Goal: Task Accomplishment & Management: Manage account settings

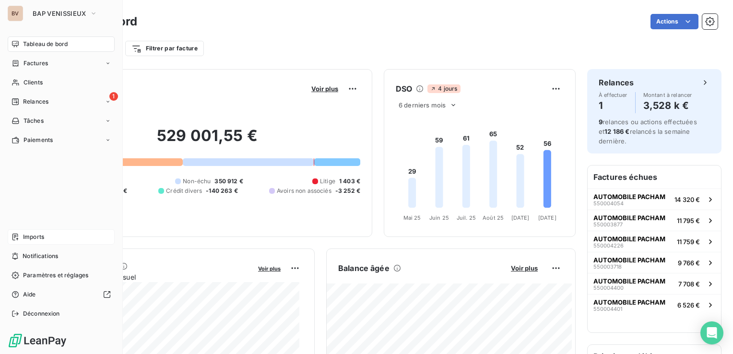
click at [29, 237] on span "Imports" at bounding box center [33, 237] width 21 height 9
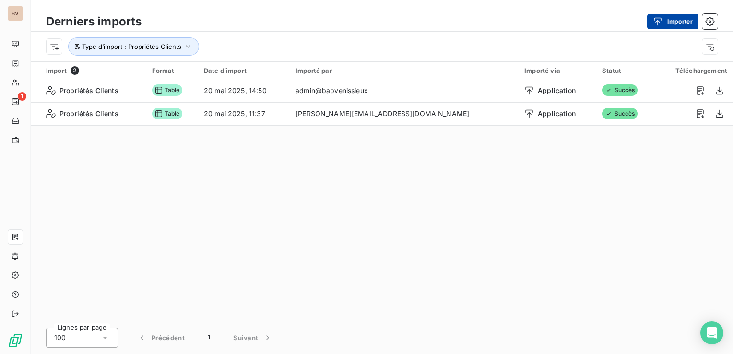
click at [666, 17] on div "button" at bounding box center [660, 22] width 14 height 10
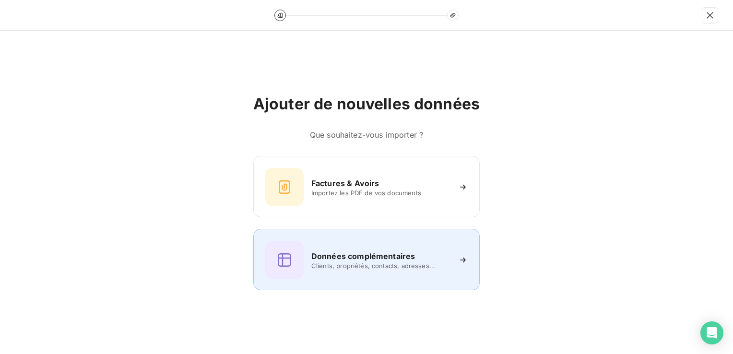
click at [394, 256] on h6 "Données complémentaires" at bounding box center [363, 256] width 104 height 12
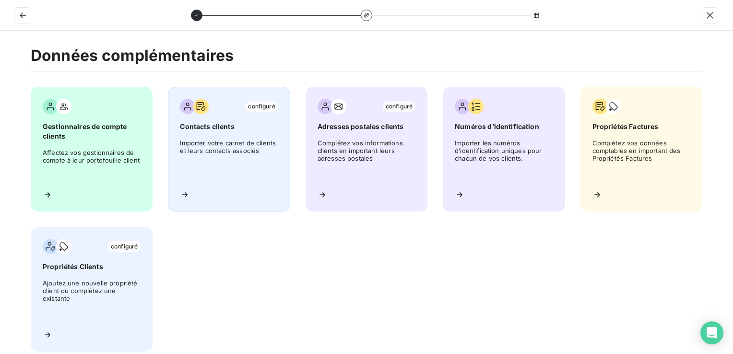
click at [242, 150] on span "Importer votre carnet de clients et leurs contacts associés" at bounding box center [229, 160] width 98 height 43
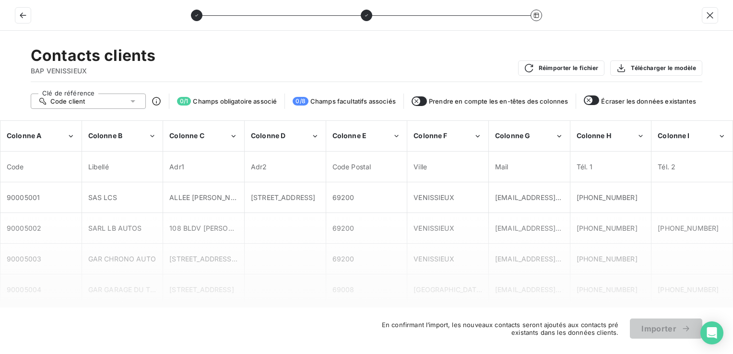
click at [592, 101] on button "button" at bounding box center [591, 100] width 15 height 10
click at [423, 103] on button "button" at bounding box center [419, 101] width 15 height 10
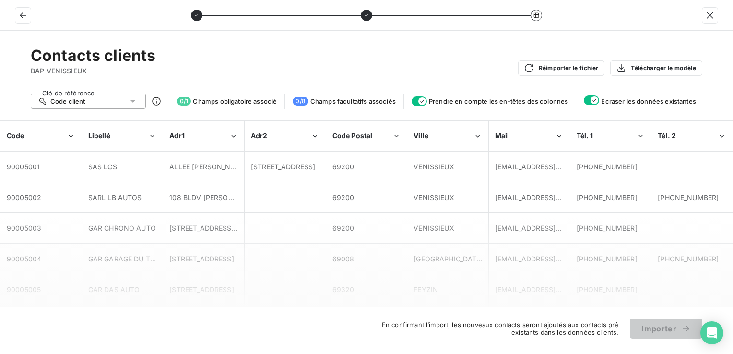
click at [423, 103] on icon "button" at bounding box center [422, 101] width 8 height 8
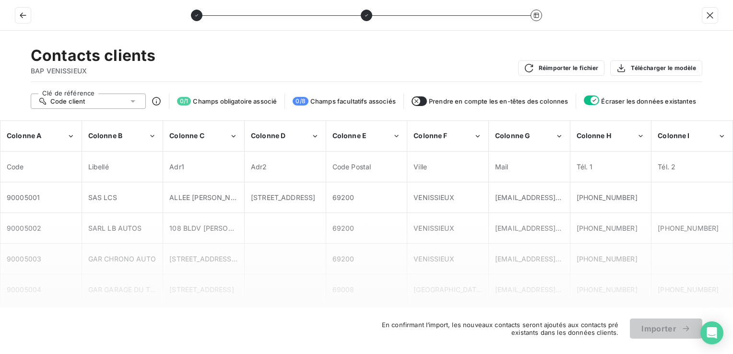
click at [423, 103] on button "button" at bounding box center [419, 101] width 15 height 10
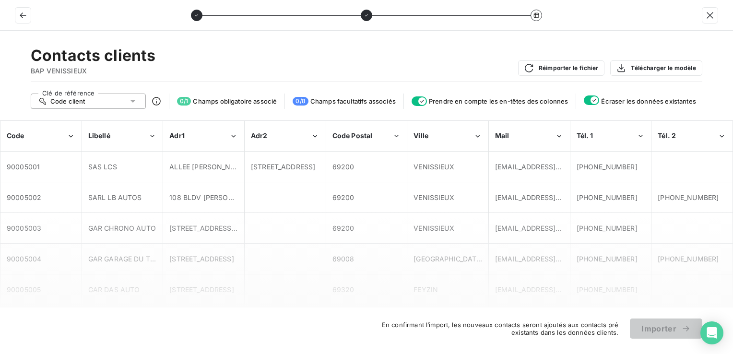
click at [423, 103] on icon "button" at bounding box center [422, 101] width 8 height 8
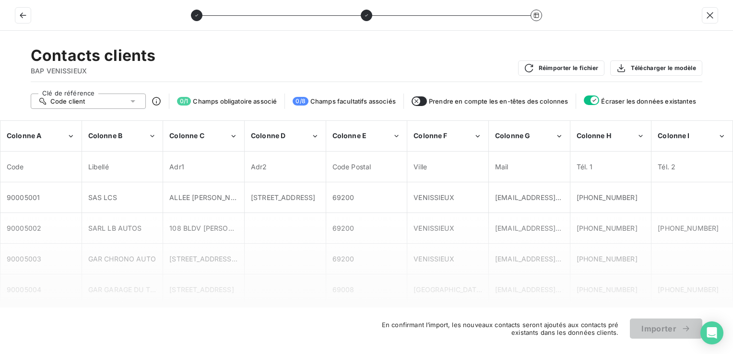
click at [139, 100] on div "Code client" at bounding box center [88, 101] width 115 height 15
click at [570, 67] on button "Réimporter le fichier" at bounding box center [561, 67] width 87 height 15
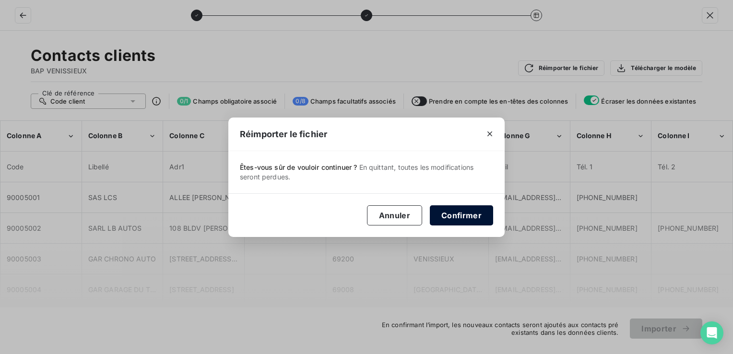
click at [466, 214] on button "Confirmer" at bounding box center [461, 215] width 63 height 20
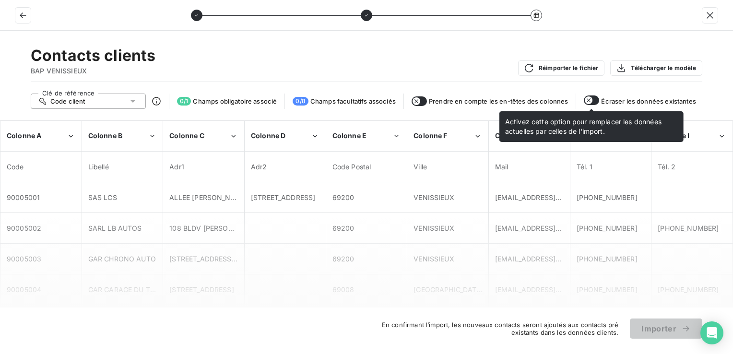
click at [591, 101] on icon "button" at bounding box center [589, 100] width 8 height 8
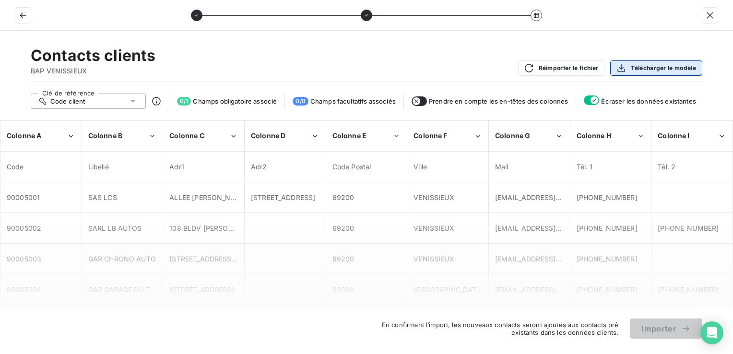
click at [629, 66] on div "button" at bounding box center [623, 68] width 14 height 10
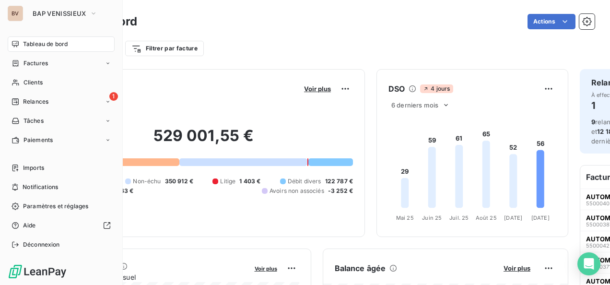
drag, startPoint x: 38, startPoint y: 161, endPoint x: 50, endPoint y: 155, distance: 13.5
click at [38, 161] on div "Imports" at bounding box center [61, 167] width 107 height 15
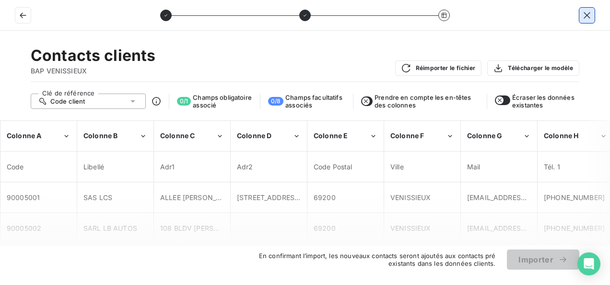
click at [584, 14] on icon "button" at bounding box center [587, 16] width 10 height 10
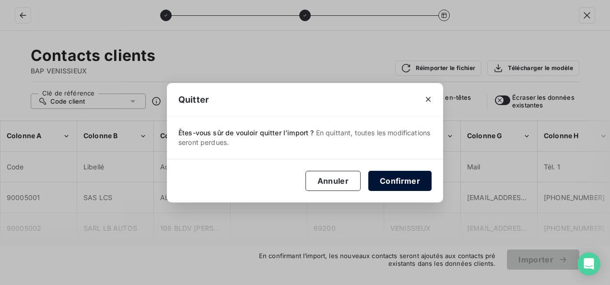
click at [398, 186] on button "Confirmer" at bounding box center [399, 181] width 63 height 20
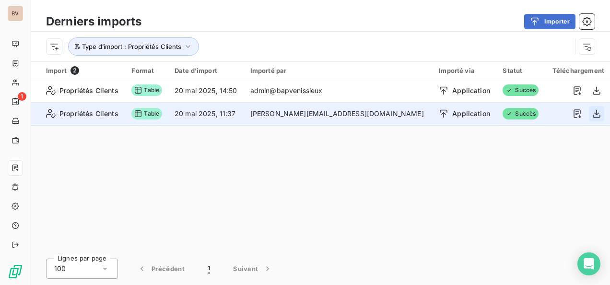
click at [597, 117] on icon "button" at bounding box center [597, 114] width 10 height 10
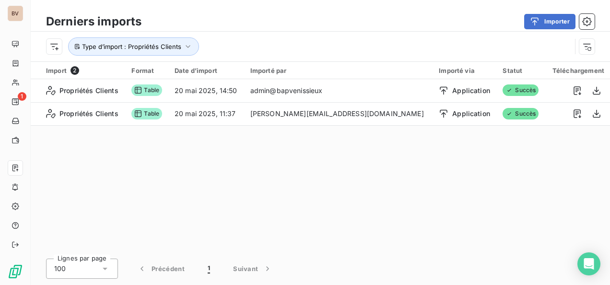
click at [408, 195] on div "Import 2 Format Date d’import Importé par Importé via Statut Téléchargement Pro…" at bounding box center [321, 157] width 580 height 190
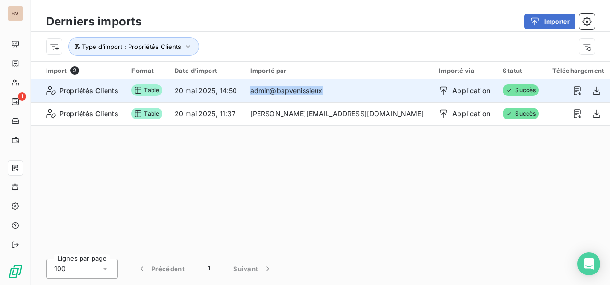
drag, startPoint x: 355, startPoint y: 90, endPoint x: 278, endPoint y: 95, distance: 76.9
click at [278, 95] on td "admin@bapvenissieux" at bounding box center [339, 90] width 189 height 23
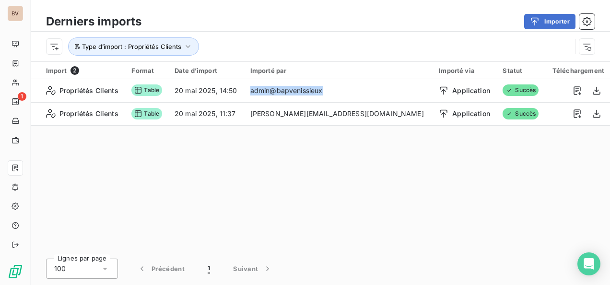
copy td "admin@bapvenissieux"
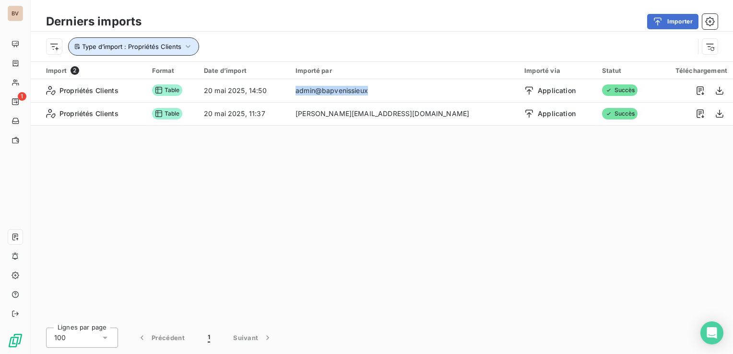
click at [180, 47] on span "Type d’import : Propriétés Clients" at bounding box center [131, 47] width 99 height 8
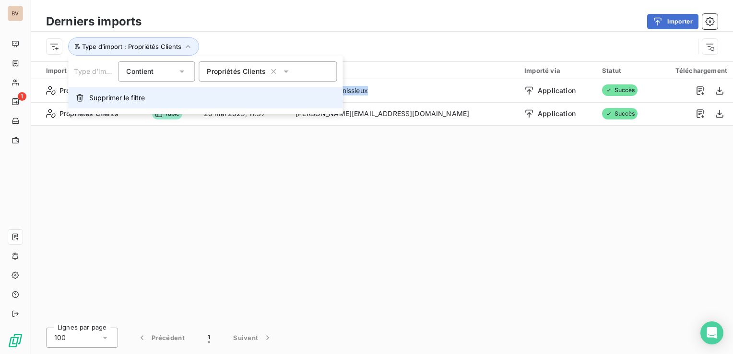
click at [78, 100] on icon "button" at bounding box center [80, 98] width 8 height 8
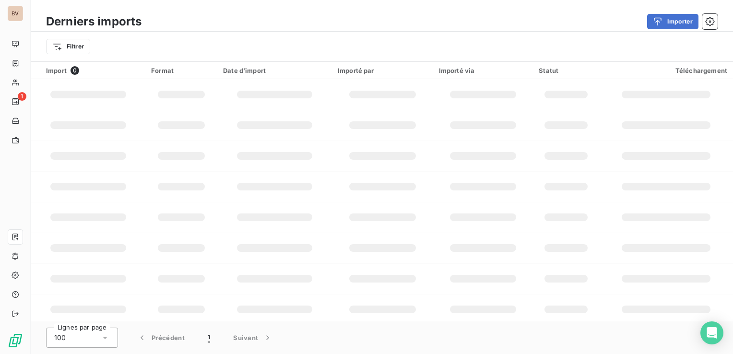
click at [255, 67] on div "Date d’import" at bounding box center [274, 71] width 103 height 8
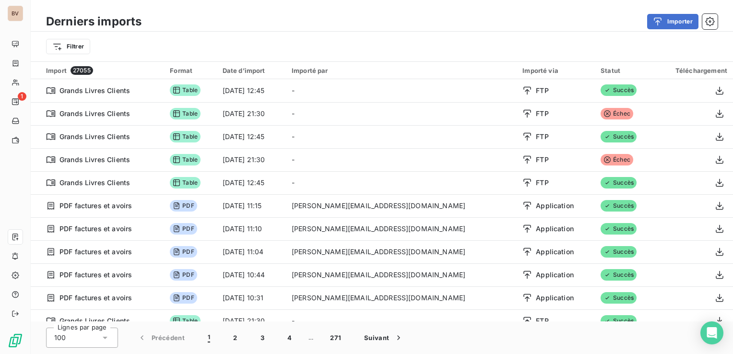
click at [269, 71] on div "Date d’import" at bounding box center [252, 71] width 58 height 8
click at [274, 68] on div "Date d’import" at bounding box center [252, 71] width 58 height 8
click at [86, 44] on html "BV 1 Derniers imports Importer Filtrer Import 27055 Format Date d’import Import…" at bounding box center [366, 177] width 733 height 354
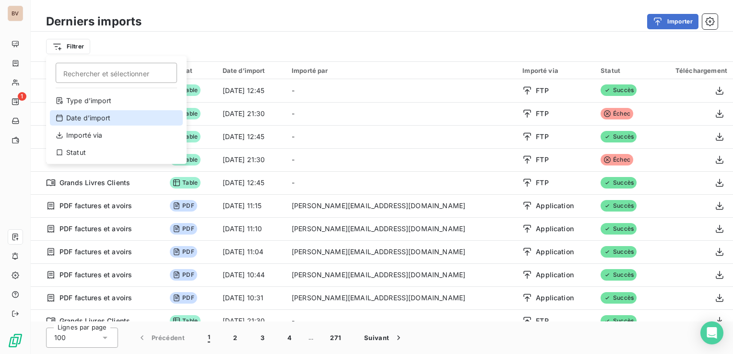
click at [86, 116] on div "Date d’import" at bounding box center [116, 117] width 133 height 15
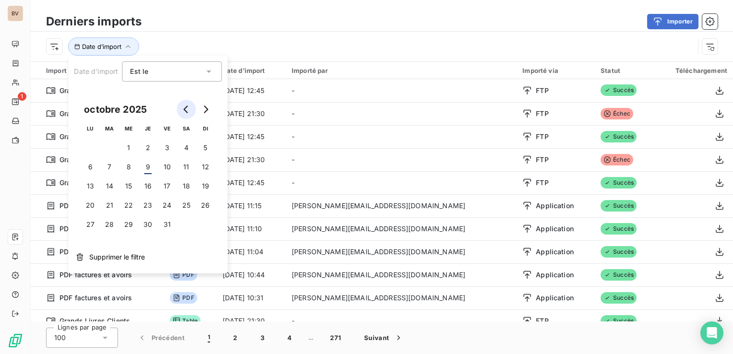
click at [180, 104] on button "Go to previous month" at bounding box center [186, 109] width 19 height 19
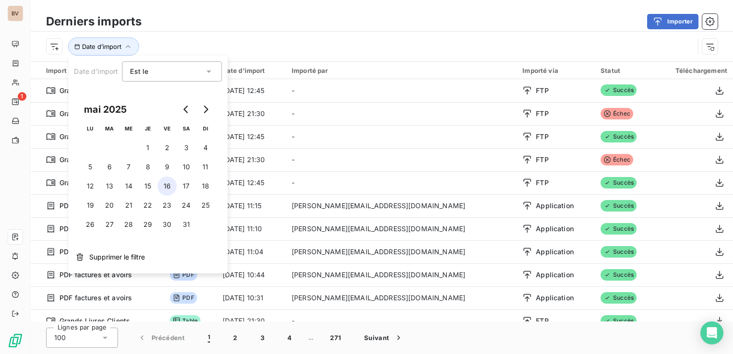
click at [165, 180] on button "16" at bounding box center [166, 186] width 19 height 19
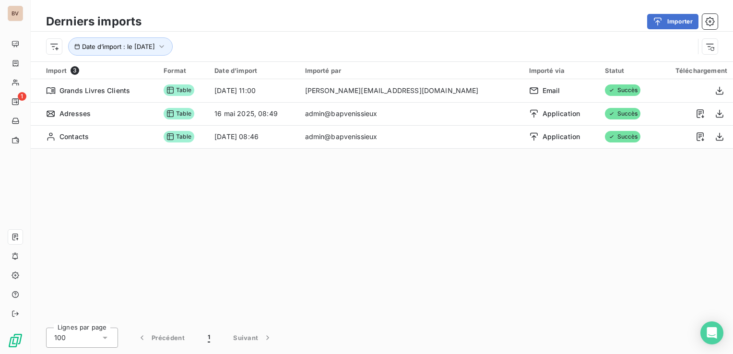
click at [487, 242] on div "Import 3 Format Date d’import Importé par Importé via Statut Téléchargement Gra…" at bounding box center [382, 192] width 702 height 260
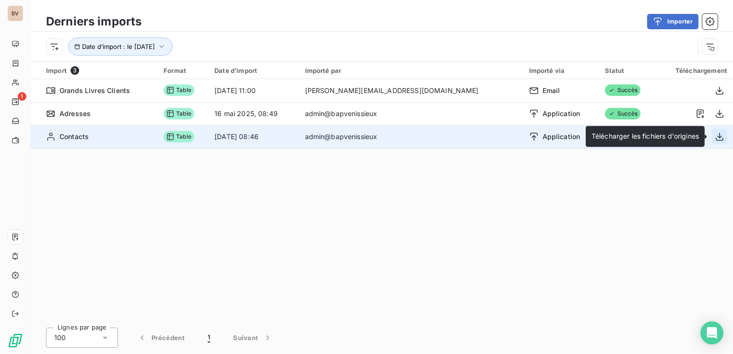
click at [722, 136] on icon "button" at bounding box center [720, 137] width 10 height 10
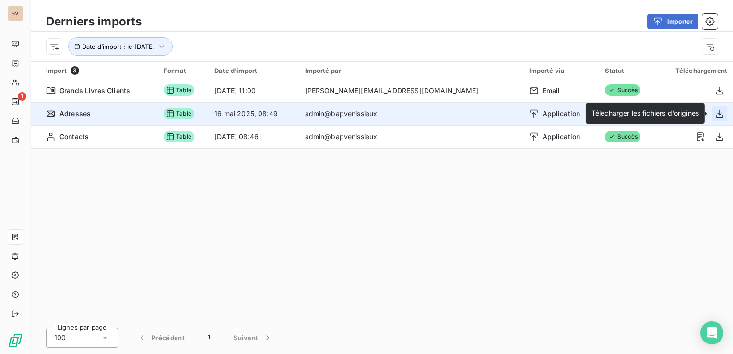
click at [721, 112] on icon "button" at bounding box center [720, 114] width 10 height 10
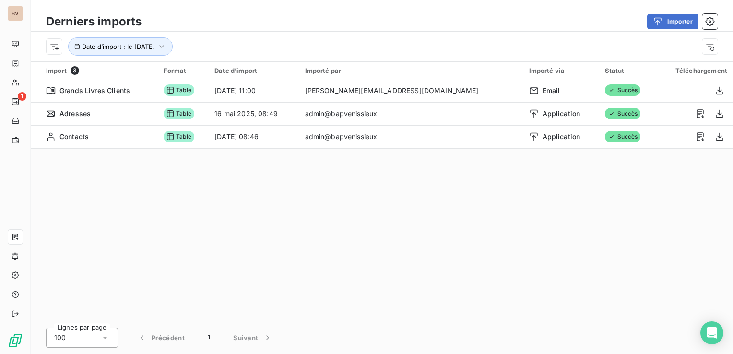
click at [355, 227] on div "Import 3 Format Date d’import Importé par Importé via Statut Téléchargement Gra…" at bounding box center [382, 192] width 702 height 260
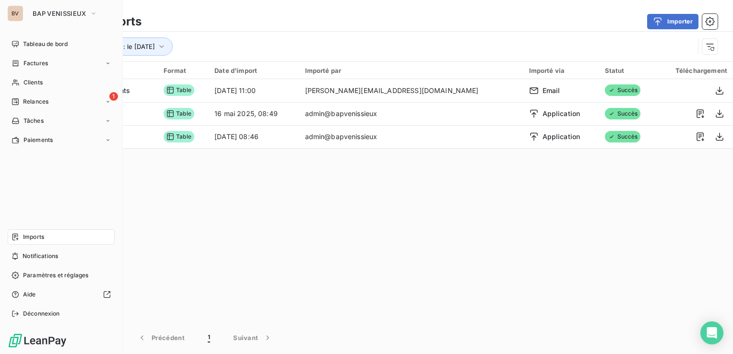
click at [29, 238] on span "Imports" at bounding box center [33, 237] width 21 height 9
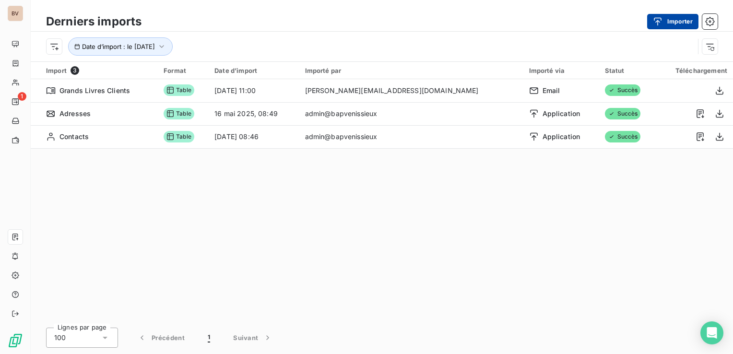
click at [678, 18] on button "Importer" at bounding box center [672, 21] width 51 height 15
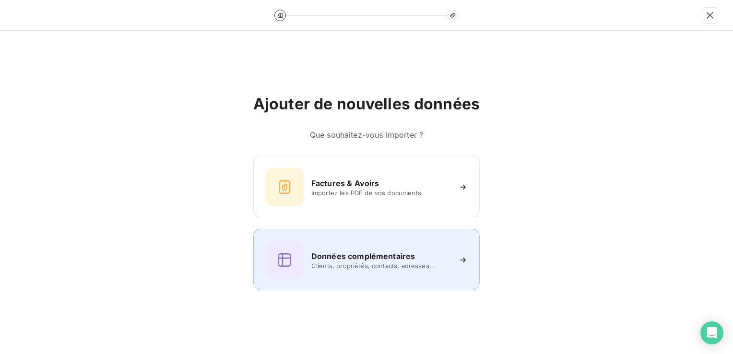
click at [353, 267] on span "Clients, propriétés, contacts, adresses..." at bounding box center [380, 266] width 139 height 8
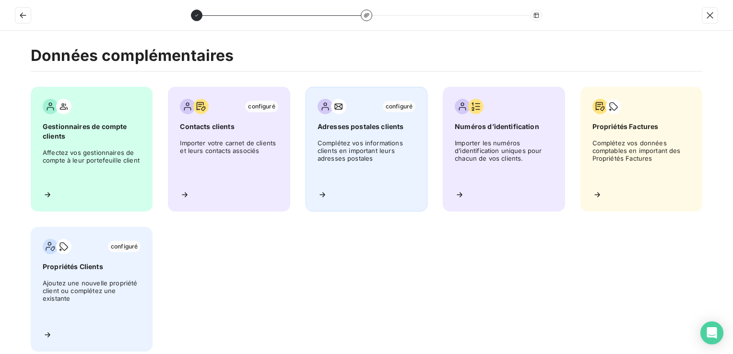
click at [397, 152] on span "Complétez vos informations clients en important leurs adresses postales" at bounding box center [367, 160] width 98 height 43
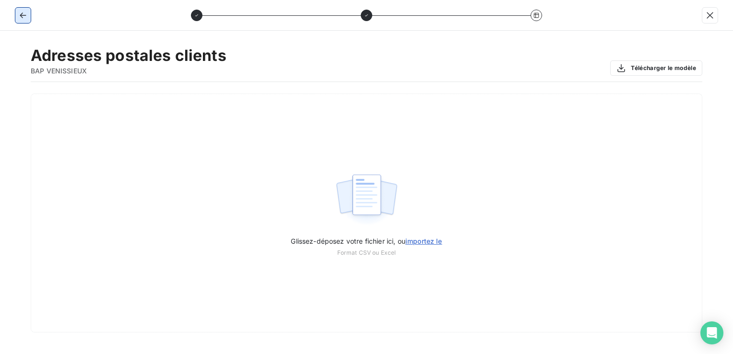
click at [18, 13] on icon "button" at bounding box center [23, 16] width 10 height 10
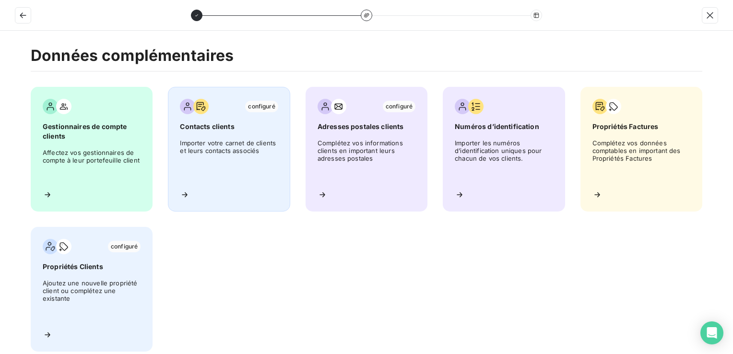
click at [224, 161] on span "Importer votre carnet de clients et leurs contacts associés" at bounding box center [229, 160] width 98 height 43
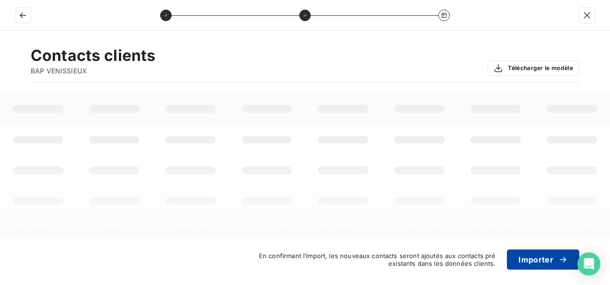
click at [527, 260] on button "Importer" at bounding box center [543, 259] width 72 height 20
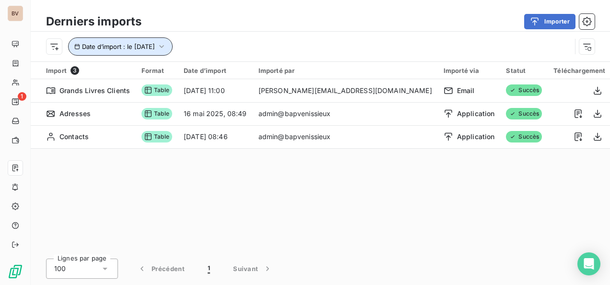
click at [171, 45] on button "Date d’import : le 16 mai 2025" at bounding box center [120, 46] width 105 height 18
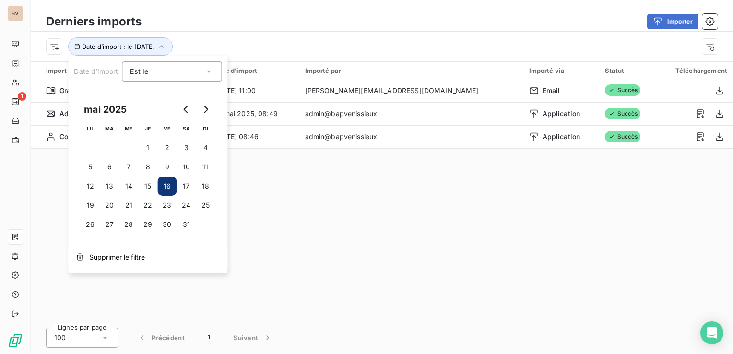
click at [195, 39] on div "Date d’import : le 16 mai 2025" at bounding box center [370, 46] width 648 height 18
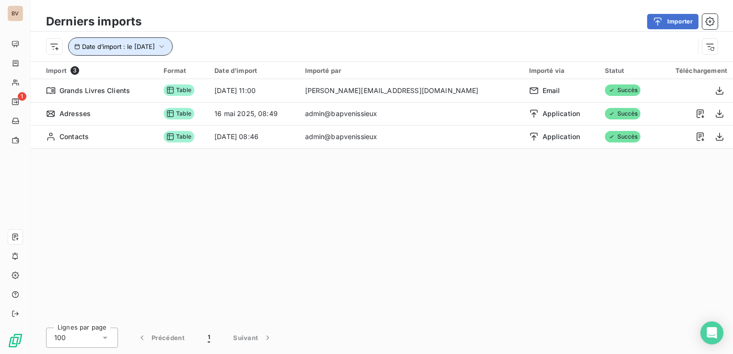
click at [85, 47] on span "Date d’import : le 16 mai 2025" at bounding box center [118, 47] width 73 height 8
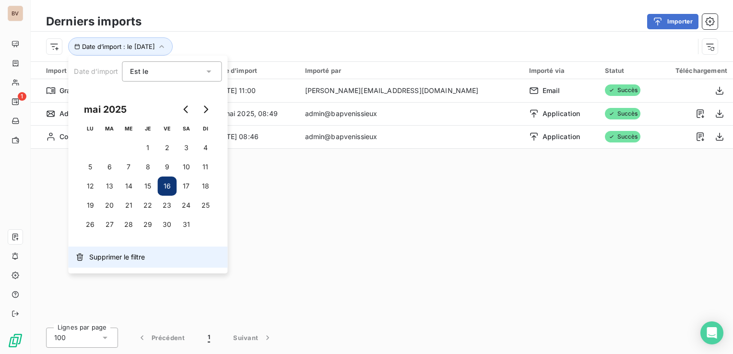
click at [85, 257] on button "Supprimer le filtre" at bounding box center [147, 257] width 159 height 21
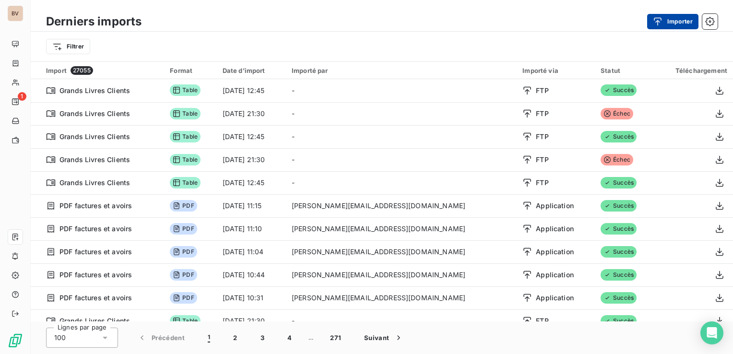
click at [664, 24] on div "button" at bounding box center [660, 22] width 14 height 10
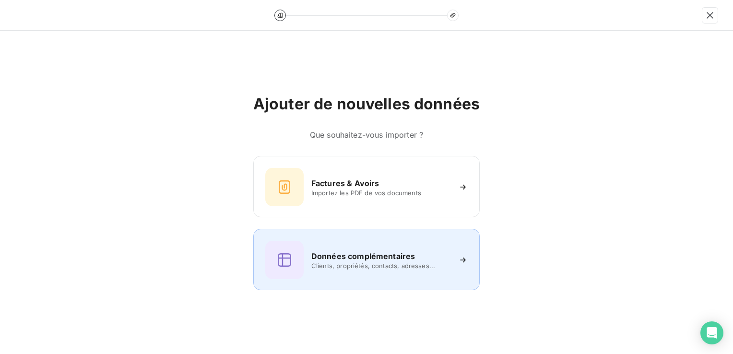
click at [385, 261] on h6 "Données complémentaires" at bounding box center [363, 256] width 104 height 12
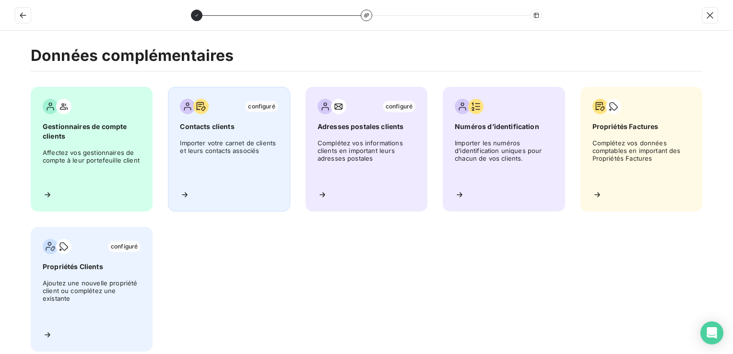
click at [231, 108] on div "configuré" at bounding box center [229, 106] width 98 height 15
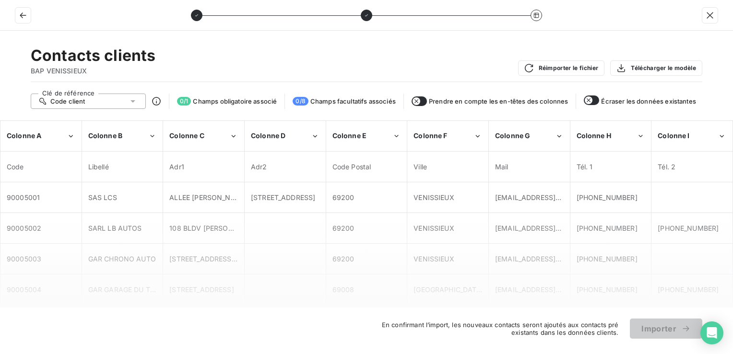
click at [595, 101] on button "button" at bounding box center [591, 100] width 15 height 10
click at [141, 105] on div "Code client" at bounding box center [88, 101] width 115 height 15
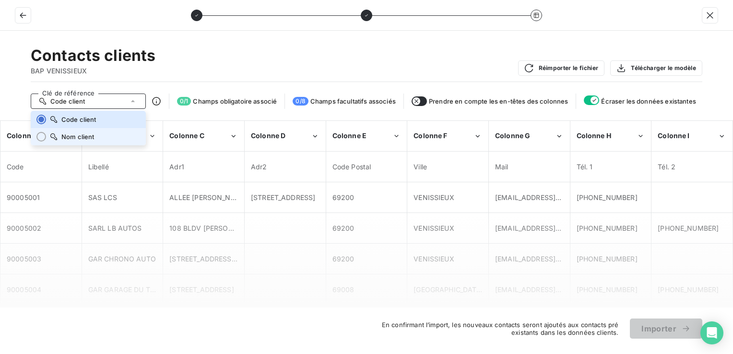
click at [91, 143] on li "Nom client" at bounding box center [88, 136] width 115 height 17
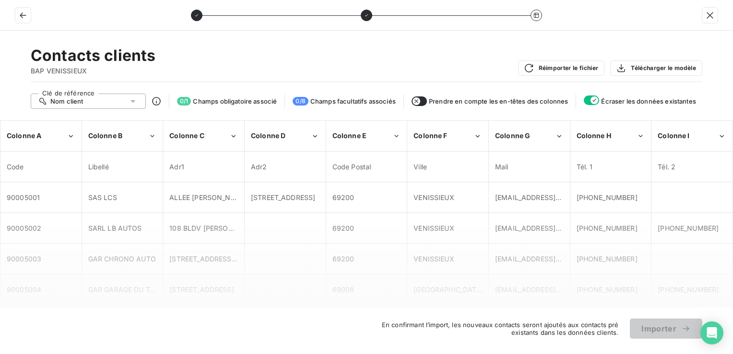
click at [138, 103] on div "Nom client" at bounding box center [88, 101] width 115 height 15
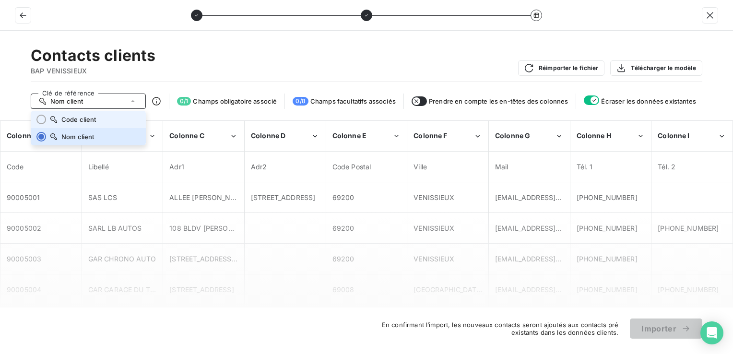
click at [98, 112] on li "Code client" at bounding box center [88, 119] width 115 height 17
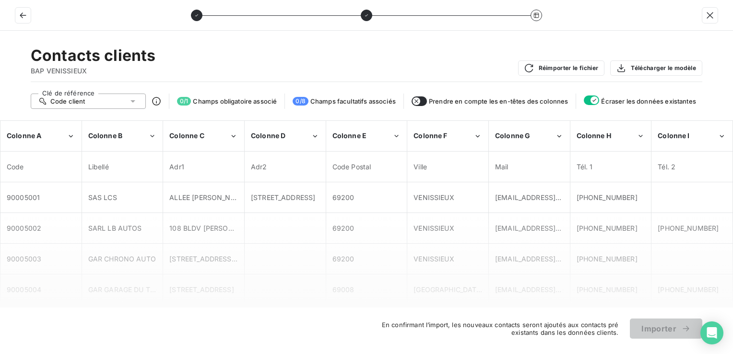
click at [156, 100] on icon at bounding box center [156, 101] width 9 height 9
click at [159, 101] on icon at bounding box center [157, 101] width 10 height 10
click at [160, 101] on icon at bounding box center [156, 101] width 9 height 9
click at [157, 101] on icon at bounding box center [157, 101] width 10 height 10
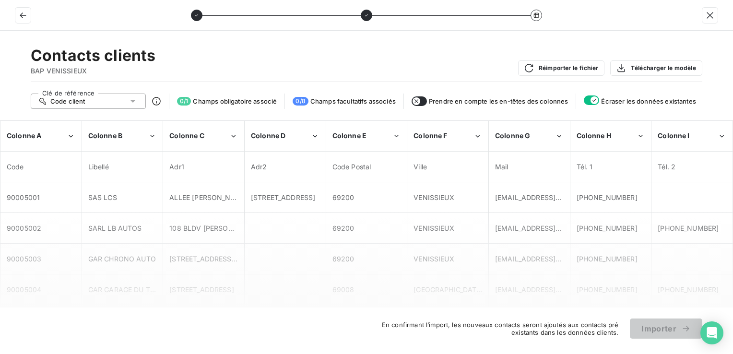
click at [134, 101] on icon at bounding box center [132, 101] width 5 height 2
click at [134, 101] on icon at bounding box center [133, 101] width 10 height 10
click at [160, 101] on icon at bounding box center [156, 101] width 9 height 9
click at [222, 102] on span "Champs obligatoire associé" at bounding box center [235, 101] width 84 height 8
click at [538, 13] on icon at bounding box center [536, 14] width 5 height 5
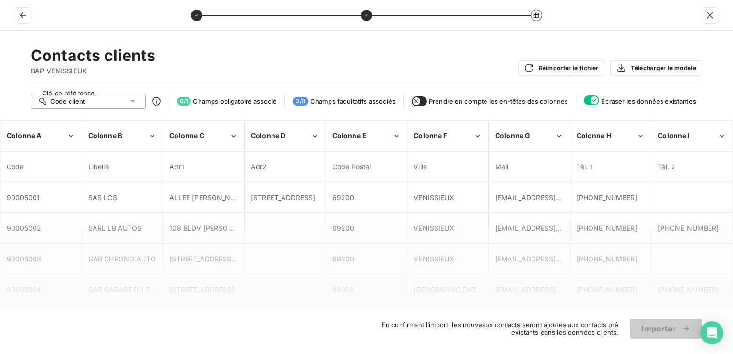
click at [420, 99] on icon "button" at bounding box center [417, 101] width 8 height 8
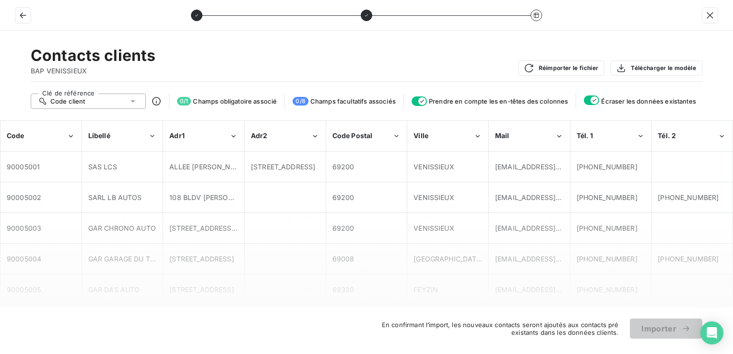
click at [420, 99] on icon "button" at bounding box center [422, 101] width 8 height 8
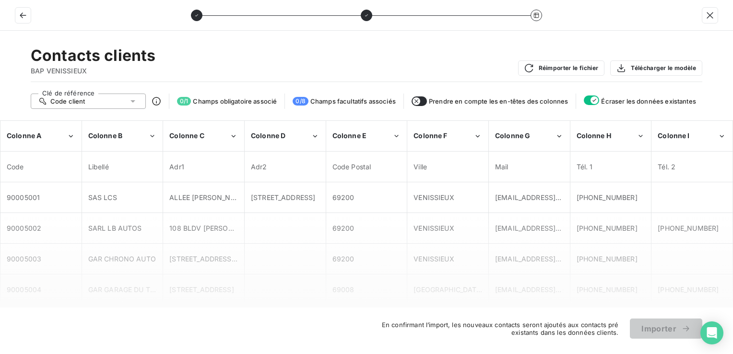
click at [421, 100] on button "button" at bounding box center [419, 101] width 15 height 10
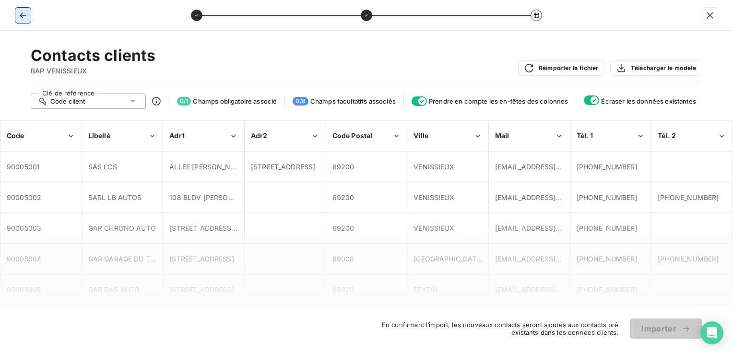
click at [26, 14] on icon "button" at bounding box center [23, 16] width 10 height 10
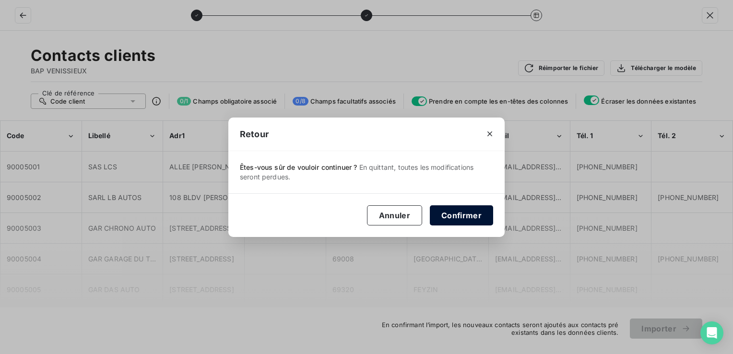
click at [462, 216] on button "Confirmer" at bounding box center [461, 215] width 63 height 20
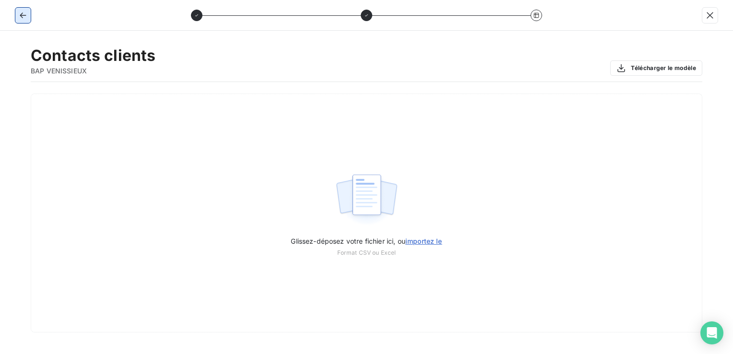
click at [21, 11] on icon "button" at bounding box center [23, 16] width 10 height 10
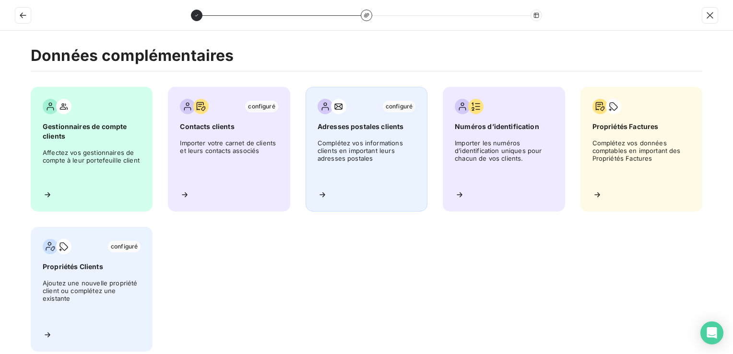
click at [365, 183] on div "configuré Adresses postales clients Complétez vos informations clients en impor…" at bounding box center [367, 149] width 122 height 125
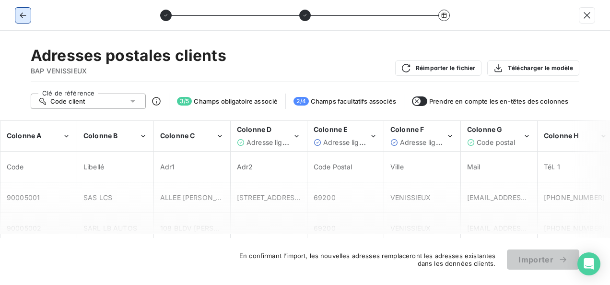
click at [21, 13] on icon "button" at bounding box center [23, 16] width 10 height 10
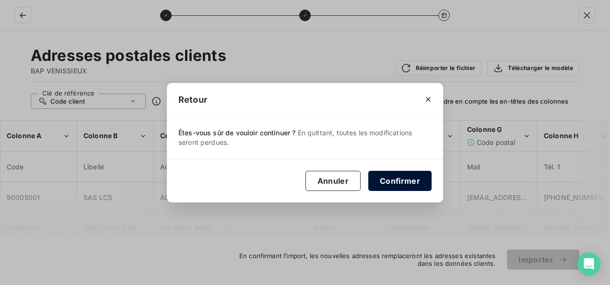
click at [392, 184] on button "Confirmer" at bounding box center [399, 181] width 63 height 20
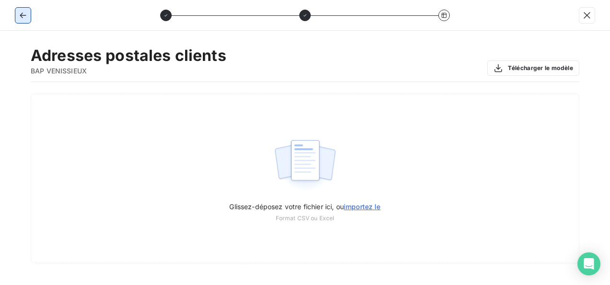
click at [20, 11] on icon "button" at bounding box center [23, 16] width 10 height 10
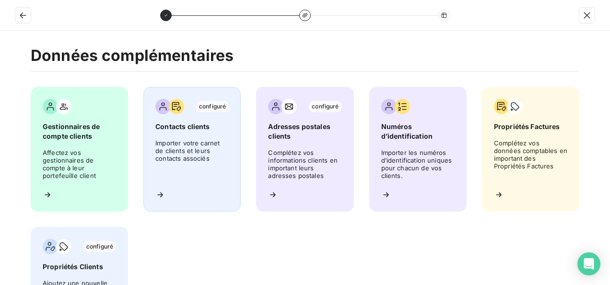
click at [191, 144] on span "Importer votre carnet de clients et leurs contacts associés" at bounding box center [191, 160] width 73 height 43
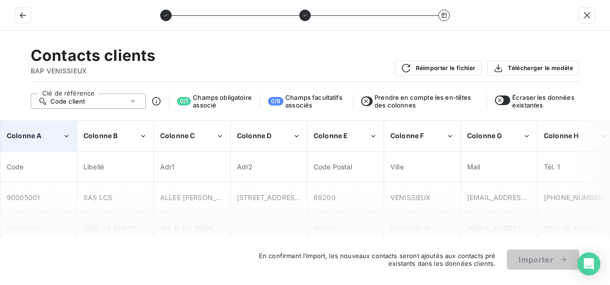
click at [49, 133] on div "Colonne A" at bounding box center [35, 136] width 56 height 10
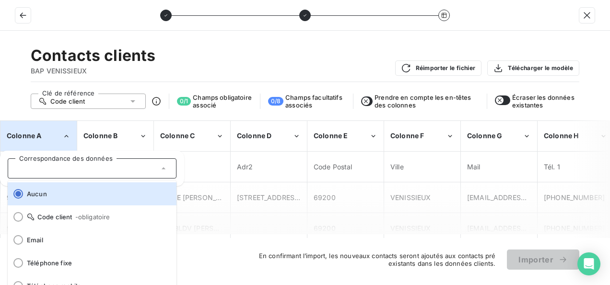
click at [49, 133] on div "Colonne A" at bounding box center [35, 136] width 56 height 10
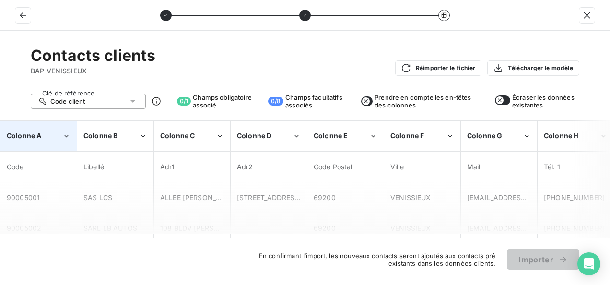
click at [49, 133] on div "Colonne A" at bounding box center [35, 136] width 56 height 10
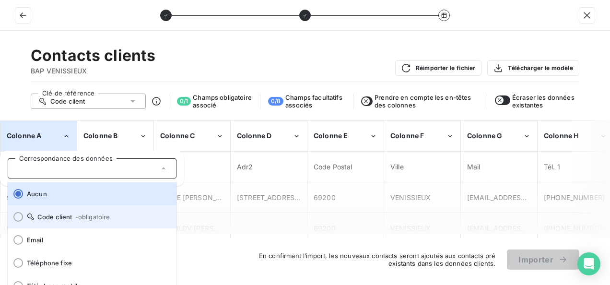
click at [44, 217] on span "Code client - obligatoire" at bounding box center [98, 217] width 142 height 8
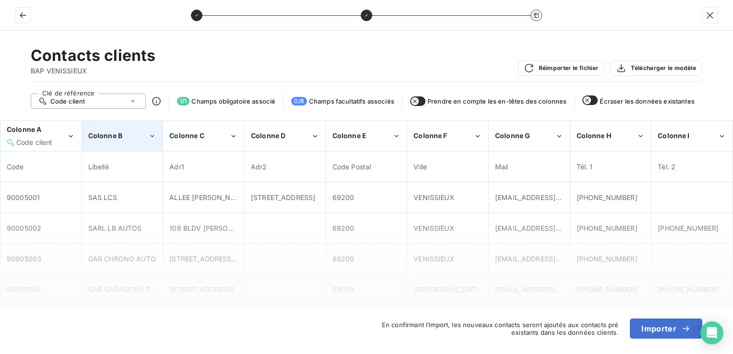
click at [123, 136] on div "Colonne B" at bounding box center [118, 136] width 60 height 10
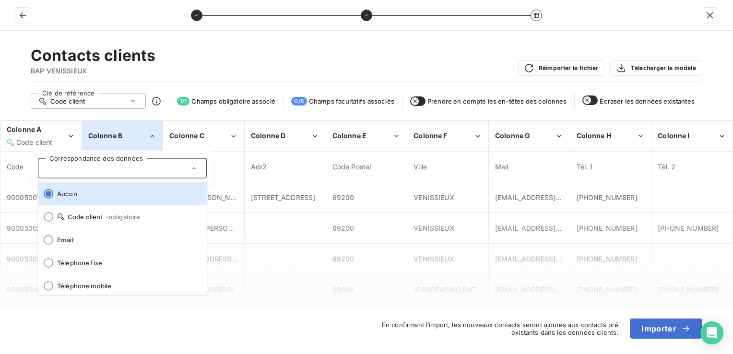
click at [269, 56] on div "Contacts clients BAP VENISSIEUX Réimporter le fichier Télécharger le modèle" at bounding box center [367, 64] width 672 height 36
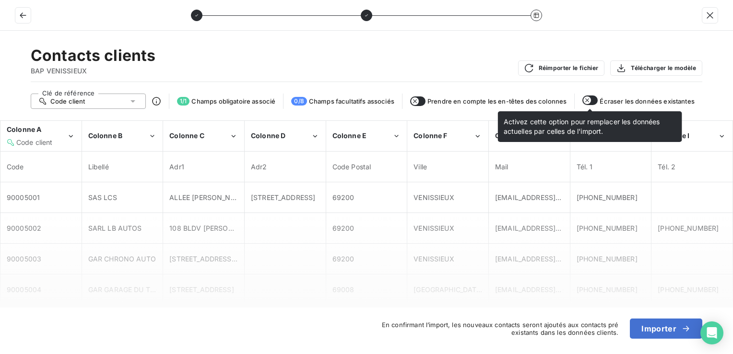
click at [592, 102] on button "button" at bounding box center [589, 100] width 15 height 10
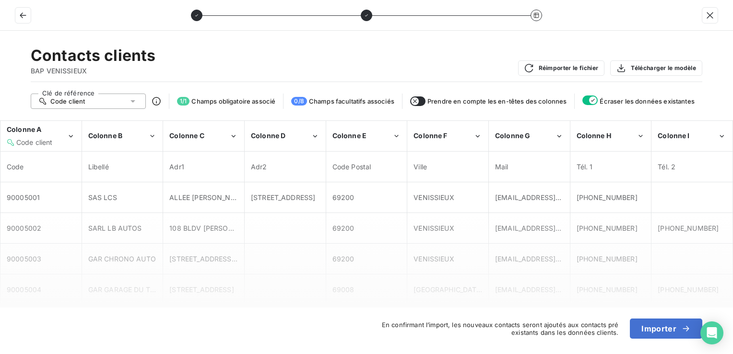
click at [422, 102] on button "button" at bounding box center [417, 101] width 15 height 10
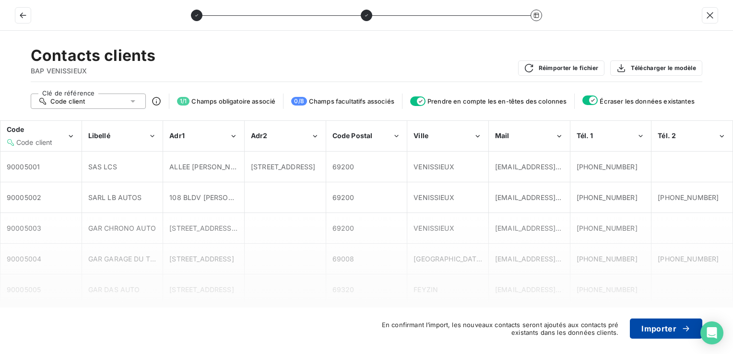
click at [655, 329] on button "Importer" at bounding box center [666, 329] width 72 height 20
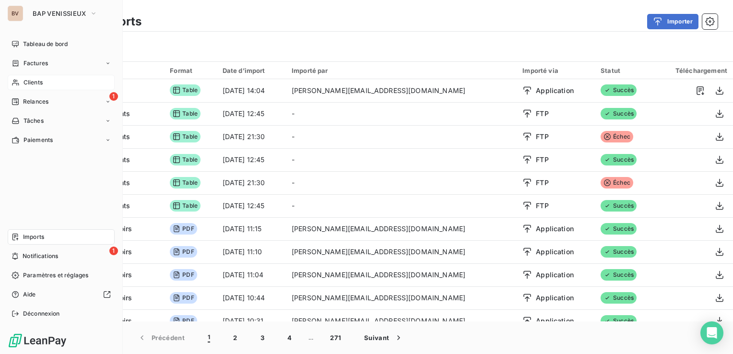
click at [25, 79] on span "Clients" at bounding box center [33, 82] width 19 height 9
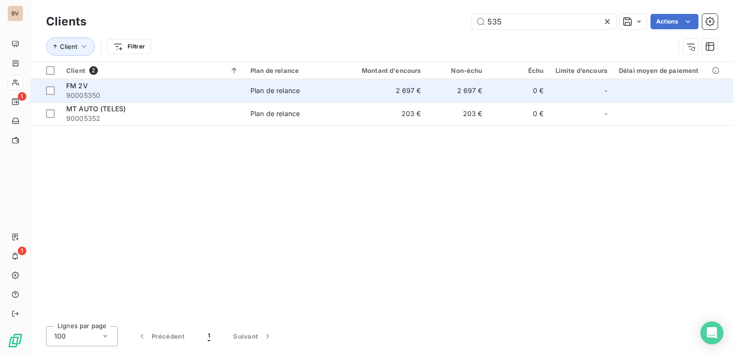
type input "535"
click at [90, 85] on div "FM 2V" at bounding box center [152, 86] width 173 height 10
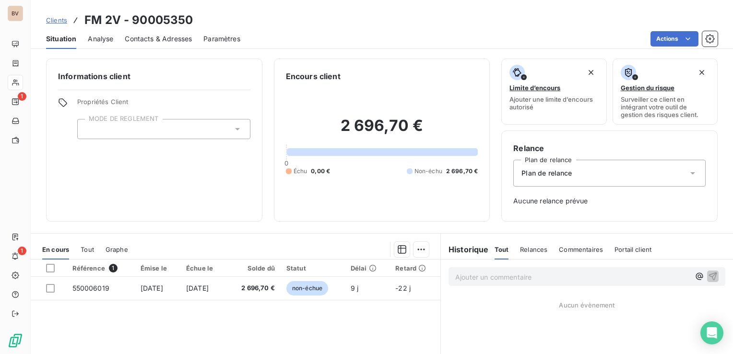
click at [154, 41] on span "Contacts & Adresses" at bounding box center [158, 39] width 67 height 10
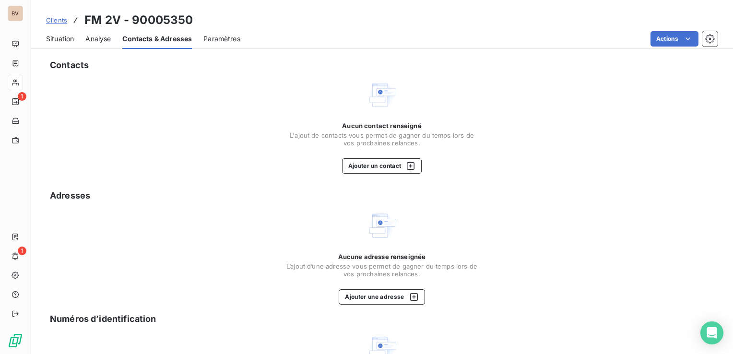
click at [63, 36] on span "Situation" at bounding box center [60, 39] width 28 height 10
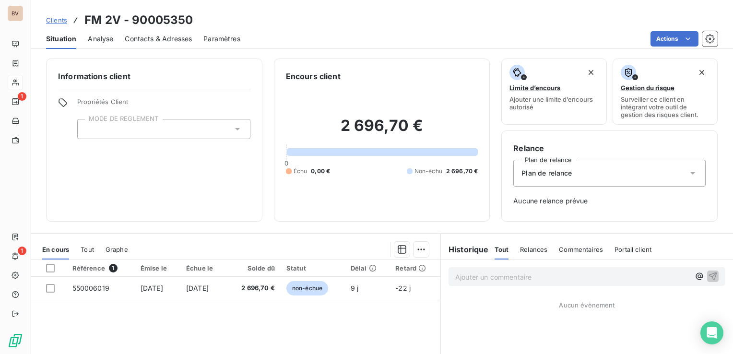
click at [148, 40] on span "Contacts & Adresses" at bounding box center [158, 39] width 67 height 10
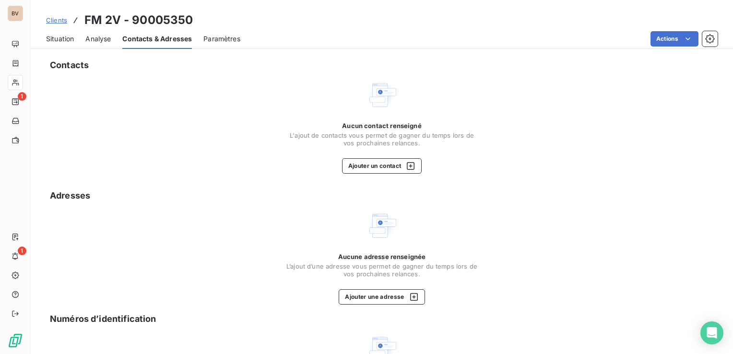
click at [71, 38] on span "Situation" at bounding box center [60, 39] width 28 height 10
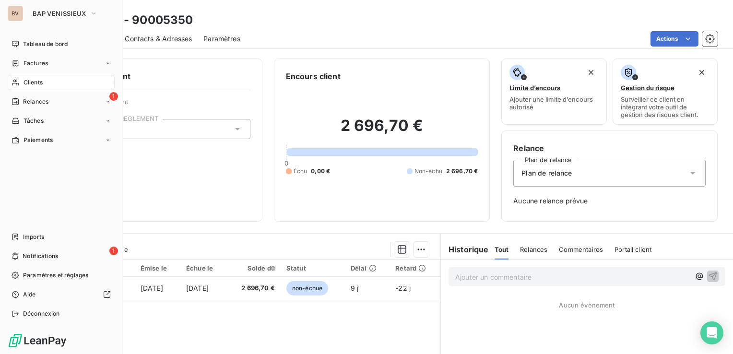
click at [26, 83] on span "Clients" at bounding box center [33, 82] width 19 height 9
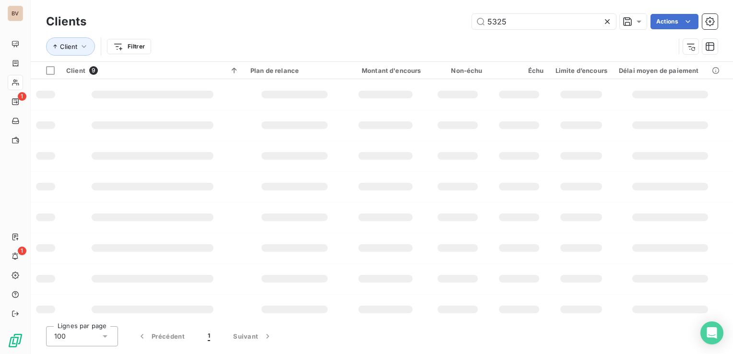
click at [240, 26] on div "5325 Actions" at bounding box center [408, 21] width 620 height 15
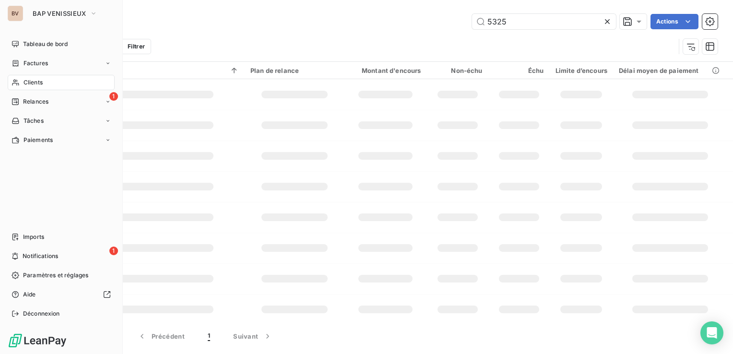
click at [32, 83] on span "Clients" at bounding box center [33, 82] width 19 height 9
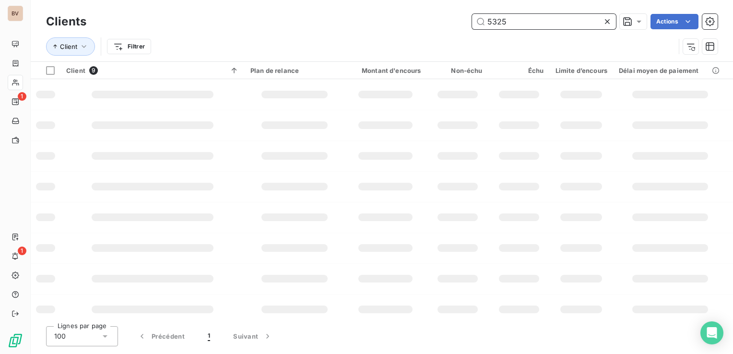
click at [524, 25] on input "5325" at bounding box center [544, 21] width 144 height 15
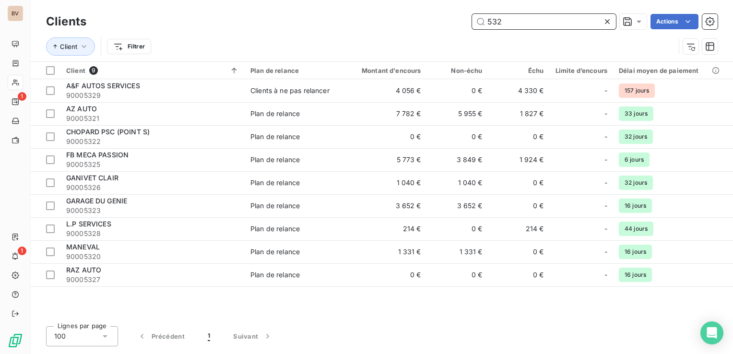
type input "5325"
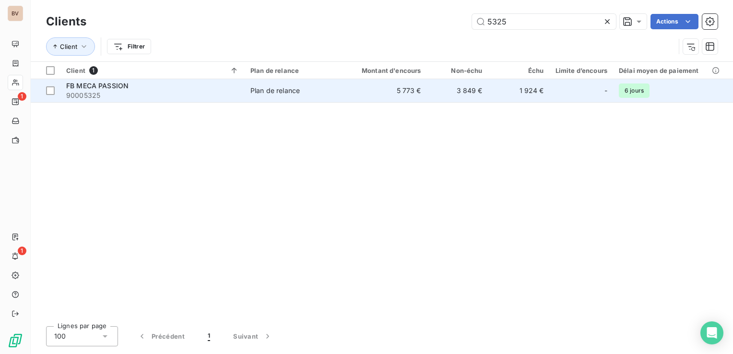
click at [95, 93] on span "90005325" at bounding box center [152, 96] width 173 height 10
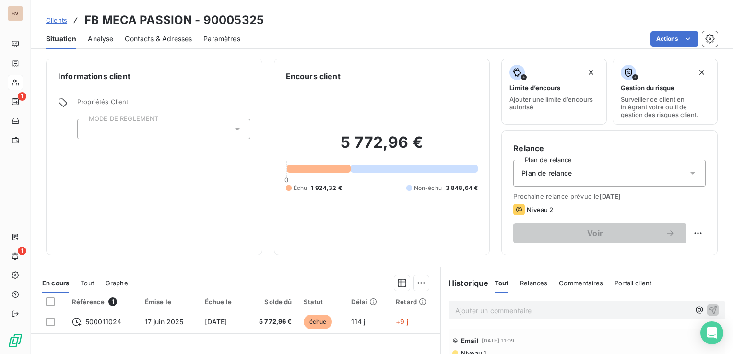
click at [145, 37] on span "Contacts & Adresses" at bounding box center [158, 39] width 67 height 10
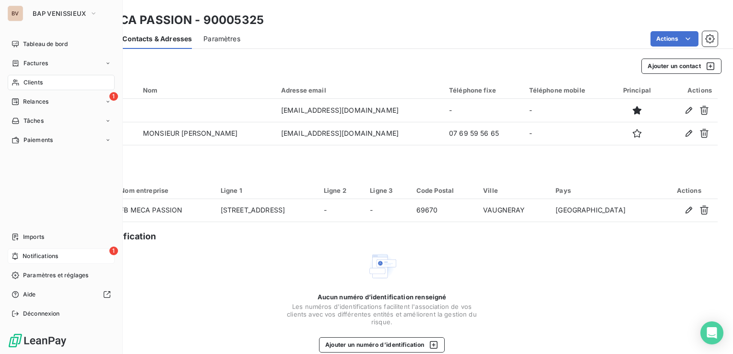
click at [23, 251] on div "1 Notifications" at bounding box center [61, 255] width 107 height 15
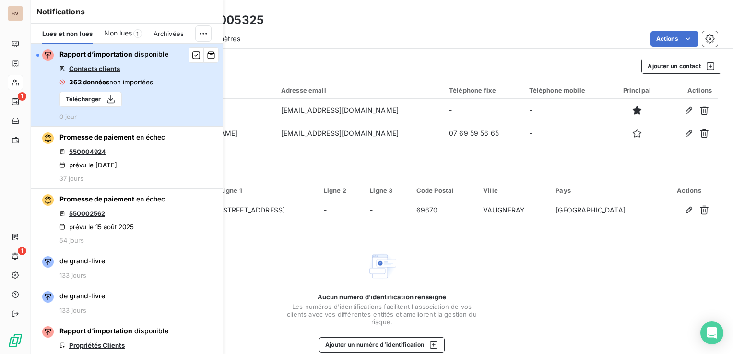
click at [142, 55] on span "disponible" at bounding box center [151, 54] width 34 height 8
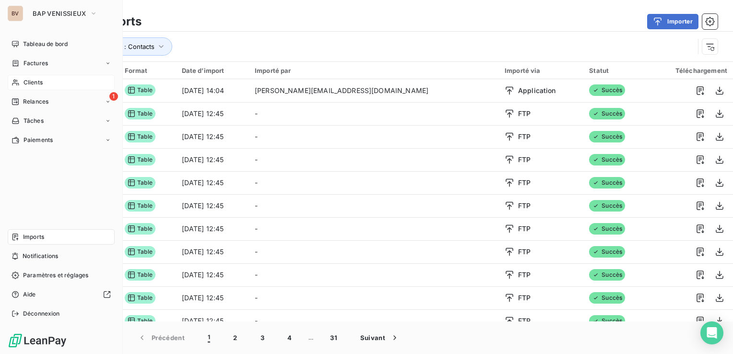
click at [26, 237] on span "Imports" at bounding box center [33, 237] width 21 height 9
click at [56, 86] on div "Clients" at bounding box center [61, 82] width 107 height 15
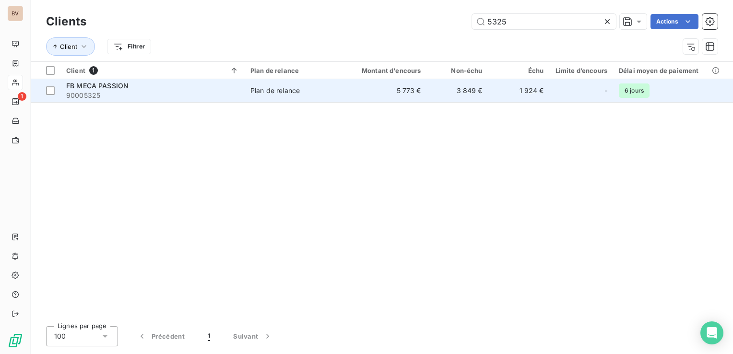
click at [84, 86] on span "FB MECA PASSION" at bounding box center [97, 86] width 62 height 8
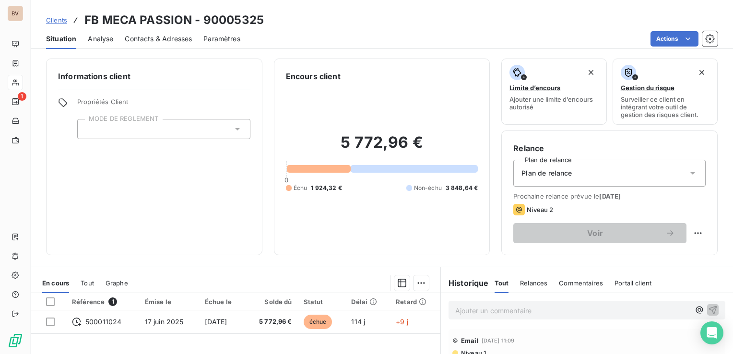
click at [183, 37] on span "Contacts & Adresses" at bounding box center [158, 39] width 67 height 10
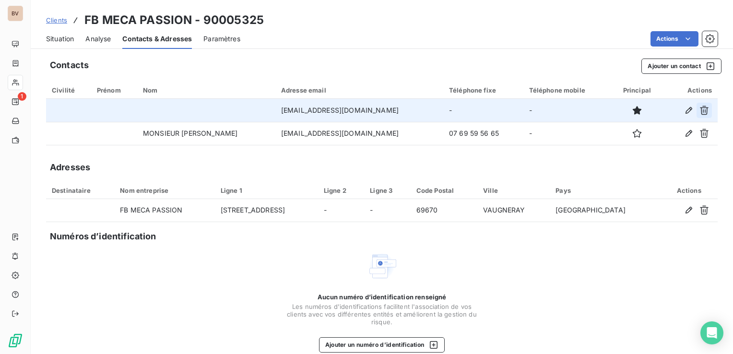
click at [699, 113] on icon "button" at bounding box center [704, 111] width 10 height 10
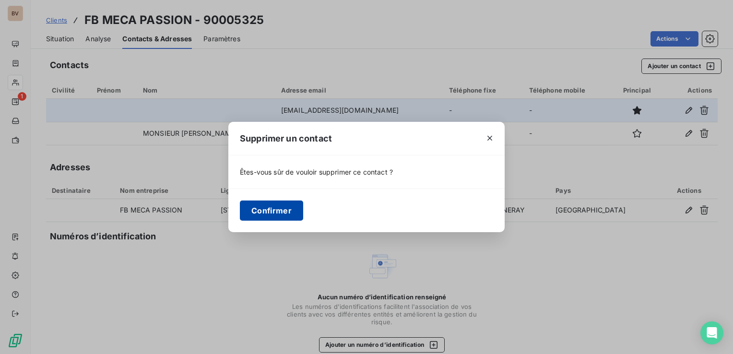
click at [274, 212] on button "Confirmer" at bounding box center [271, 211] width 63 height 20
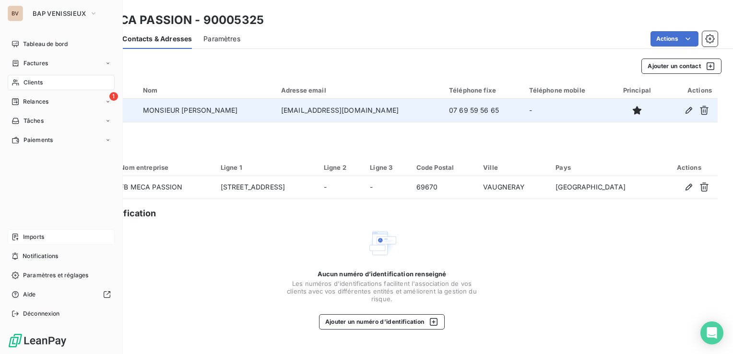
click at [36, 239] on span "Imports" at bounding box center [33, 237] width 21 height 9
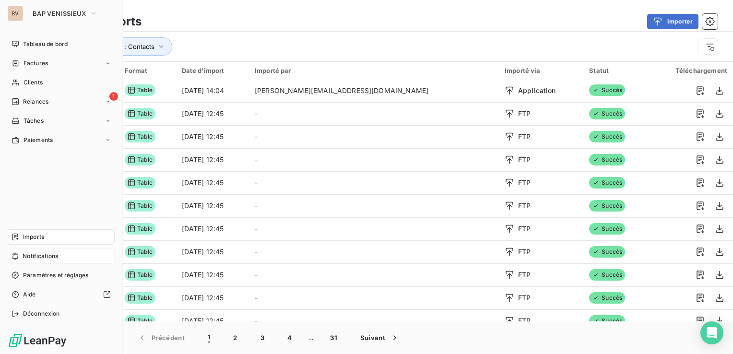
click at [36, 257] on span "Notifications" at bounding box center [40, 256] width 35 height 9
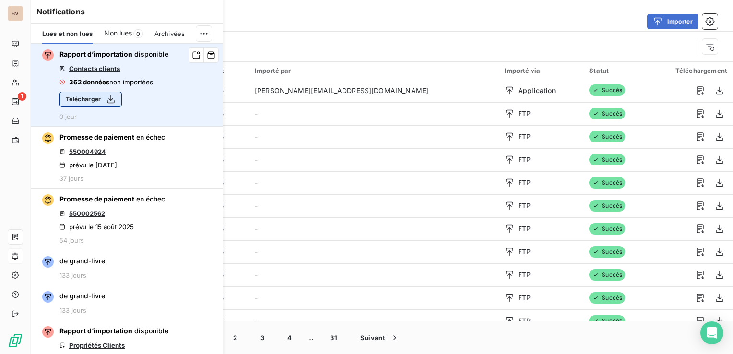
click at [106, 99] on icon "button" at bounding box center [111, 100] width 10 height 10
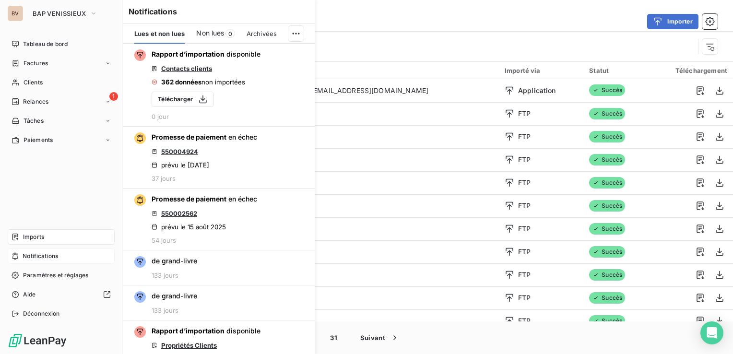
click at [36, 235] on span "Imports" at bounding box center [33, 237] width 21 height 9
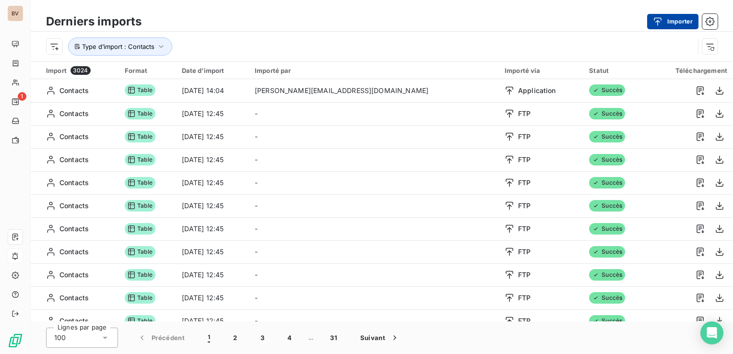
click at [662, 22] on div "button" at bounding box center [660, 22] width 14 height 10
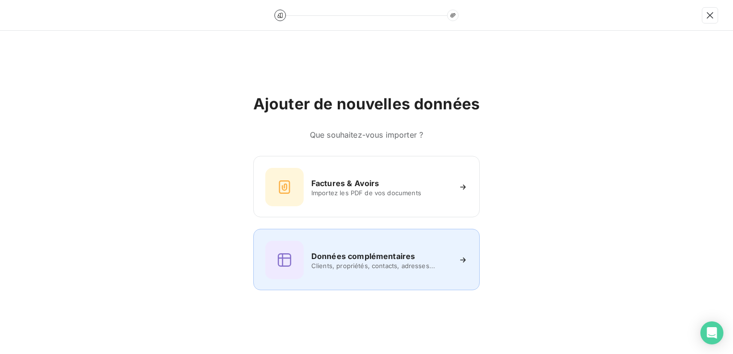
click at [395, 243] on div "Données complémentaires Clients, propriétés, contacts, adresses..." at bounding box center [366, 260] width 202 height 38
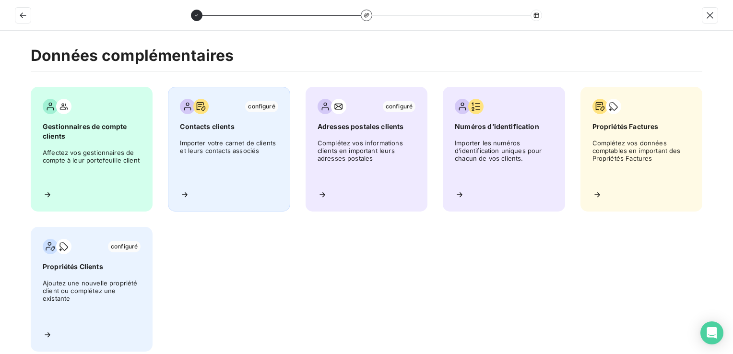
click at [217, 140] on span "Importer votre carnet de clients et leurs contacts associés" at bounding box center [229, 160] width 98 height 43
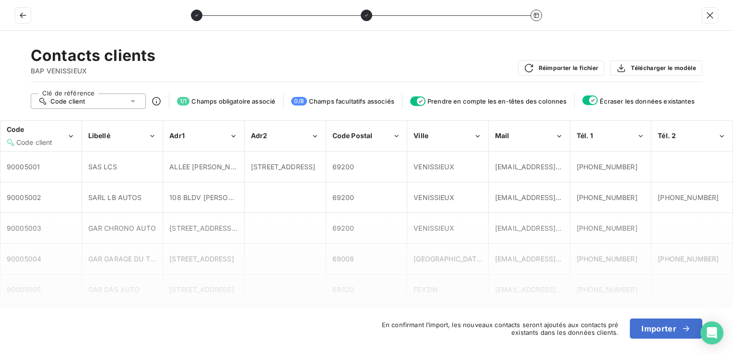
click at [324, 103] on span "Champs facultatifs associés" at bounding box center [351, 101] width 85 height 8
click at [214, 138] on div "Adr1" at bounding box center [199, 136] width 60 height 10
click at [132, 135] on div "Libellé" at bounding box center [118, 136] width 60 height 10
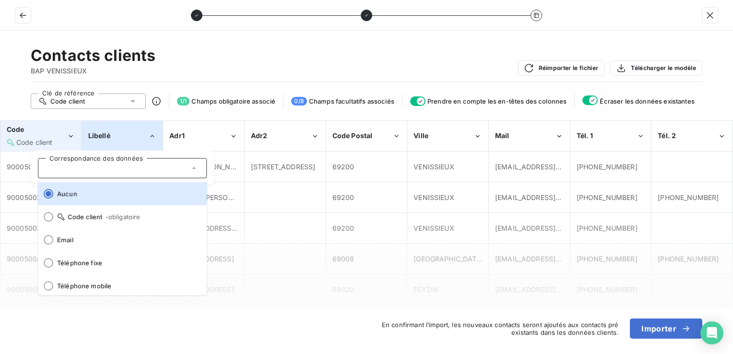
click at [45, 139] on span "Code client" at bounding box center [34, 142] width 36 height 8
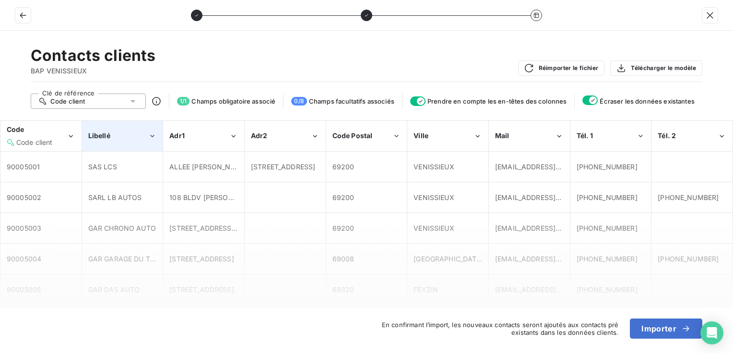
click at [120, 131] on div "Libellé" at bounding box center [118, 136] width 60 height 10
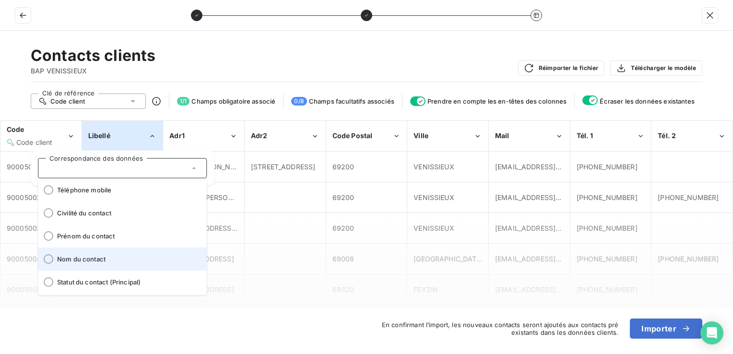
scroll to position [119, 0]
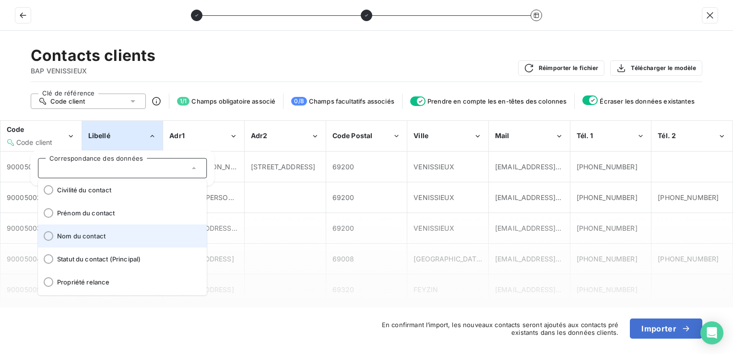
click at [87, 241] on li "Nom du contact" at bounding box center [122, 236] width 169 height 23
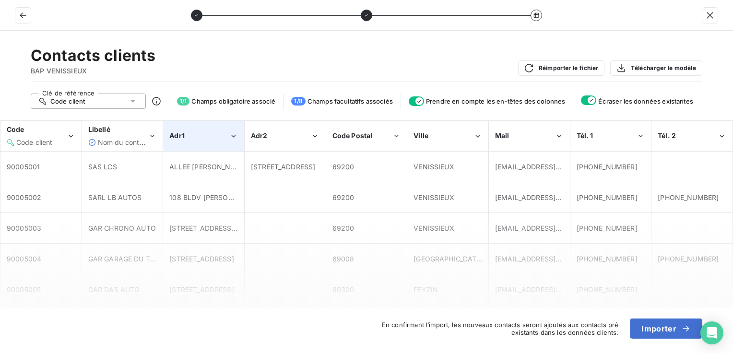
click at [195, 136] on div "Adr1" at bounding box center [199, 136] width 60 height 10
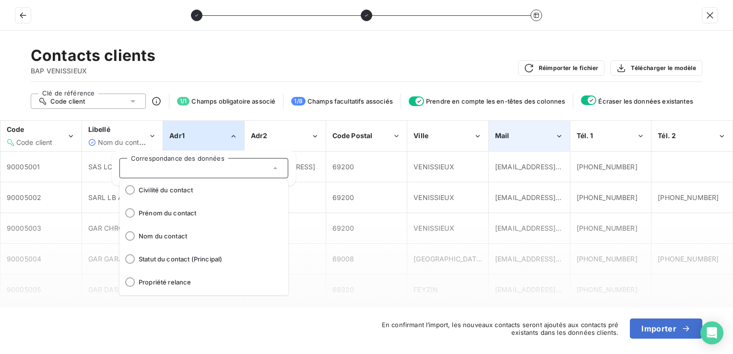
click at [507, 139] on span "Mail" at bounding box center [502, 135] width 14 height 8
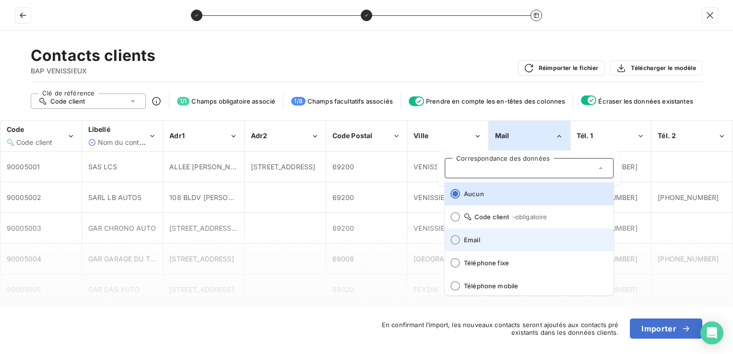
click at [477, 245] on li "Email" at bounding box center [529, 239] width 169 height 23
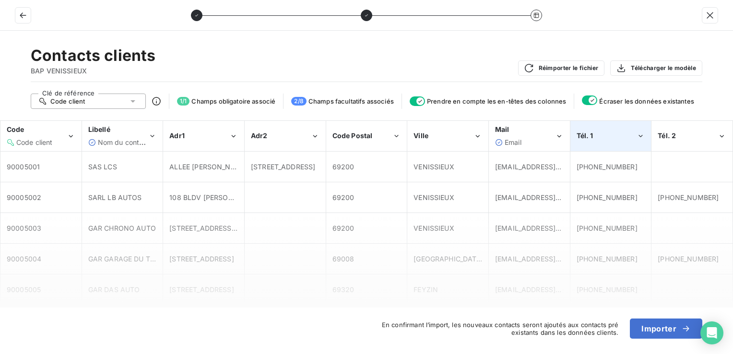
click at [615, 135] on div "Tél. 1" at bounding box center [607, 136] width 60 height 10
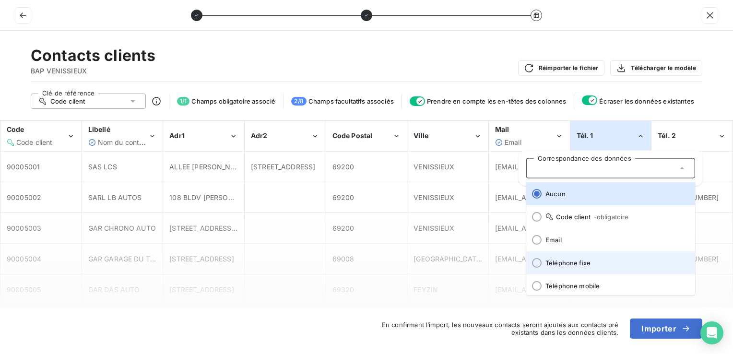
click at [593, 267] on li "Téléphone fixe" at bounding box center [610, 262] width 169 height 23
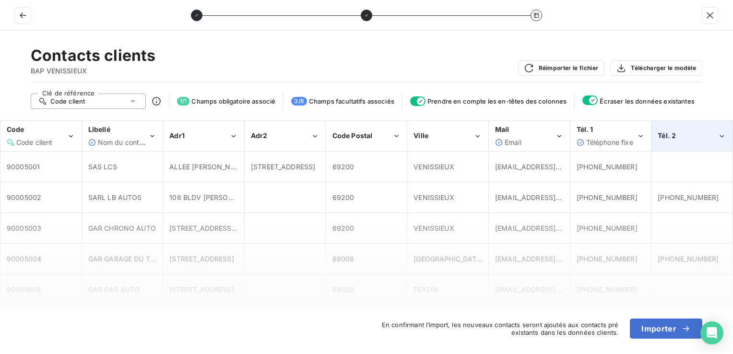
click at [691, 131] on div "Tél. 2" at bounding box center [688, 136] width 60 height 10
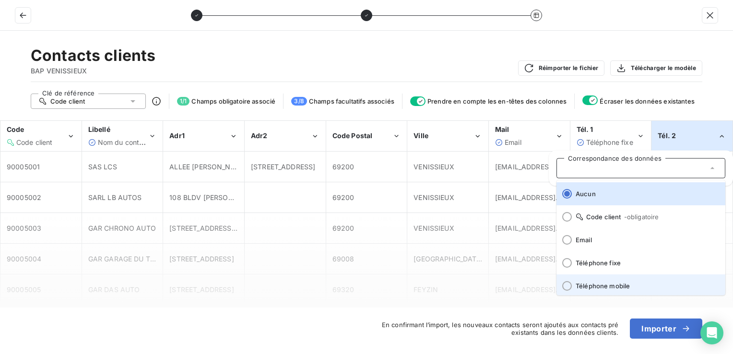
click at [616, 281] on li "Téléphone mobile" at bounding box center [640, 285] width 169 height 23
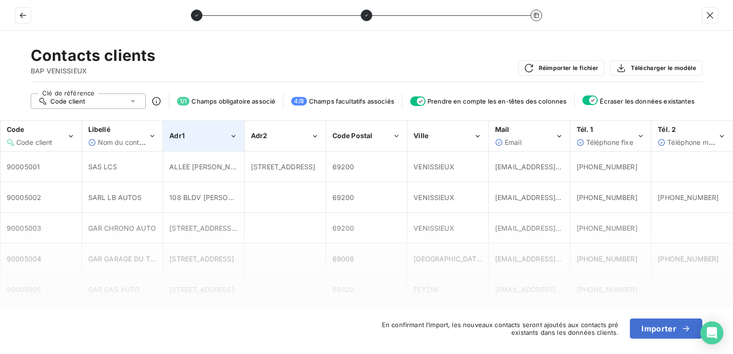
click at [213, 144] on div "Adr1" at bounding box center [204, 135] width 80 height 29
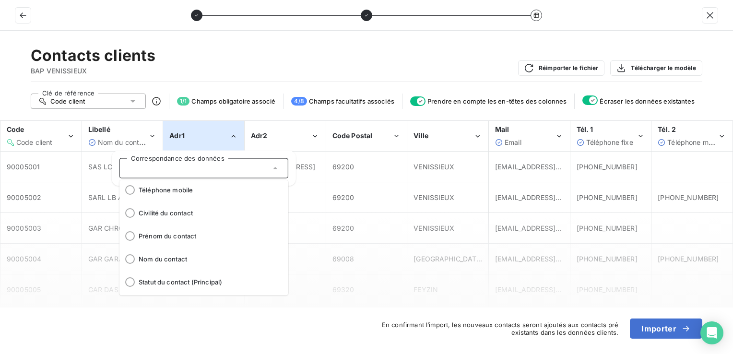
scroll to position [119, 0]
click at [243, 41] on div "Contacts clients BAP VENISSIEUX Réimporter le fichier Télécharger le modèle Clé…" at bounding box center [366, 192] width 733 height 323
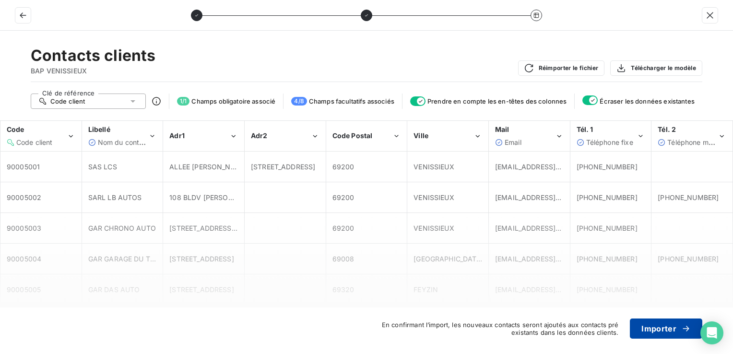
click at [662, 330] on button "Importer" at bounding box center [666, 329] width 72 height 20
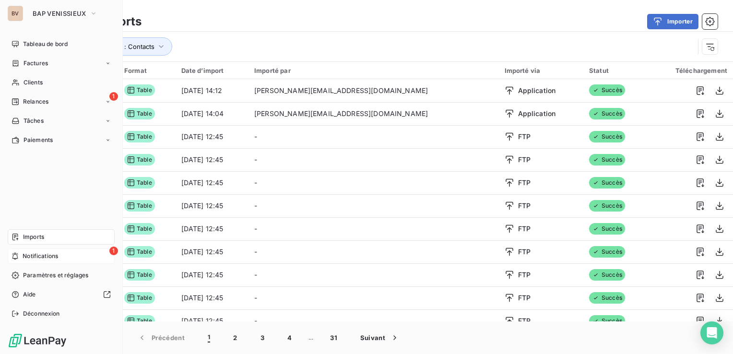
click at [23, 257] on span "Notifications" at bounding box center [40, 256] width 35 height 9
click at [29, 80] on span "Clients" at bounding box center [33, 82] width 19 height 9
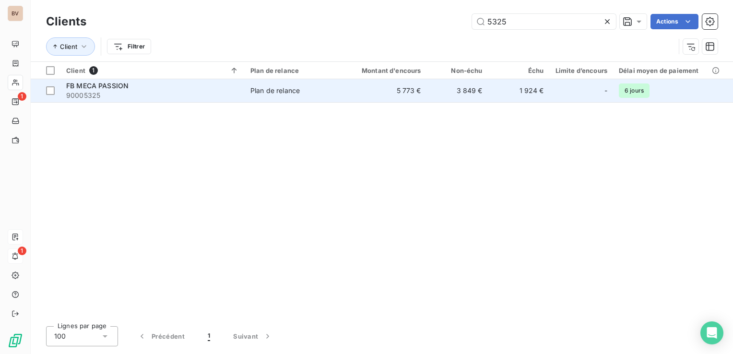
click at [267, 90] on div "Plan de relance" at bounding box center [274, 91] width 49 height 10
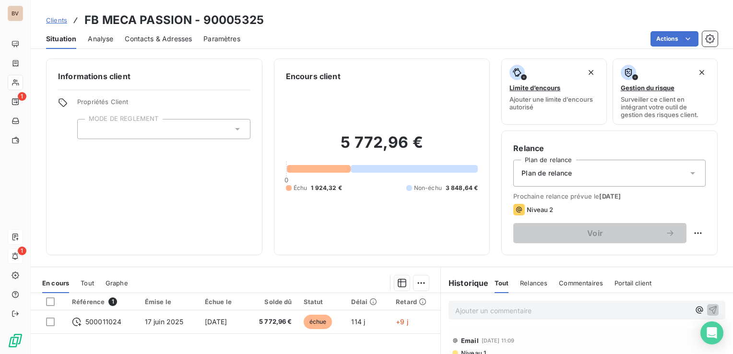
click at [159, 35] on span "Contacts & Adresses" at bounding box center [158, 39] width 67 height 10
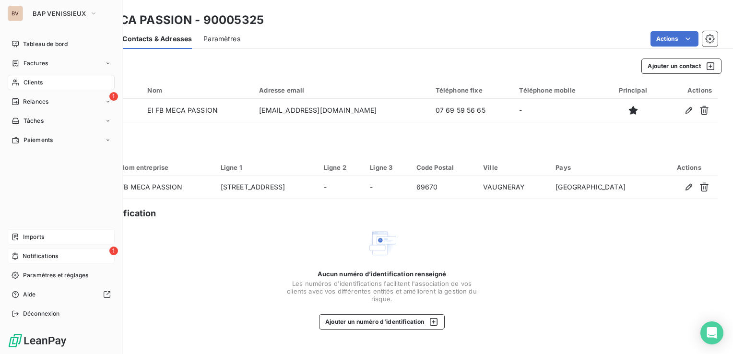
click at [26, 85] on span "Clients" at bounding box center [33, 82] width 19 height 9
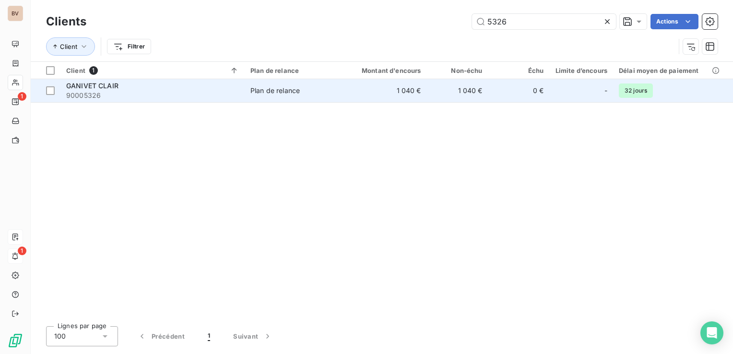
type input "5326"
click at [87, 87] on span "GANIVET CLAIR" at bounding box center [92, 86] width 52 height 8
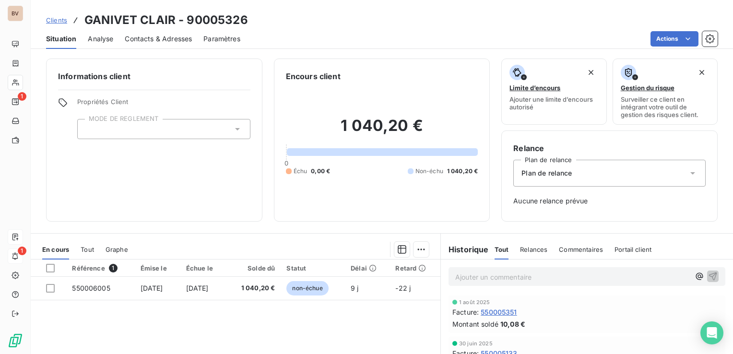
click at [180, 41] on span "Contacts & Adresses" at bounding box center [158, 39] width 67 height 10
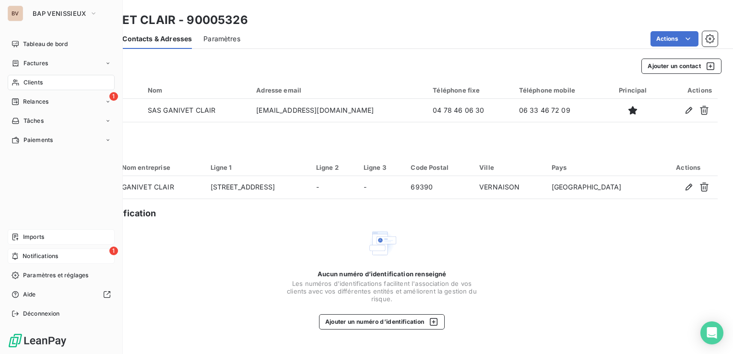
click at [27, 83] on span "Clients" at bounding box center [33, 82] width 19 height 9
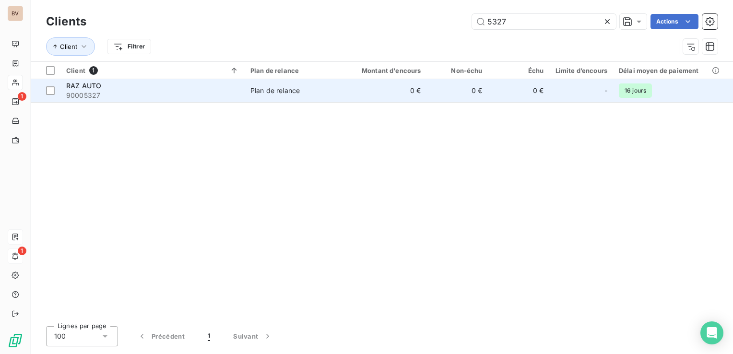
type input "5327"
click at [149, 95] on span "90005327" at bounding box center [152, 96] width 173 height 10
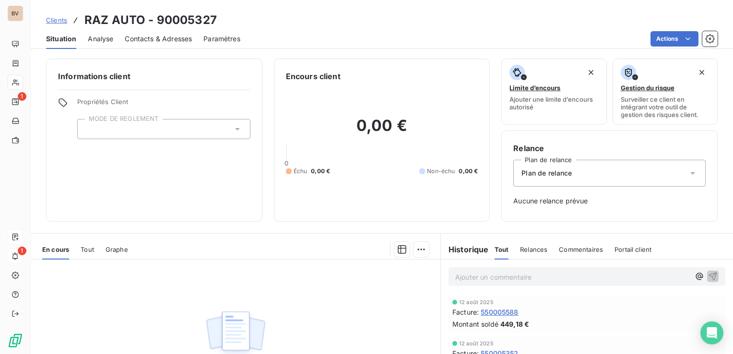
click at [175, 39] on span "Contacts & Adresses" at bounding box center [158, 39] width 67 height 10
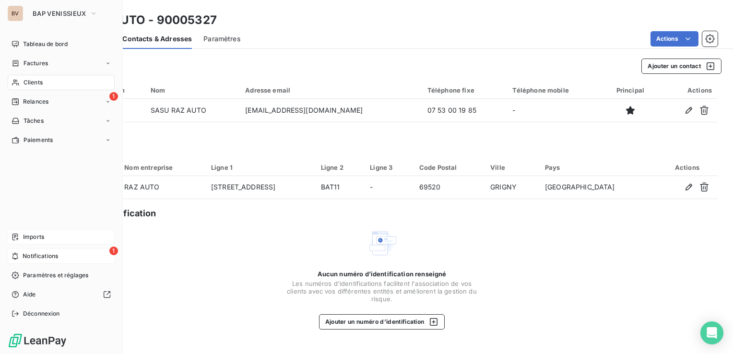
click at [19, 12] on div "BV" at bounding box center [15, 13] width 15 height 15
click at [29, 238] on span "Imports" at bounding box center [33, 237] width 21 height 9
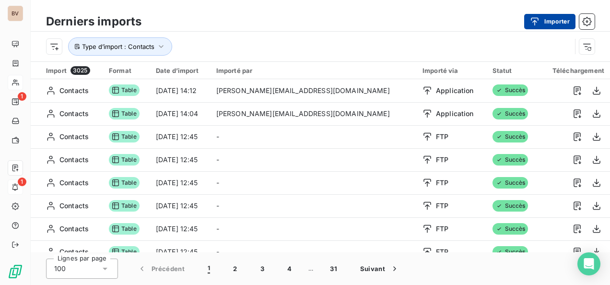
click at [556, 22] on button "Importer" at bounding box center [549, 21] width 51 height 15
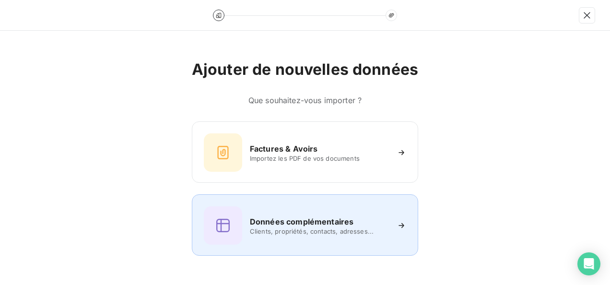
click at [298, 231] on span "Clients, propriétés, contacts, adresses..." at bounding box center [319, 231] width 139 height 8
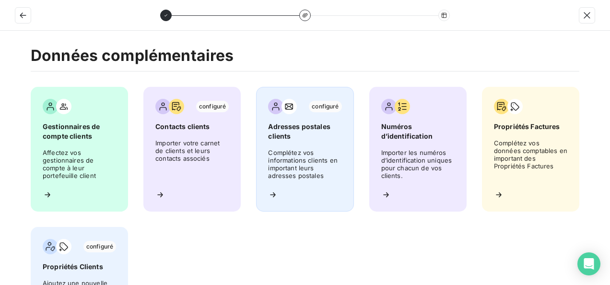
click at [307, 151] on span "Complétez vos informations clients en important leurs adresses postales" at bounding box center [304, 166] width 73 height 34
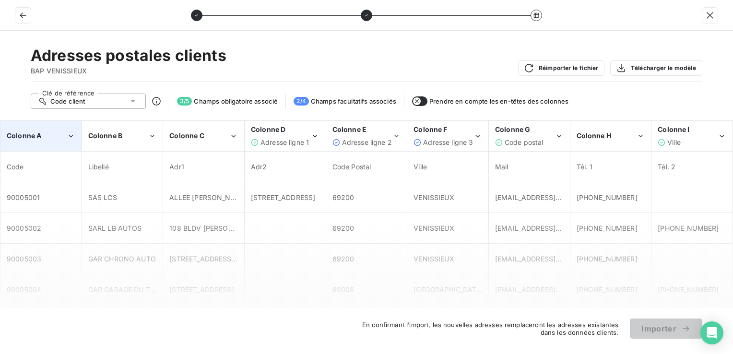
click at [40, 145] on div "Colonne A" at bounding box center [41, 135] width 80 height 29
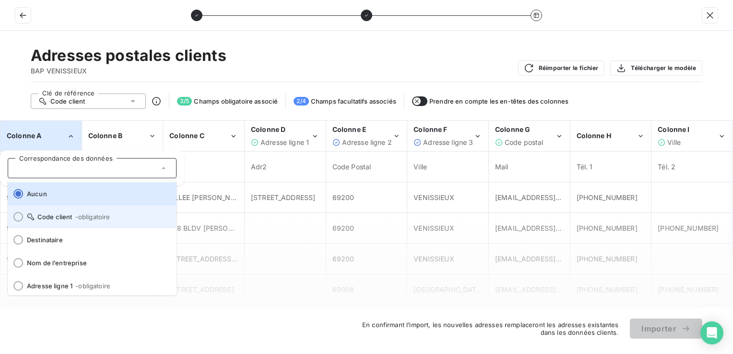
click at [45, 215] on span "Code client - obligatoire" at bounding box center [98, 217] width 142 height 8
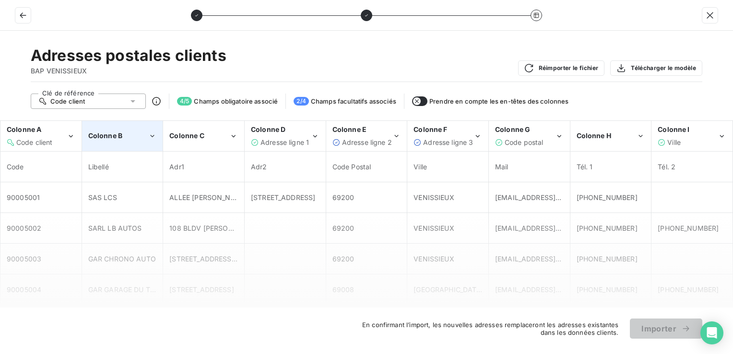
click at [130, 143] on div "Colonne B" at bounding box center [123, 135] width 80 height 29
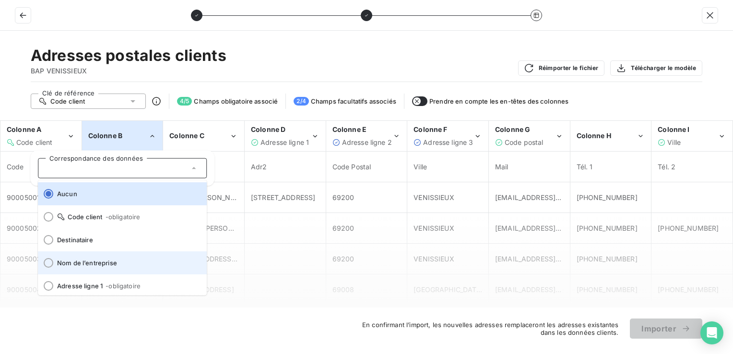
click at [102, 259] on span "Nom de l’entreprise" at bounding box center [128, 263] width 142 height 8
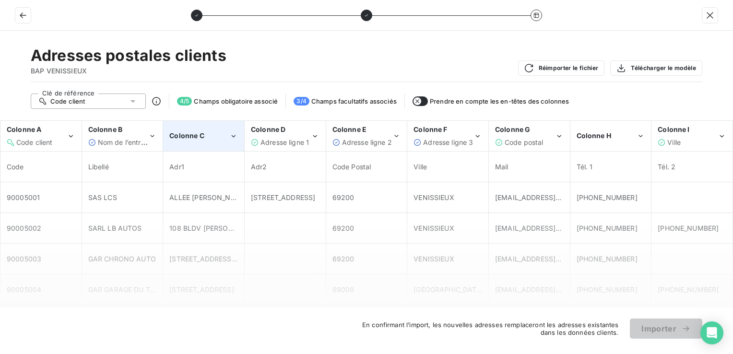
click at [223, 139] on div "Colonne C" at bounding box center [199, 136] width 60 height 10
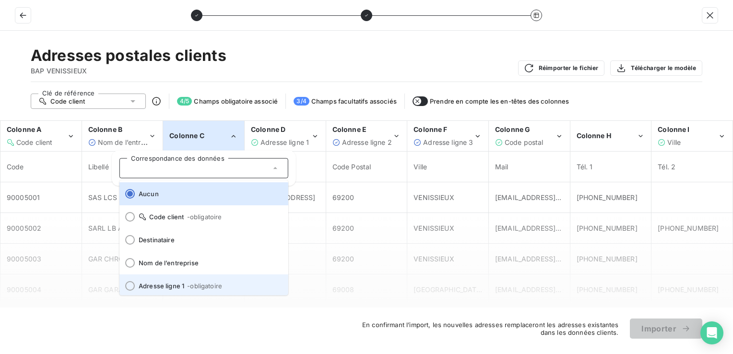
click at [183, 280] on li "Adresse ligne 1 - obligatoire" at bounding box center [203, 285] width 169 height 23
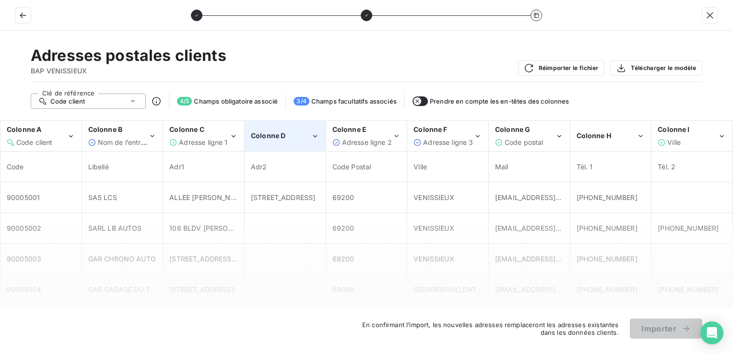
click at [301, 143] on div "Colonne D" at bounding box center [285, 135] width 80 height 29
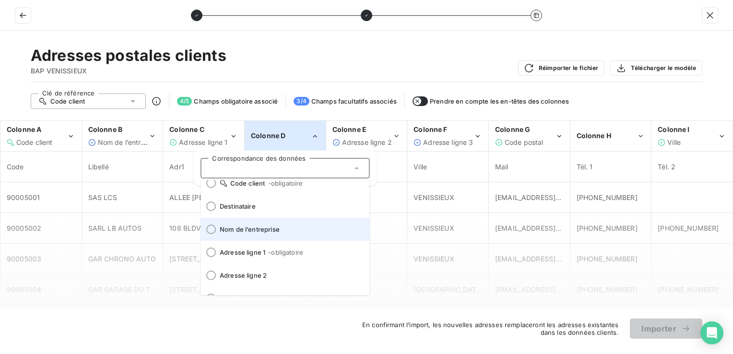
scroll to position [48, 0]
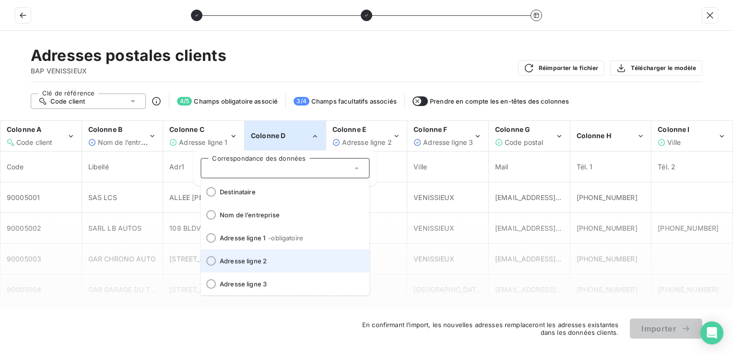
click at [277, 260] on span "Adresse ligne 2" at bounding box center [291, 261] width 142 height 8
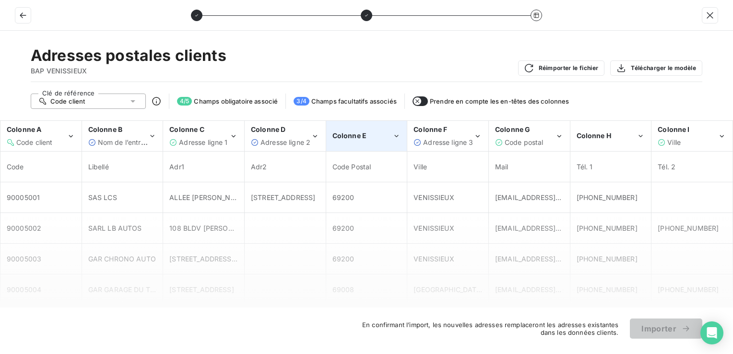
click at [359, 130] on div "Colonne E" at bounding box center [367, 135] width 80 height 29
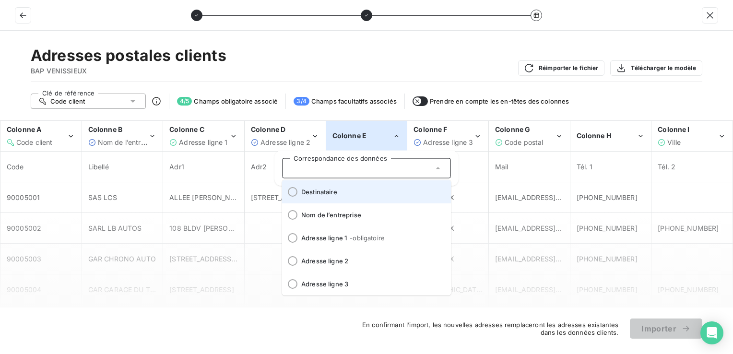
scroll to position [96, 0]
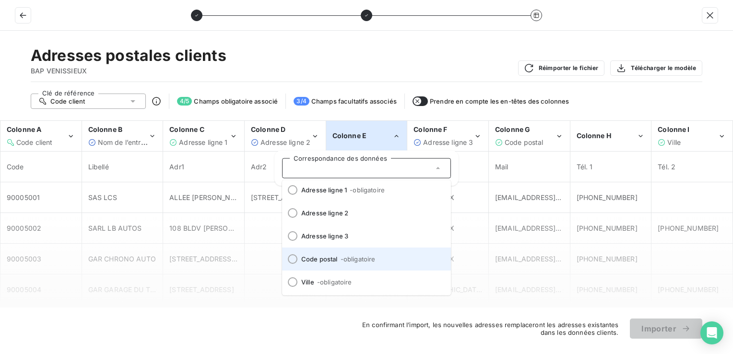
click at [339, 262] on span "Code postal - obligatoire" at bounding box center [372, 259] width 142 height 8
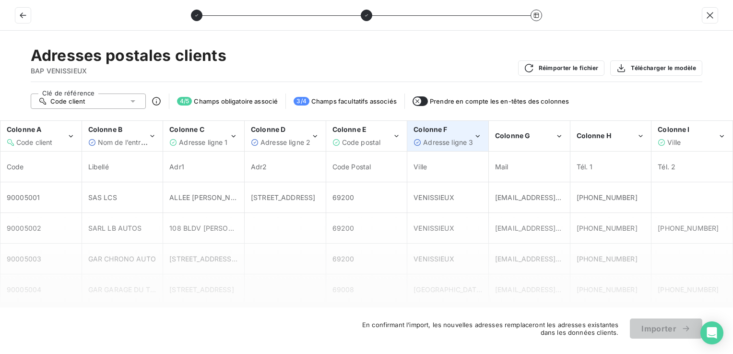
click at [460, 135] on div "Colonne F Adresse ligne 3" at bounding box center [444, 136] width 60 height 22
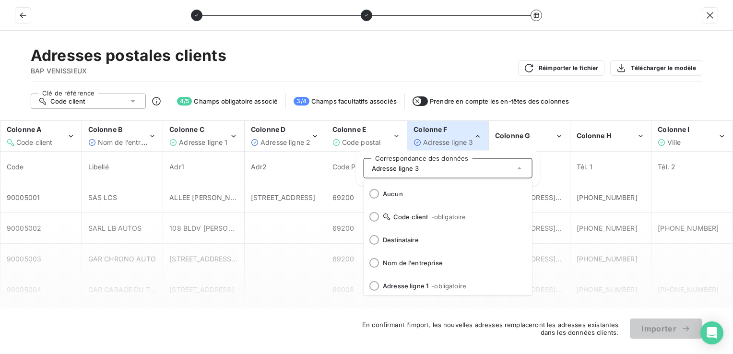
scroll to position [48, 0]
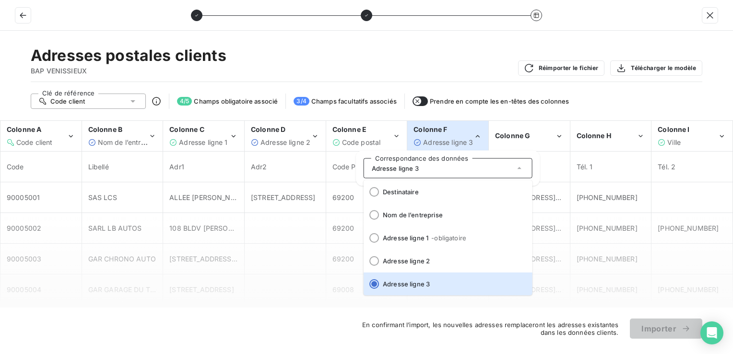
click at [460, 135] on div "Colonne F Adresse ligne 3" at bounding box center [444, 136] width 60 height 22
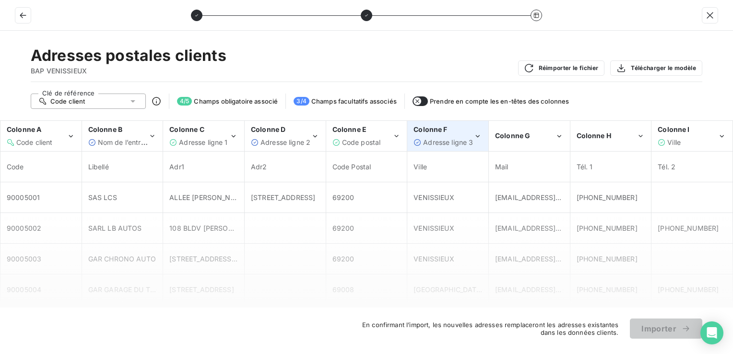
click at [460, 135] on div "Colonne F Adresse ligne 3" at bounding box center [444, 136] width 60 height 22
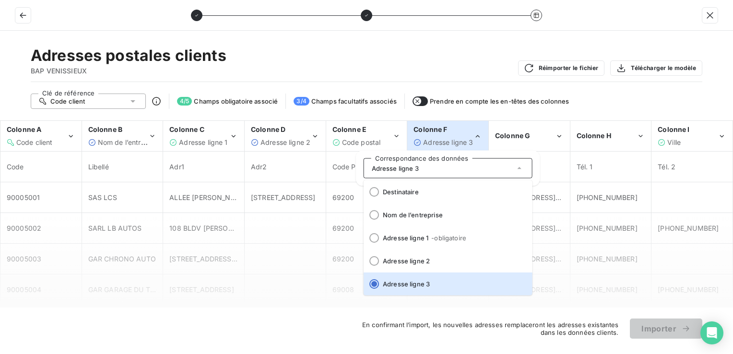
click at [460, 135] on div "Colonne F Adresse ligne 3" at bounding box center [444, 136] width 60 height 22
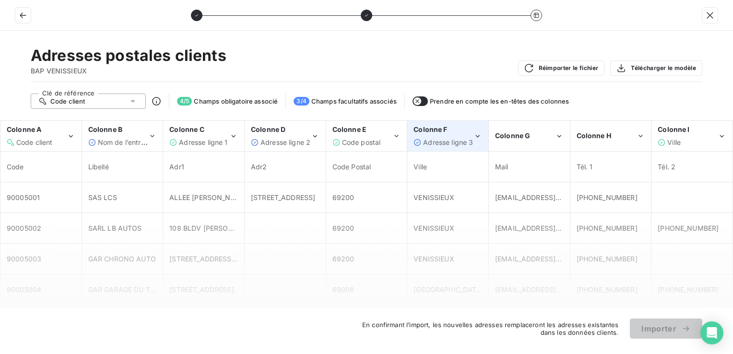
click at [460, 135] on div "Colonne F Adresse ligne 3" at bounding box center [444, 136] width 60 height 22
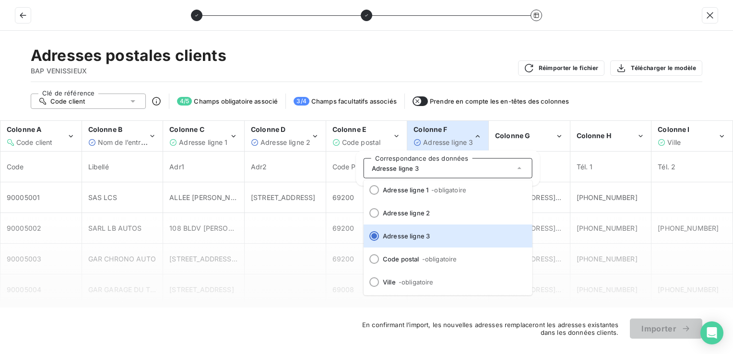
scroll to position [119, 0]
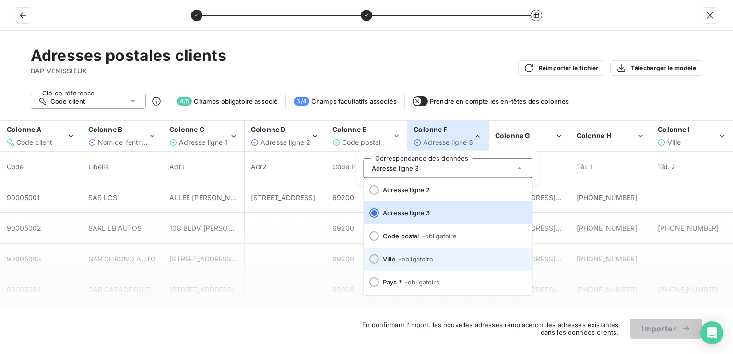
click at [418, 262] on span "- obligatoire" at bounding box center [415, 259] width 35 height 8
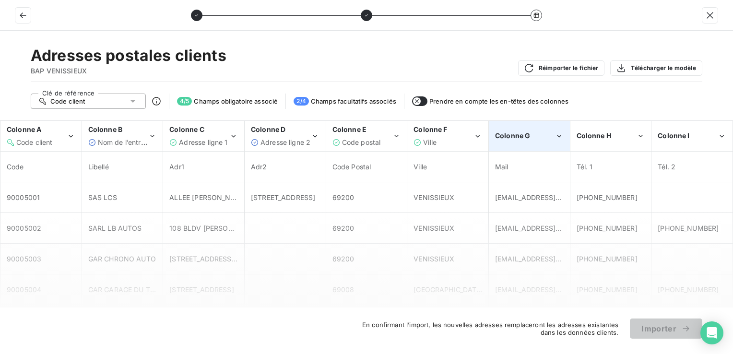
click at [543, 139] on div "Colonne G" at bounding box center [525, 136] width 60 height 10
click at [603, 95] on div "Clé de référence Code client 4 / 5 Champs obligatoire associé 2 / 4 Champs facu…" at bounding box center [367, 101] width 672 height 15
click at [615, 164] on span "Tél. 1" at bounding box center [611, 167] width 69 height 10
click at [539, 132] on div "Colonne G" at bounding box center [525, 136] width 60 height 10
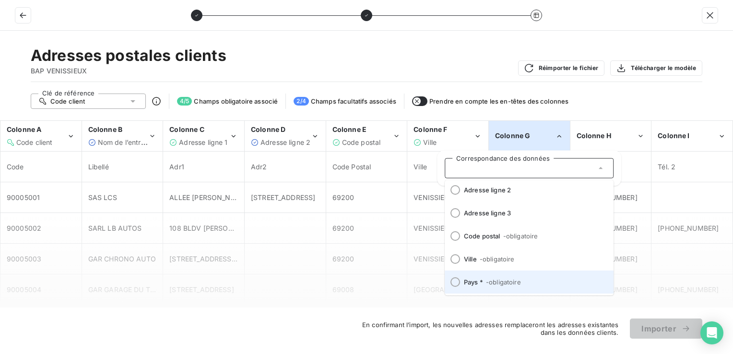
click at [485, 279] on span "Pays * - obligatoire" at bounding box center [535, 282] width 142 height 8
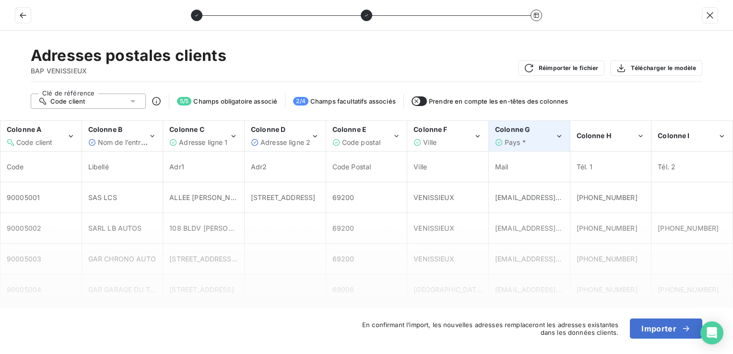
click at [540, 143] on div "Pays *" at bounding box center [525, 143] width 60 height 10
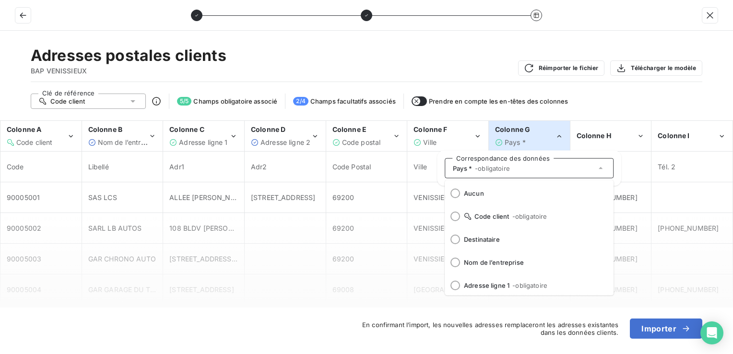
scroll to position [0, 0]
click at [471, 193] on span "Aucun" at bounding box center [535, 194] width 142 height 8
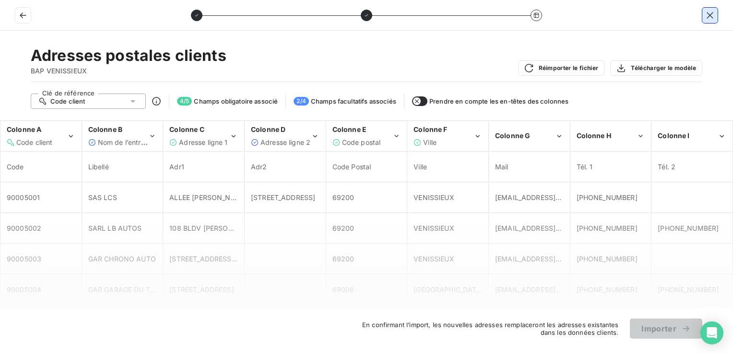
click at [708, 15] on icon "button" at bounding box center [710, 16] width 10 height 10
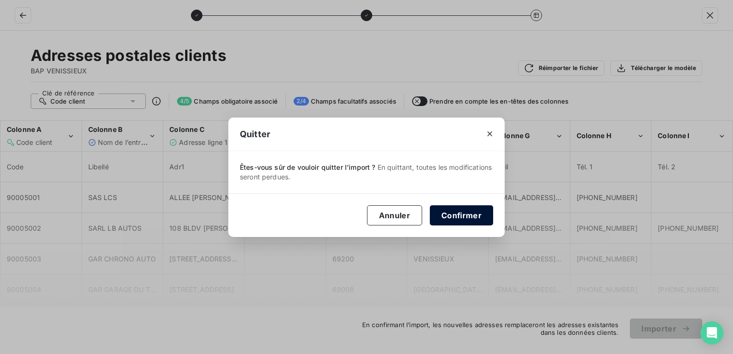
click at [446, 214] on button "Confirmer" at bounding box center [461, 215] width 63 height 20
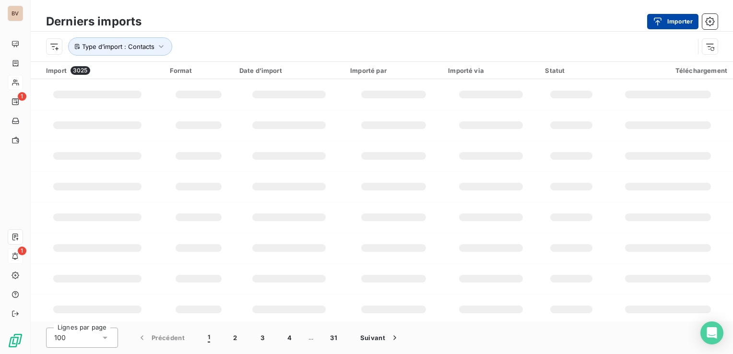
click at [661, 23] on icon "button" at bounding box center [658, 22] width 10 height 10
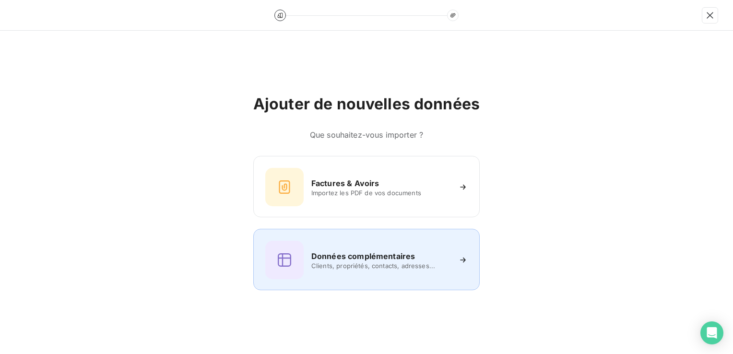
click at [375, 245] on div "Données complémentaires Clients, propriétés, contacts, adresses..." at bounding box center [366, 260] width 202 height 38
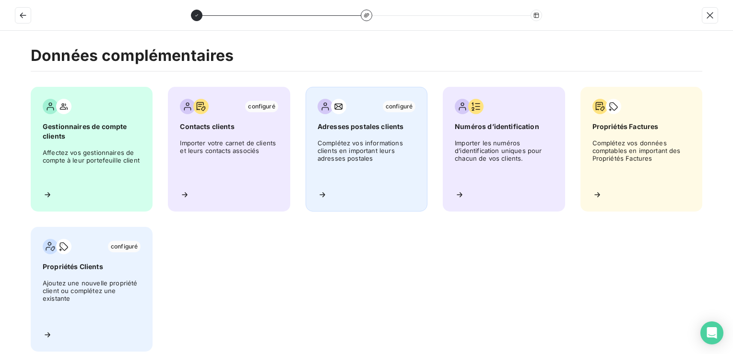
click at [367, 149] on span "Complétez vos informations clients en important leurs adresses postales" at bounding box center [367, 160] width 98 height 43
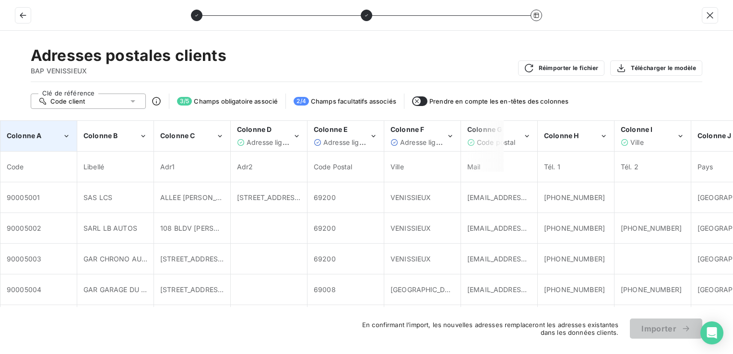
click at [29, 133] on span "Colonne A" at bounding box center [24, 135] width 35 height 8
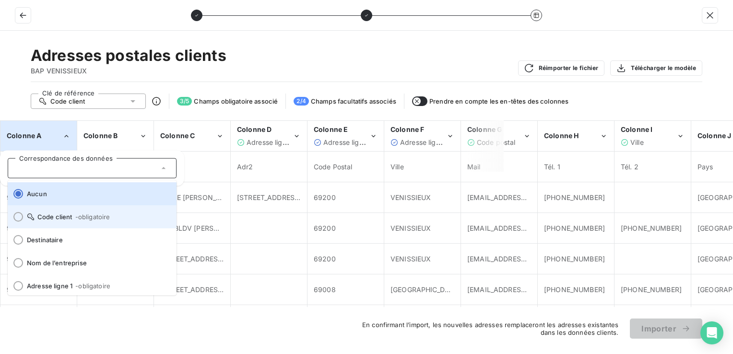
click at [44, 214] on span "Code client - obligatoire" at bounding box center [98, 217] width 142 height 8
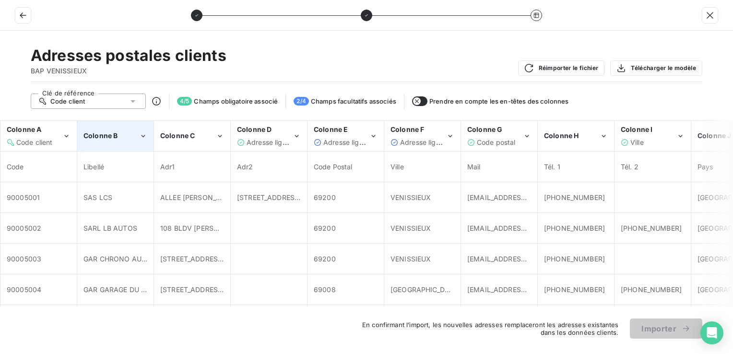
click at [103, 136] on span "Colonne B" at bounding box center [100, 135] width 34 height 8
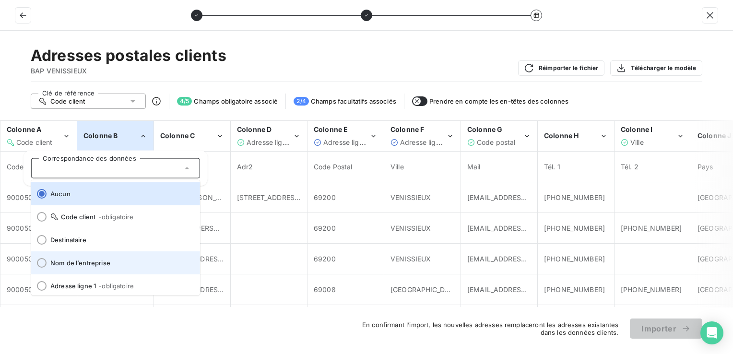
click at [98, 258] on li "Nom de l’entreprise" at bounding box center [115, 262] width 169 height 23
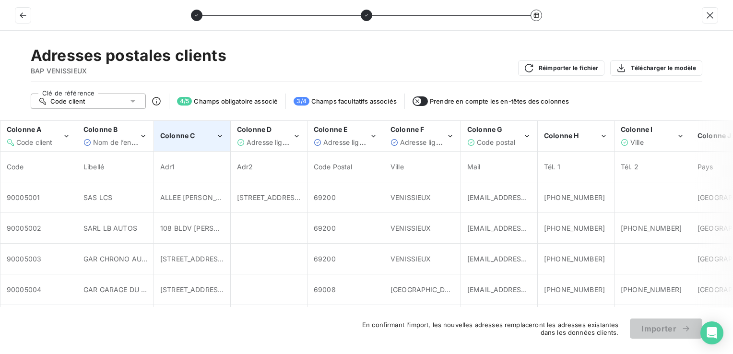
click at [179, 134] on span "Colonne C" at bounding box center [177, 135] width 35 height 8
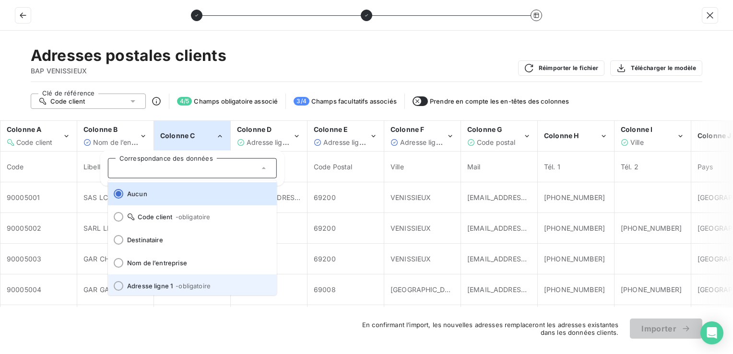
click at [152, 281] on li "Adresse ligne 1 - obligatoire" at bounding box center [192, 285] width 169 height 23
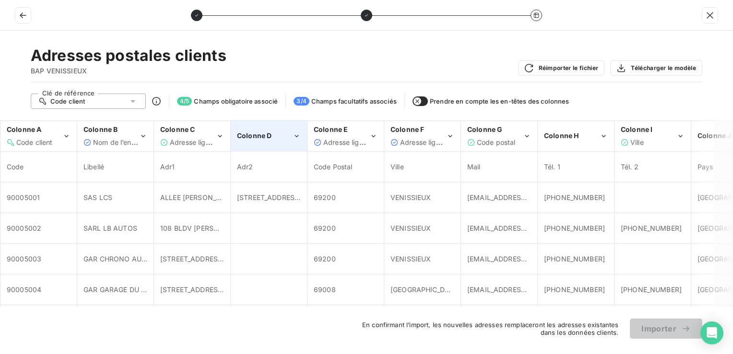
click at [268, 135] on span "Colonne D" at bounding box center [254, 135] width 35 height 8
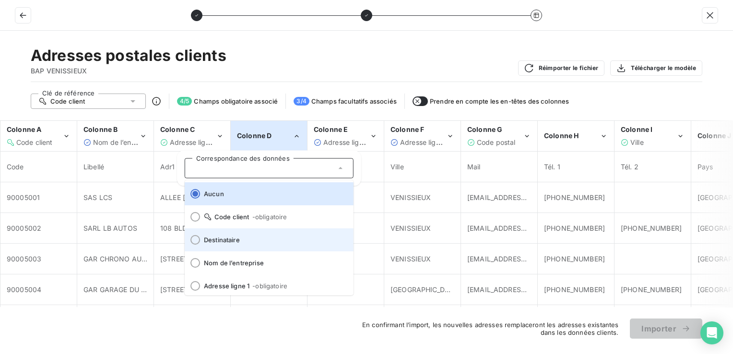
scroll to position [48, 0]
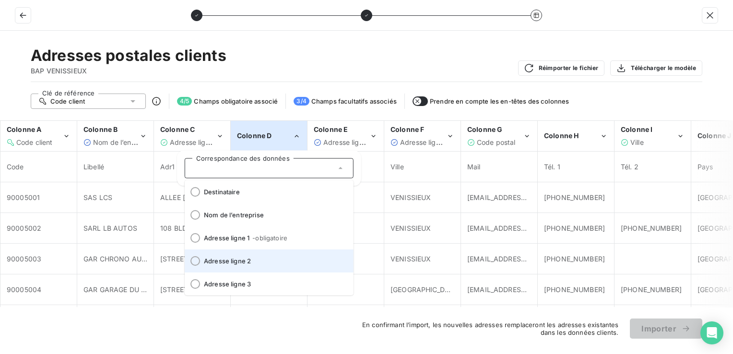
click at [252, 254] on li "Adresse ligne 2" at bounding box center [269, 260] width 169 height 23
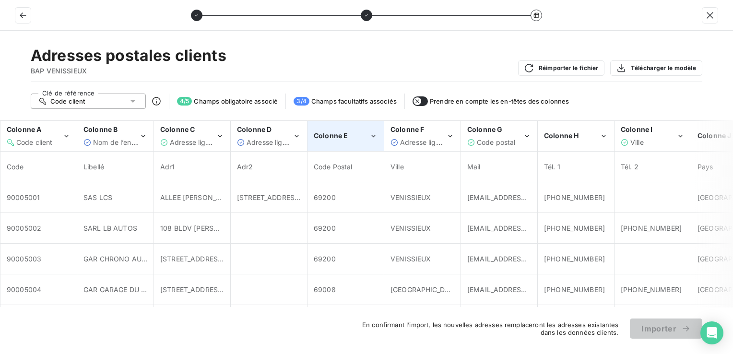
click at [342, 130] on div "Colonne E" at bounding box center [345, 135] width 75 height 29
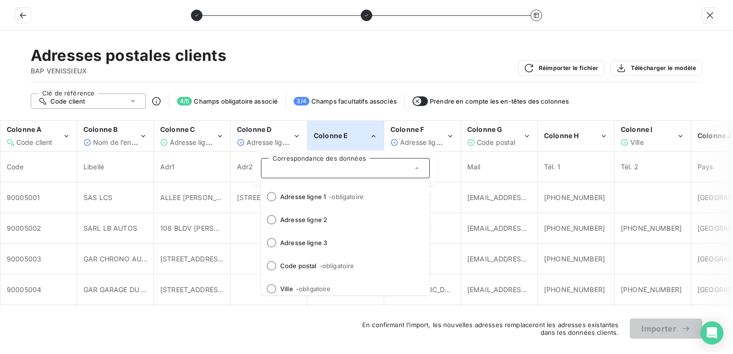
scroll to position [96, 0]
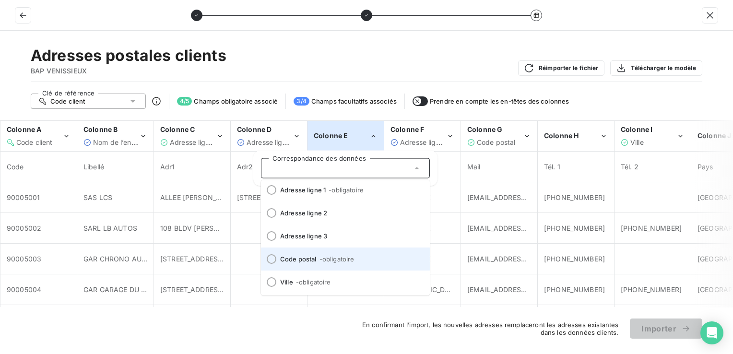
click at [295, 254] on li "Code postal - obligatoire" at bounding box center [345, 259] width 169 height 23
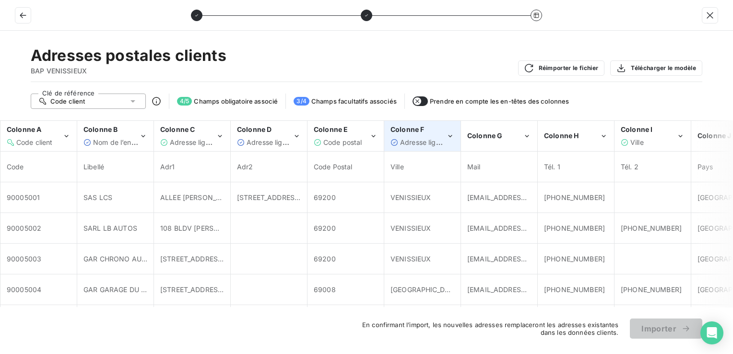
click at [414, 130] on span "Colonne F" at bounding box center [407, 129] width 34 height 8
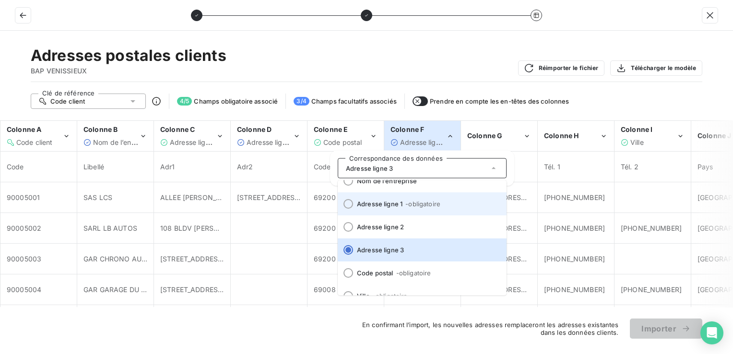
scroll to position [119, 0]
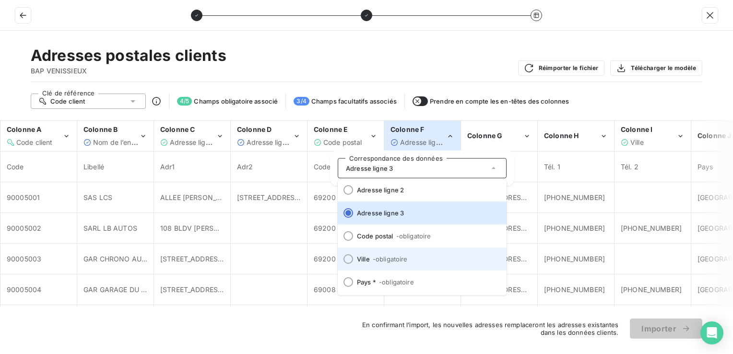
click at [385, 258] on span "- obligatoire" at bounding box center [390, 259] width 35 height 8
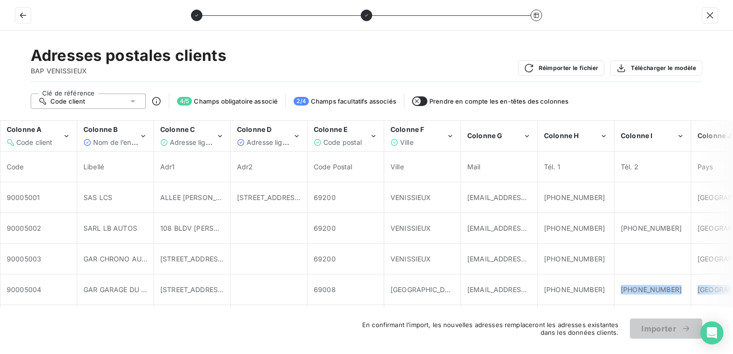
drag, startPoint x: 582, startPoint y: 307, endPoint x: 608, endPoint y: 303, distance: 26.3
click at [608, 303] on div "Adresses postales clients BAP VENISSIEUX Réimporter le fichier Télécharger le m…" at bounding box center [366, 192] width 733 height 323
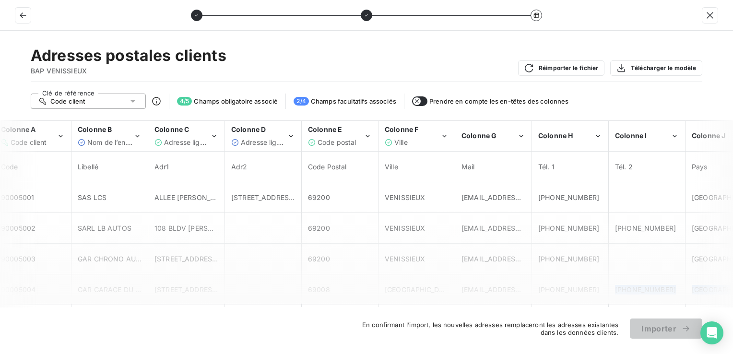
scroll to position [0, 35]
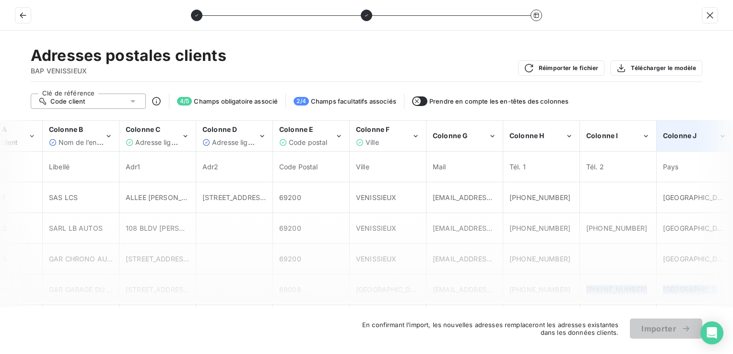
click at [696, 136] on span "Colonne J" at bounding box center [680, 135] width 34 height 8
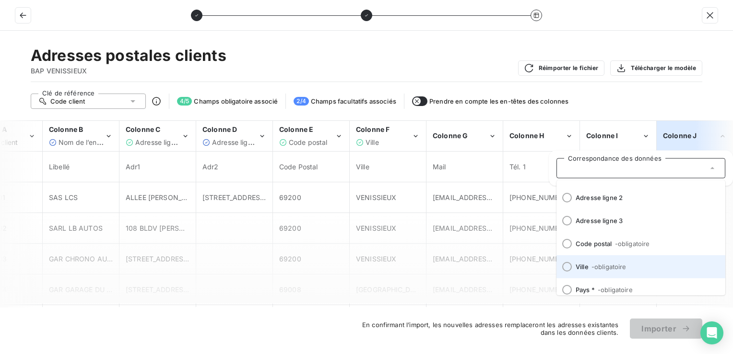
scroll to position [119, 0]
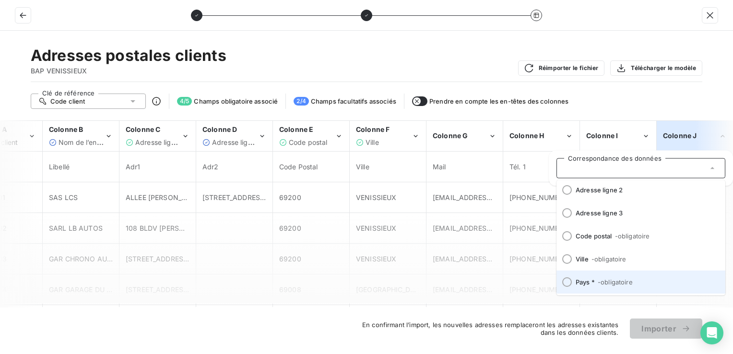
click at [587, 282] on span "Pays * - obligatoire" at bounding box center [647, 282] width 142 height 8
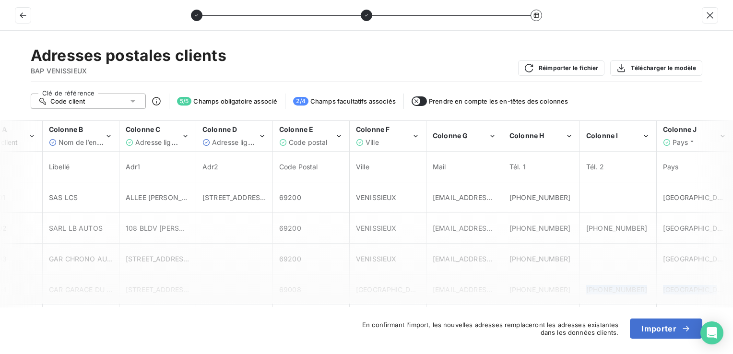
drag, startPoint x: 646, startPoint y: 327, endPoint x: 640, endPoint y: 314, distance: 14.2
click at [647, 327] on button "Importer" at bounding box center [666, 329] width 72 height 20
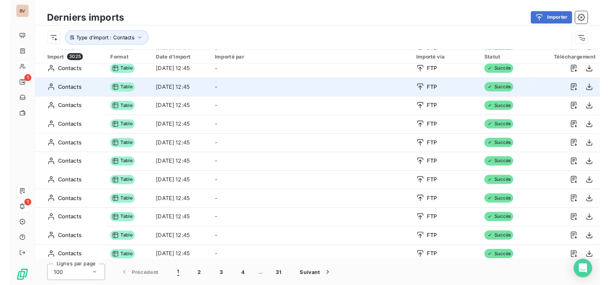
scroll to position [0, 0]
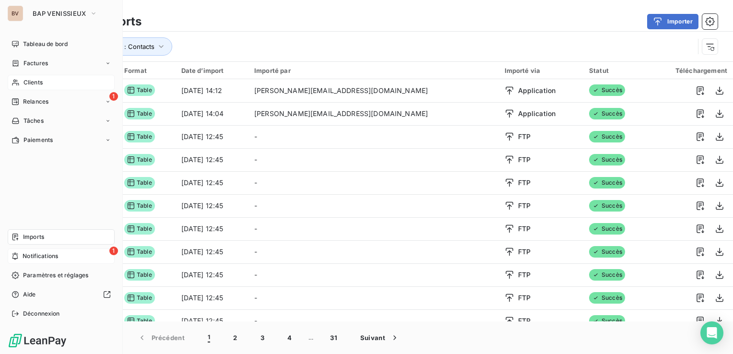
click at [40, 239] on span "Imports" at bounding box center [33, 237] width 21 height 9
click at [46, 237] on div "Imports" at bounding box center [61, 236] width 107 height 15
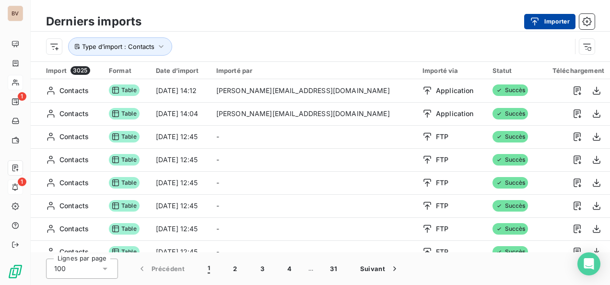
click at [532, 15] on button "Importer" at bounding box center [549, 21] width 51 height 15
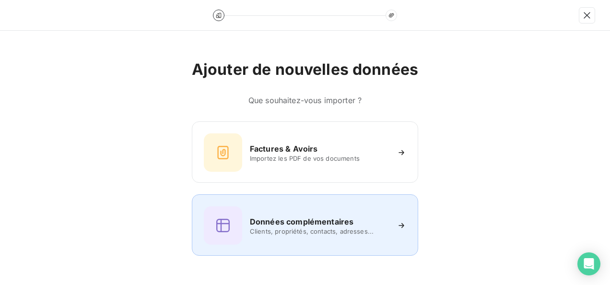
click at [304, 223] on h6 "Données complémentaires" at bounding box center [302, 222] width 104 height 12
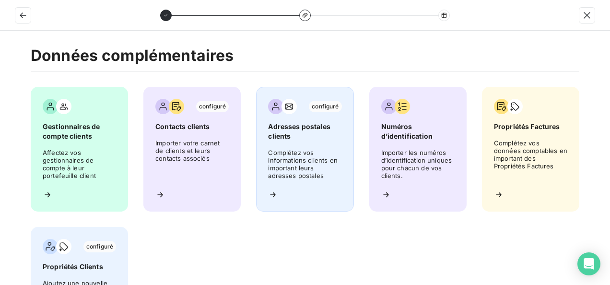
click at [295, 142] on div "configuré Adresses postales clients Complétez vos informations clients en impor…" at bounding box center [304, 149] width 97 height 125
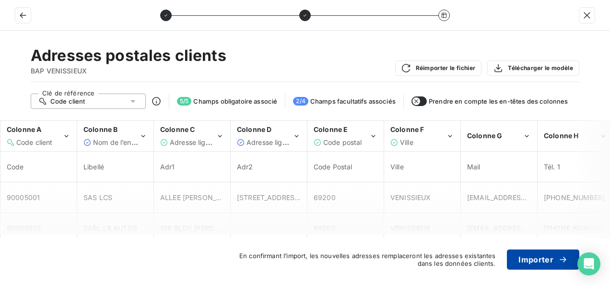
click at [536, 258] on button "Importer" at bounding box center [543, 259] width 72 height 20
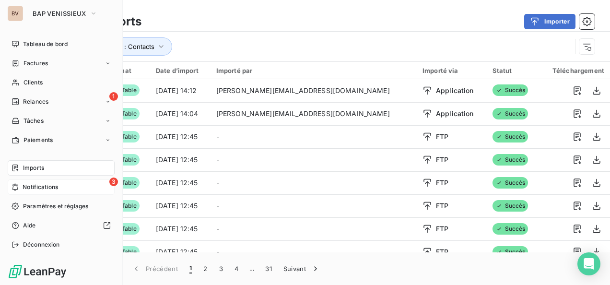
click at [18, 186] on icon at bounding box center [15, 187] width 7 height 8
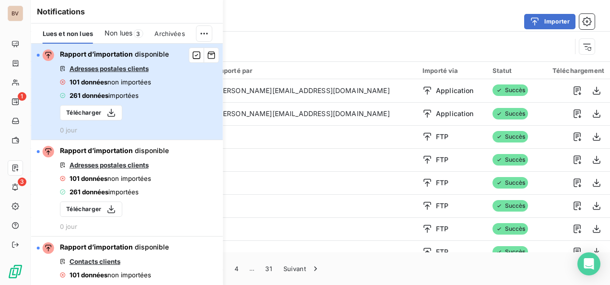
click at [129, 82] on span "non importées" at bounding box center [129, 82] width 44 height 8
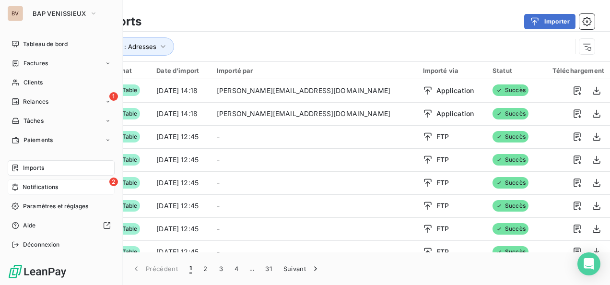
click at [27, 190] on span "Notifications" at bounding box center [40, 187] width 35 height 9
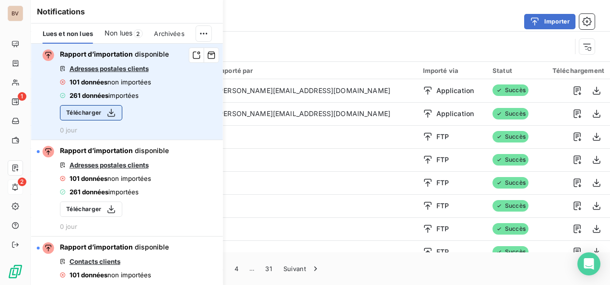
click at [75, 112] on button "Télécharger" at bounding box center [91, 112] width 62 height 15
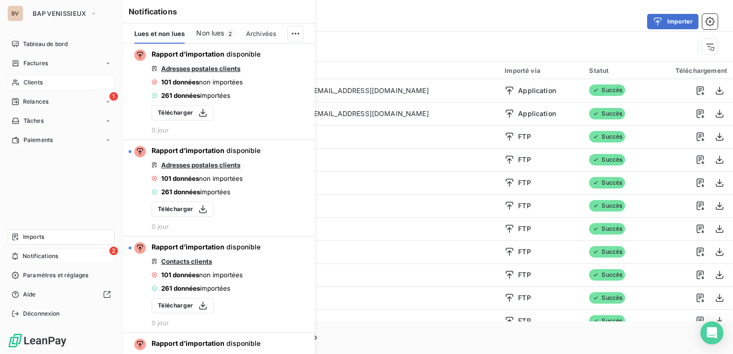
click at [21, 80] on div "Clients" at bounding box center [61, 82] width 107 height 15
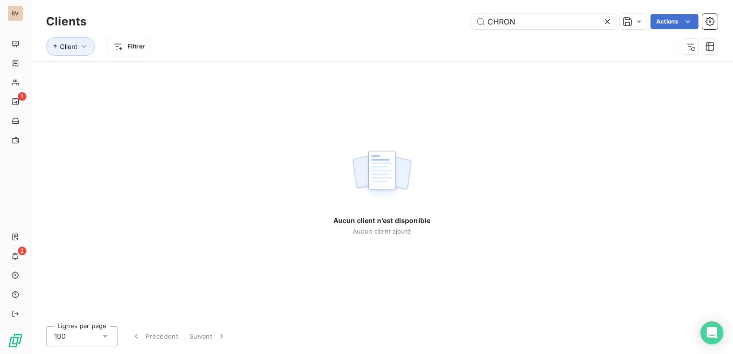
type input "CHRON"
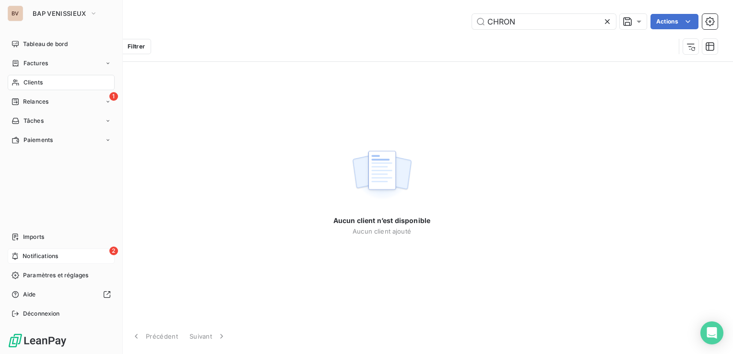
click at [27, 260] on span "Notifications" at bounding box center [40, 256] width 35 height 9
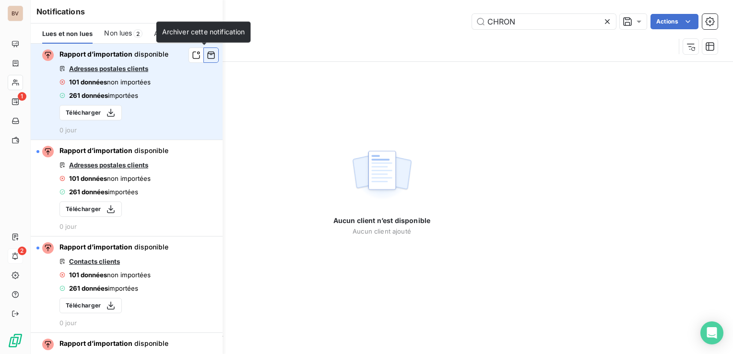
click at [207, 58] on icon "button" at bounding box center [211, 55] width 9 height 10
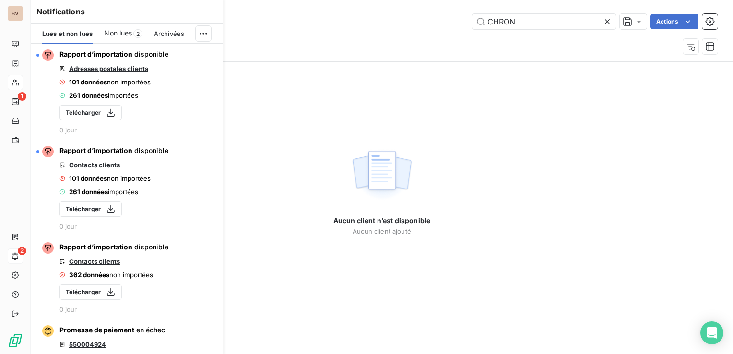
click at [0, 0] on icon "button" at bounding box center [0, 0] width 0 height 0
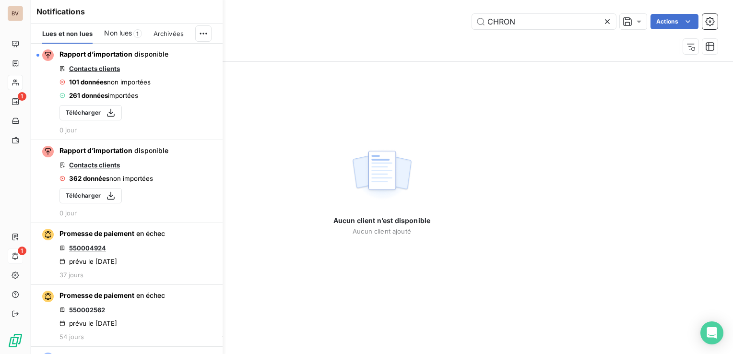
click at [0, 0] on icon "button" at bounding box center [0, 0] width 0 height 0
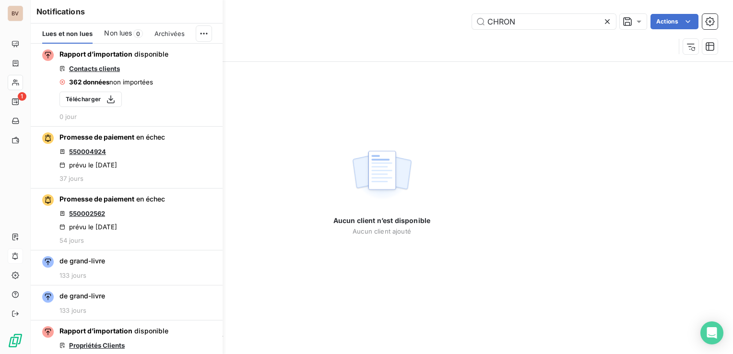
click at [0, 0] on icon "button" at bounding box center [0, 0] width 0 height 0
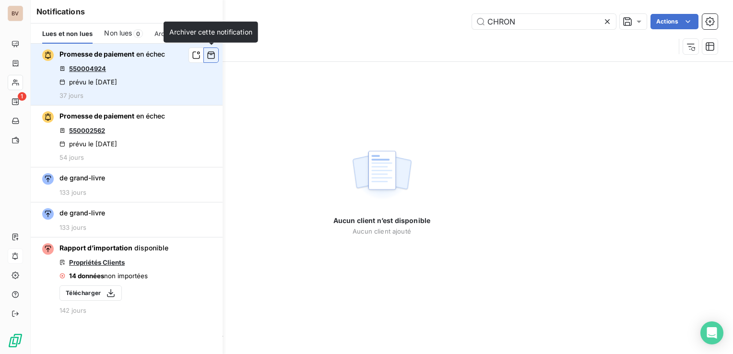
click at [209, 56] on icon "button" at bounding box center [211, 55] width 9 height 10
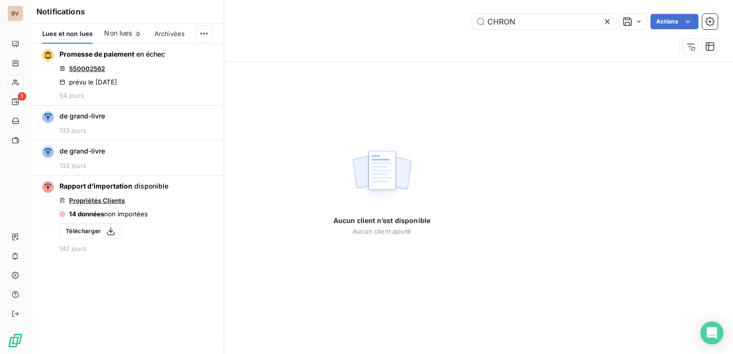
click at [0, 0] on icon "button" at bounding box center [0, 0] width 0 height 0
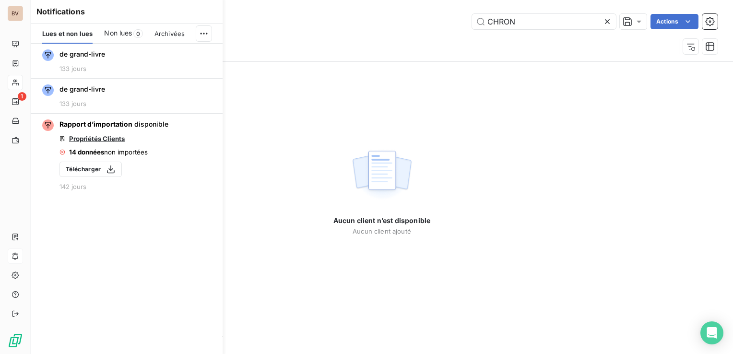
click at [0, 0] on icon "button" at bounding box center [0, 0] width 0 height 0
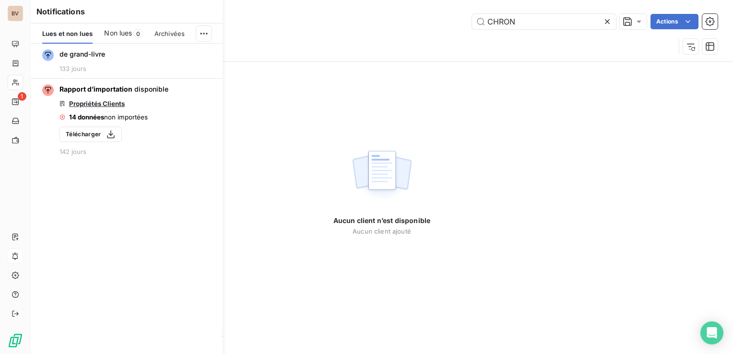
click at [0, 0] on icon "button" at bounding box center [0, 0] width 0 height 0
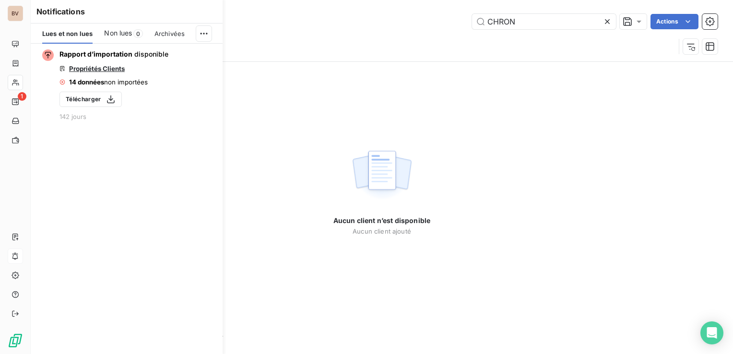
click at [0, 0] on icon "button" at bounding box center [0, 0] width 0 height 0
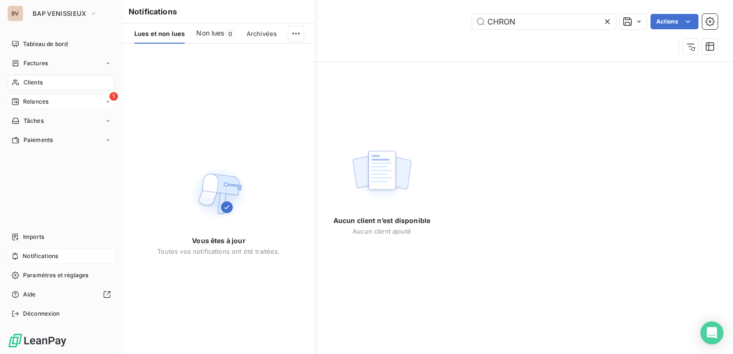
click at [21, 99] on div "Relances" at bounding box center [30, 101] width 37 height 9
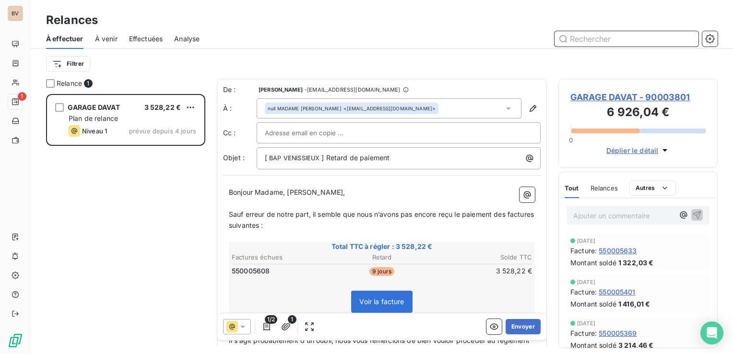
scroll to position [253, 152]
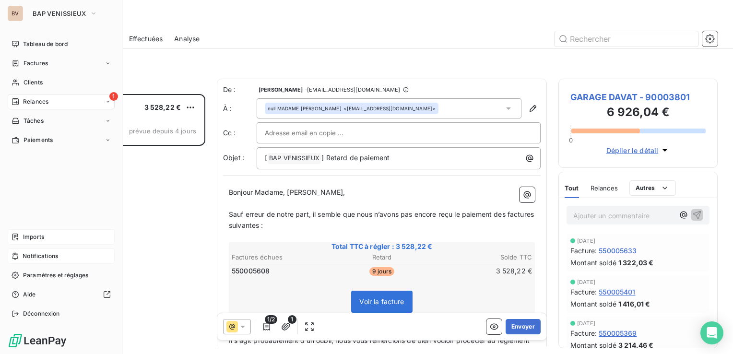
click at [36, 239] on span "Imports" at bounding box center [33, 237] width 21 height 9
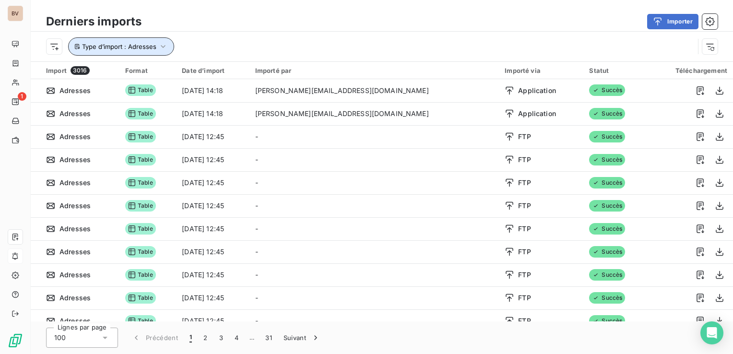
click at [135, 49] on span "Type d’import : Adresses" at bounding box center [119, 47] width 74 height 8
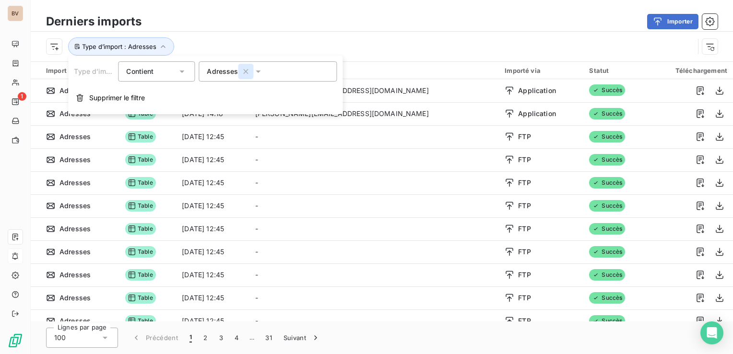
click at [248, 77] on button "button" at bounding box center [245, 71] width 15 height 15
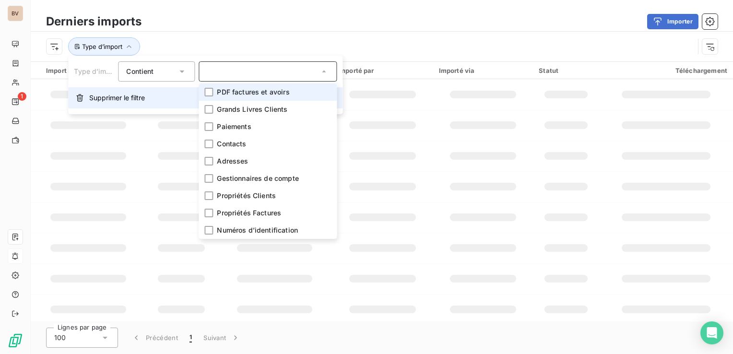
click at [112, 99] on span "Supprimer le filtre" at bounding box center [117, 98] width 56 height 10
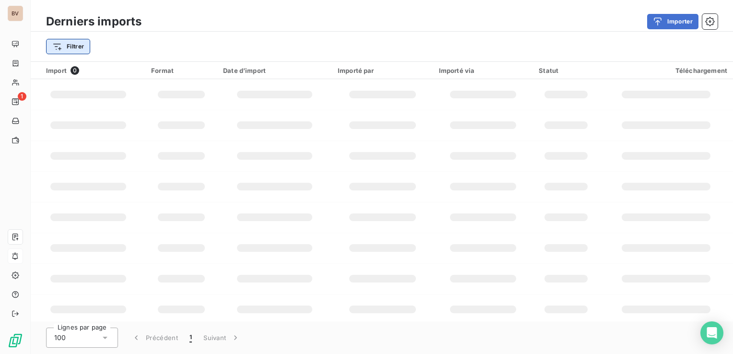
click at [61, 49] on html "BV 1 Derniers imports Importer Filtrer Import 0 Format Date d’import Importé pa…" at bounding box center [366, 177] width 733 height 354
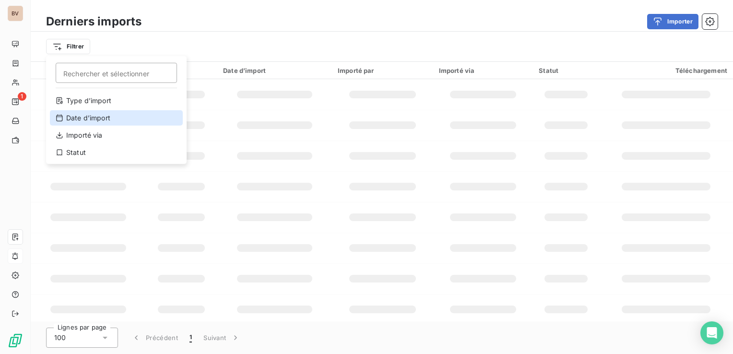
click at [84, 118] on div "Date d’import" at bounding box center [116, 117] width 133 height 15
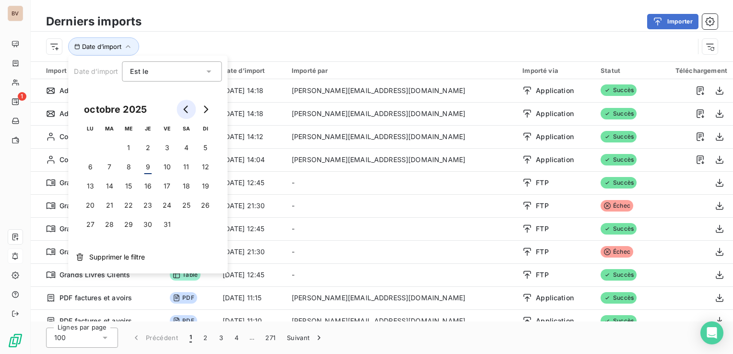
click at [184, 112] on icon "Go to previous month" at bounding box center [186, 110] width 8 height 8
click at [148, 164] on button "10" at bounding box center [147, 166] width 19 height 19
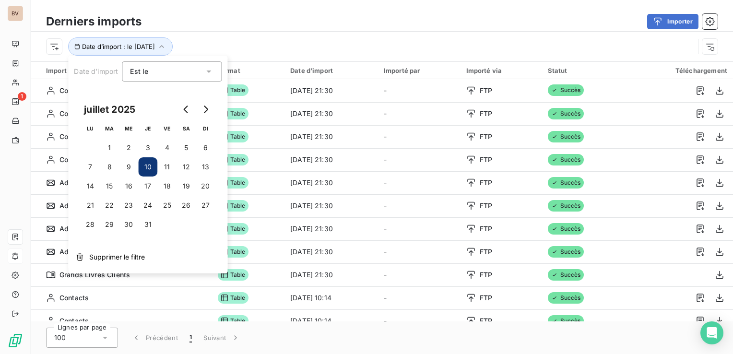
click at [338, 24] on div "Importer" at bounding box center [435, 21] width 565 height 15
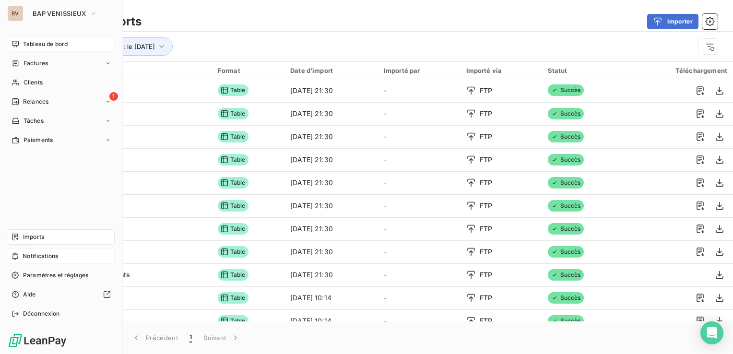
click at [66, 46] on span "Tableau de bord" at bounding box center [45, 44] width 45 height 9
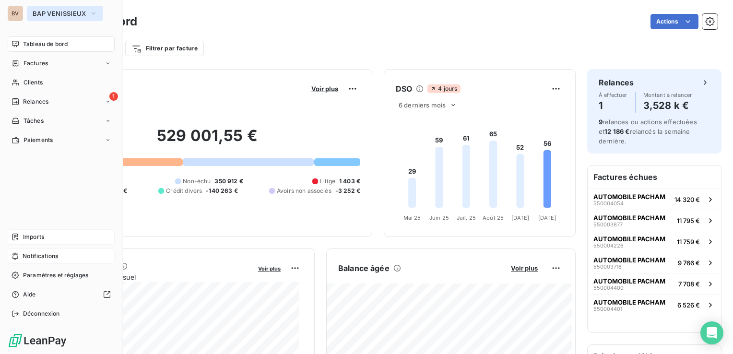
click at [47, 11] on span "BAP VENISSIEUX" at bounding box center [59, 14] width 53 height 8
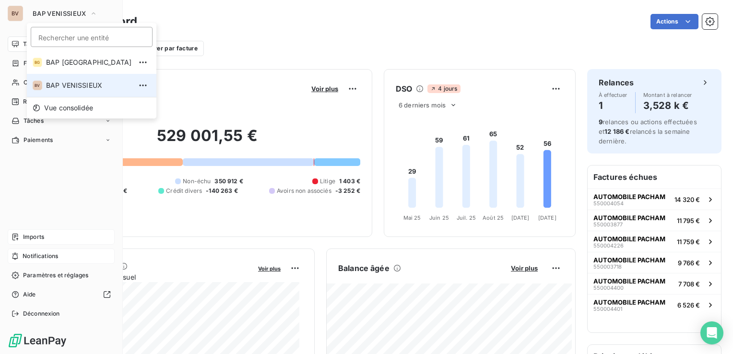
click at [54, 86] on span "BAP VENISSIEUX" at bounding box center [88, 86] width 85 height 10
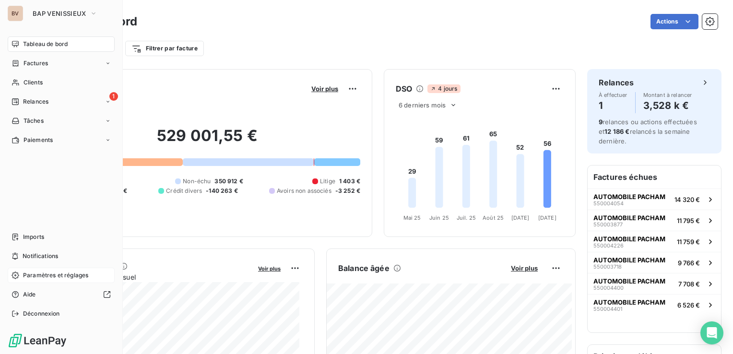
click at [56, 273] on span "Paramètres et réglages" at bounding box center [55, 275] width 65 height 9
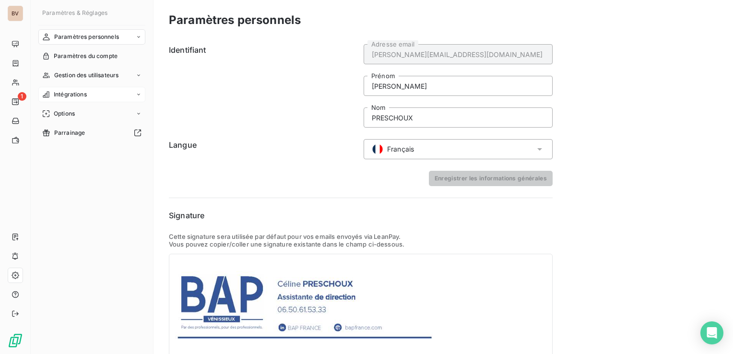
click at [73, 96] on span "Intégrations" at bounding box center [70, 94] width 33 height 9
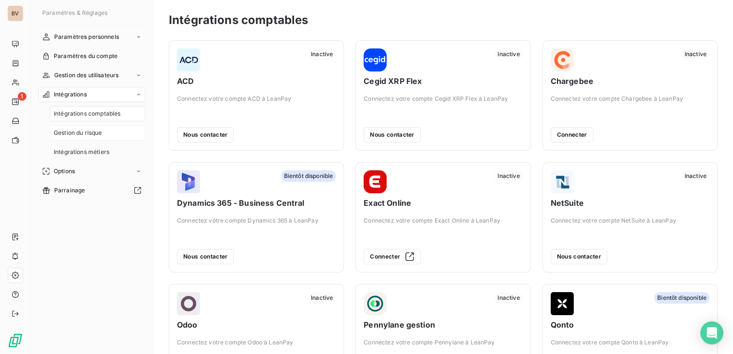
click at [78, 133] on span "Gestion du risque" at bounding box center [78, 133] width 48 height 9
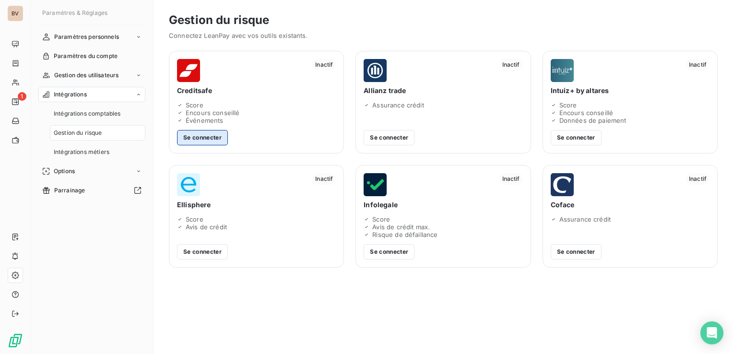
click at [205, 139] on button "Se connecter" at bounding box center [202, 137] width 51 height 15
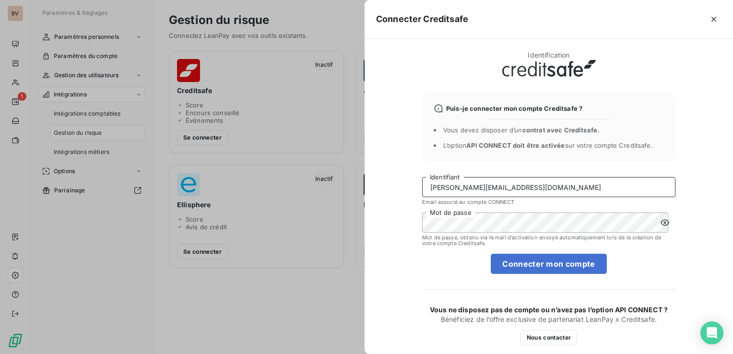
click at [569, 191] on input "[EMAIL_ADDRESS][DOMAIN_NAME]" at bounding box center [548, 187] width 253 height 20
click at [559, 186] on input "[EMAIL_ADDRESS][DOMAIN_NAME]" at bounding box center [548, 187] width 253 height 20
drag, startPoint x: 551, startPoint y: 183, endPoint x: 414, endPoint y: 178, distance: 137.8
click at [417, 184] on div "Identification Puis-je connecter mon compte Creditsafe ? Vous devez disposer d’…" at bounding box center [549, 196] width 368 height 315
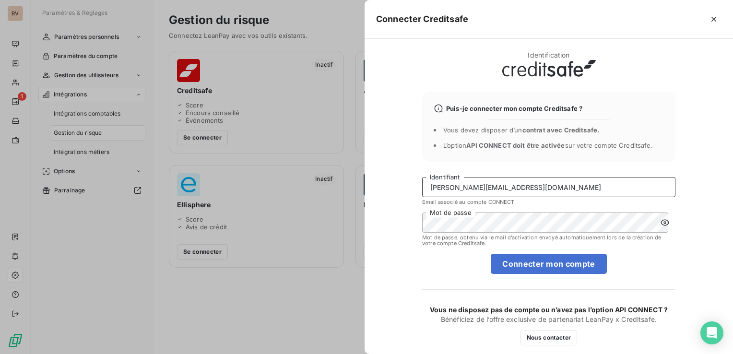
type input "h.ergun@bapvenissieux.com"
click at [610, 266] on form "h.ergun@bapvenissieux.com Identifiant Email associé au compte CONNECT Mot de pa…" at bounding box center [548, 225] width 253 height 97
click at [592, 266] on button "Connecter mon compte" at bounding box center [549, 264] width 116 height 20
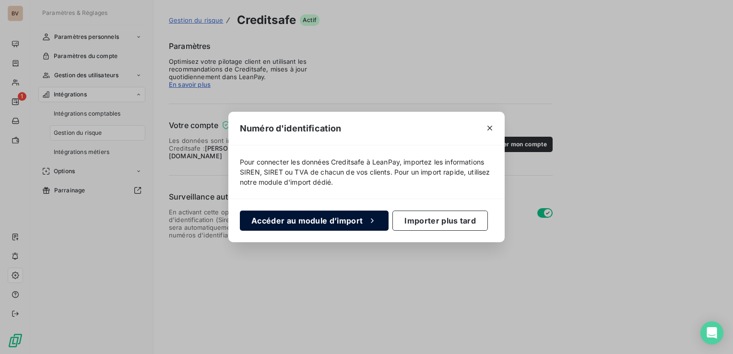
click at [298, 223] on button "Accéder au module d’import" at bounding box center [314, 221] width 149 height 20
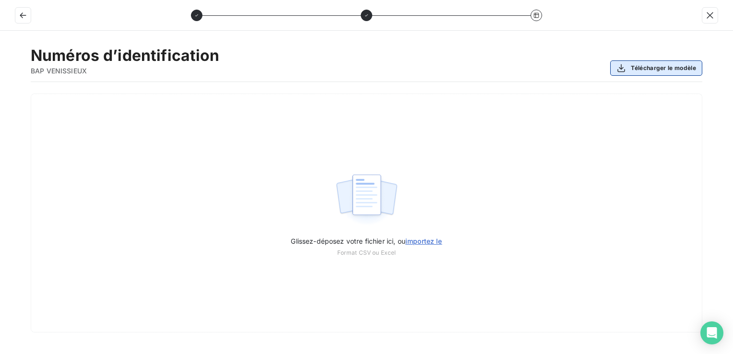
click at [610, 71] on button "Télécharger le modèle" at bounding box center [656, 67] width 92 height 15
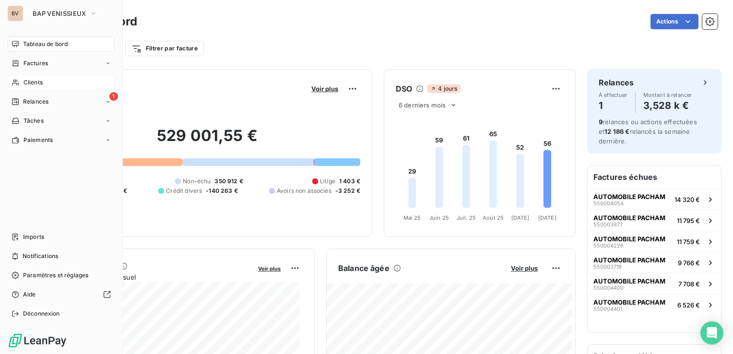
click at [34, 82] on span "Clients" at bounding box center [33, 82] width 19 height 9
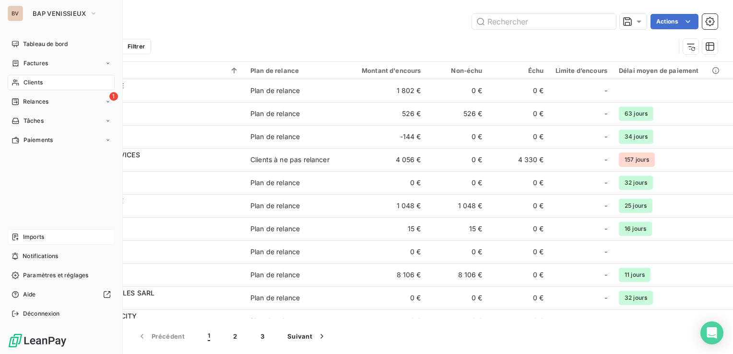
click at [40, 242] on div "Imports" at bounding box center [61, 236] width 107 height 15
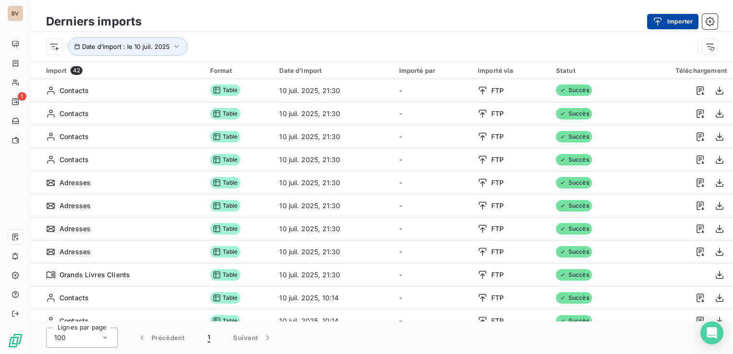
click at [666, 22] on div "button" at bounding box center [660, 22] width 14 height 10
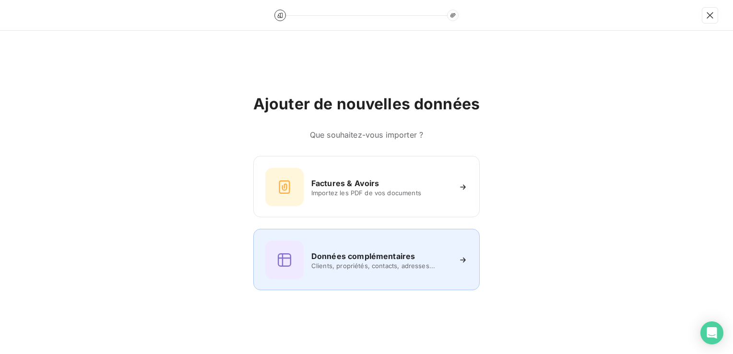
click at [389, 256] on h6 "Données complémentaires" at bounding box center [363, 256] width 104 height 12
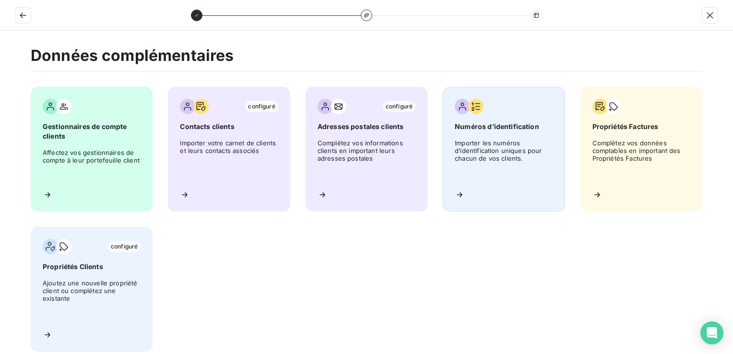
click at [480, 180] on span "Importer les numéros d’identification uniques pour chacun de vos clients." at bounding box center [504, 160] width 98 height 43
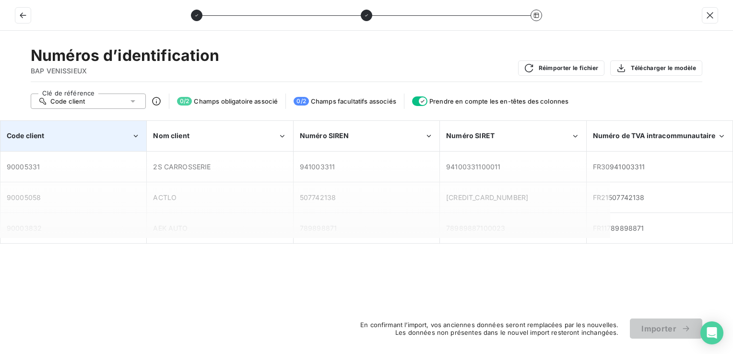
click at [49, 141] on div "Code client" at bounding box center [73, 135] width 145 height 29
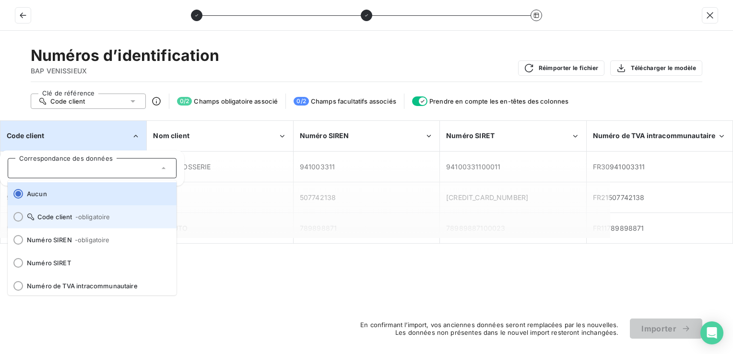
click at [58, 211] on li "Code client - obligatoire" at bounding box center [92, 216] width 169 height 23
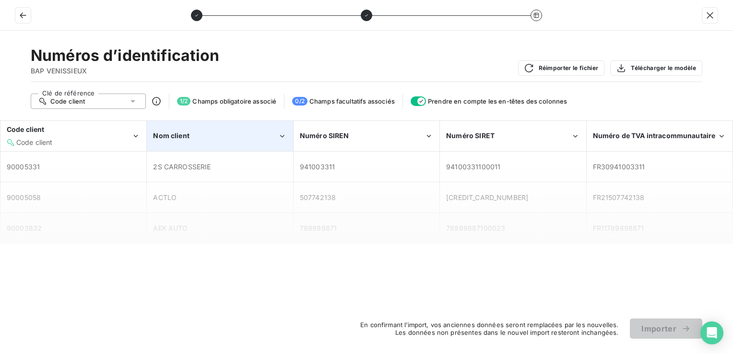
click at [204, 138] on div "Nom client" at bounding box center [215, 136] width 125 height 10
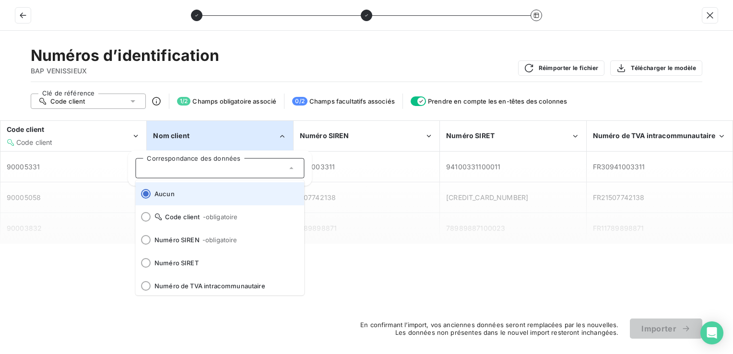
click at [219, 197] on span "Aucun" at bounding box center [225, 194] width 142 height 8
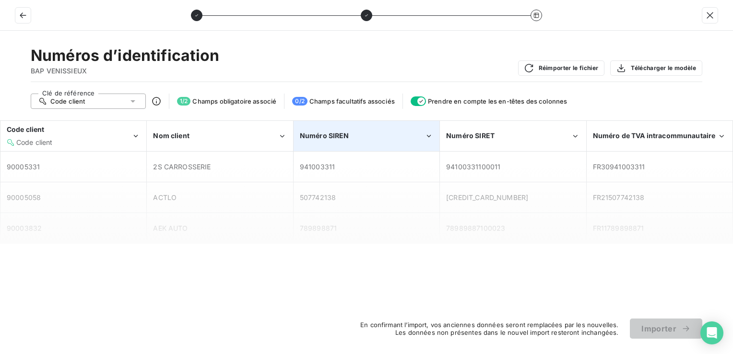
click at [378, 140] on div "Numéro SIREN" at bounding box center [362, 136] width 125 height 10
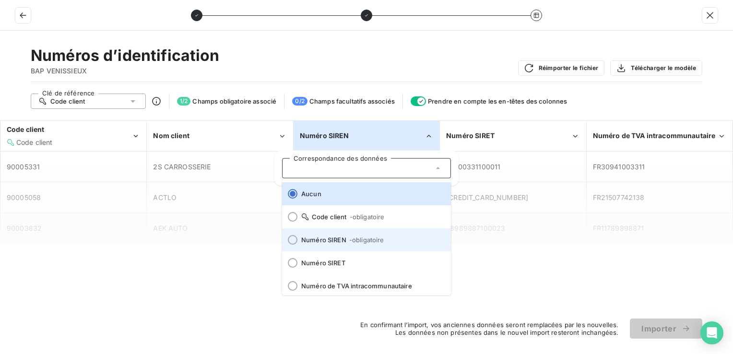
click at [368, 244] on li "Numéro SIREN - obligatoire" at bounding box center [366, 239] width 169 height 23
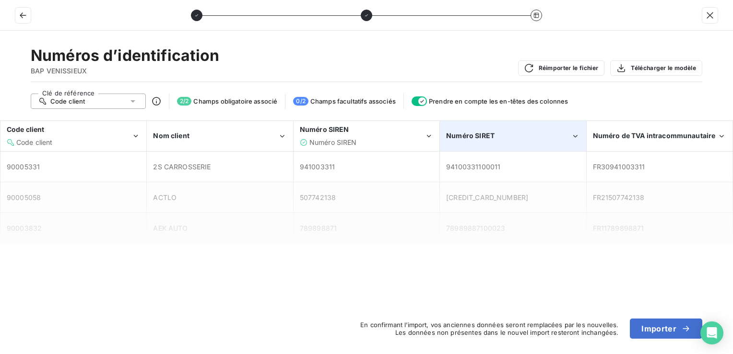
click at [522, 132] on div "Numéro SIRET" at bounding box center [508, 136] width 125 height 10
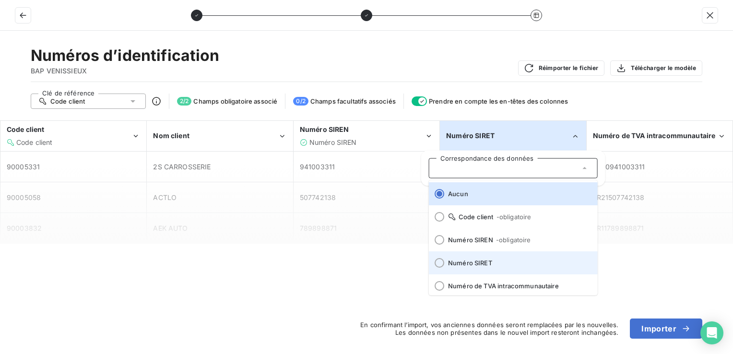
click at [497, 264] on span "Numéro SIRET" at bounding box center [519, 263] width 142 height 8
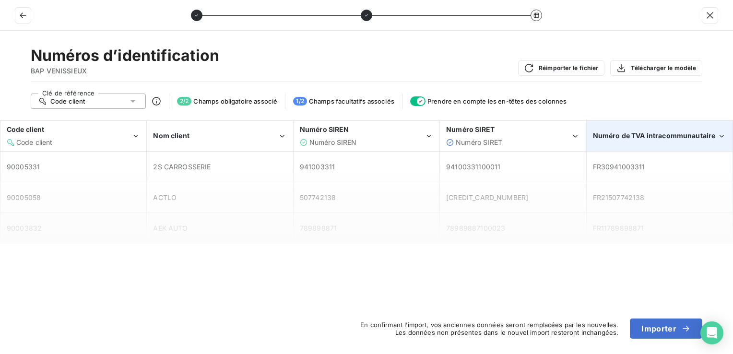
click at [665, 138] on span "Numéro de TVA intracommunautaire" at bounding box center [654, 135] width 123 height 8
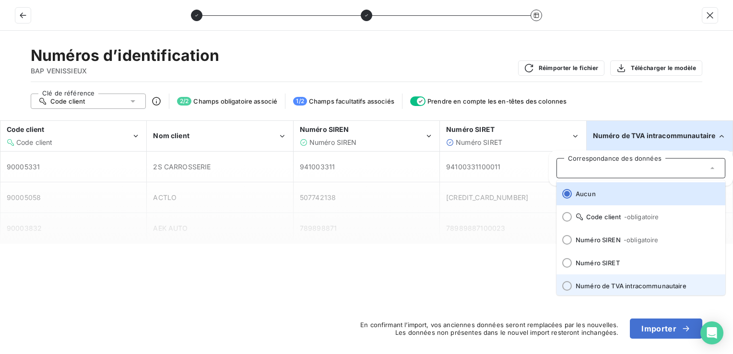
click at [645, 281] on li "Numéro de TVA intracommunautaire" at bounding box center [640, 285] width 169 height 23
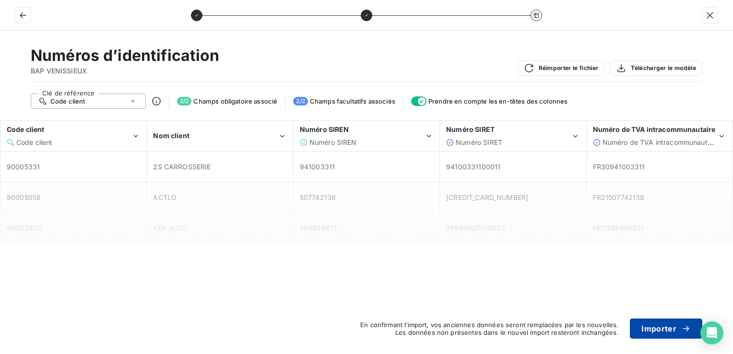
click at [652, 328] on button "Importer" at bounding box center [666, 329] width 72 height 20
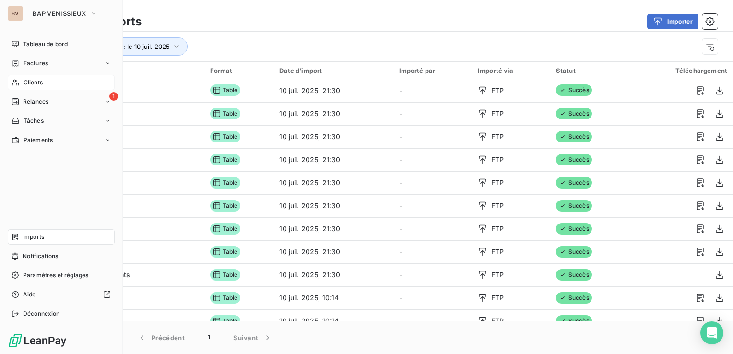
click at [33, 235] on span "Imports" at bounding box center [33, 237] width 21 height 9
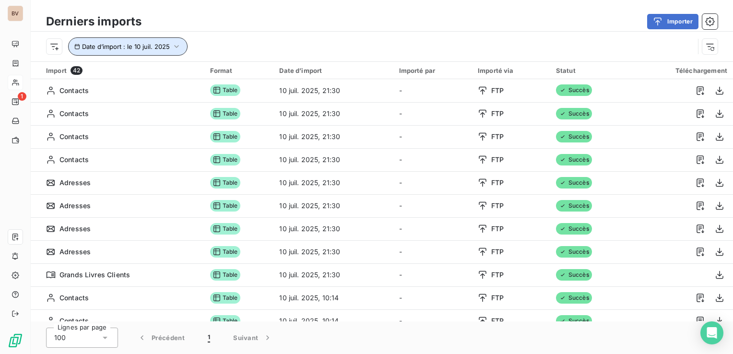
click at [170, 45] on button "Date d’import : le 10 juil. 2025" at bounding box center [127, 46] width 119 height 18
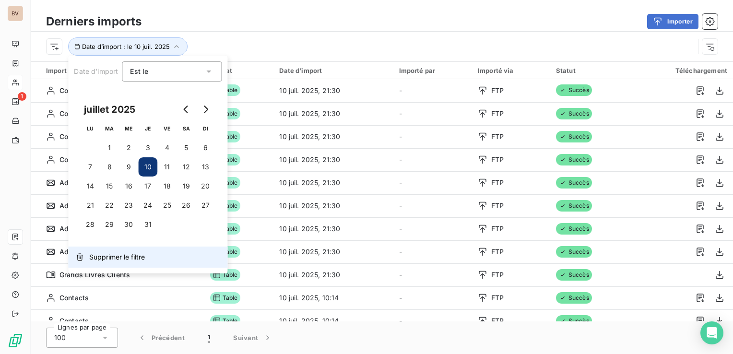
click at [99, 252] on span "Supprimer le filtre" at bounding box center [117, 257] width 56 height 10
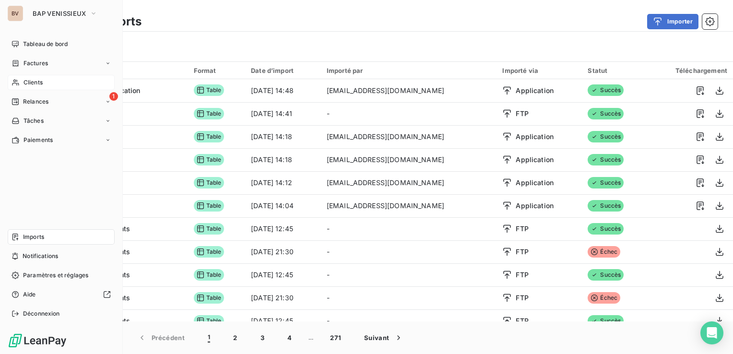
click at [24, 79] on span "Clients" at bounding box center [33, 82] width 19 height 9
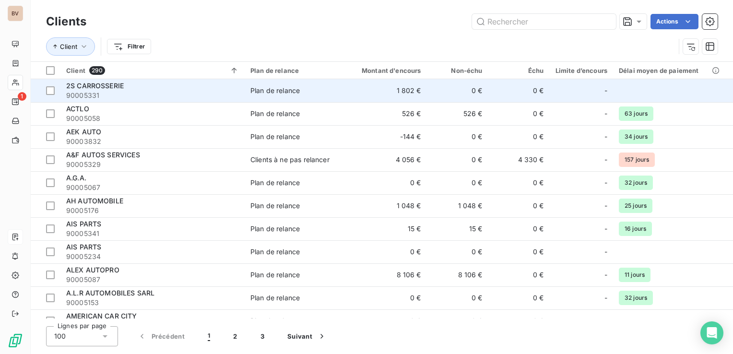
click at [97, 89] on span "2S CARROSSERIE" at bounding box center [95, 86] width 58 height 8
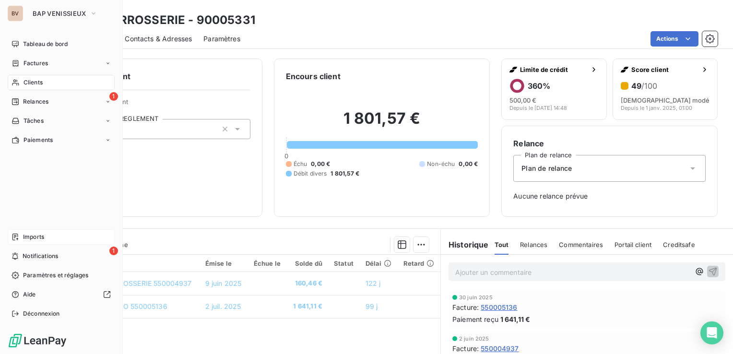
click at [24, 82] on span "Clients" at bounding box center [33, 82] width 19 height 9
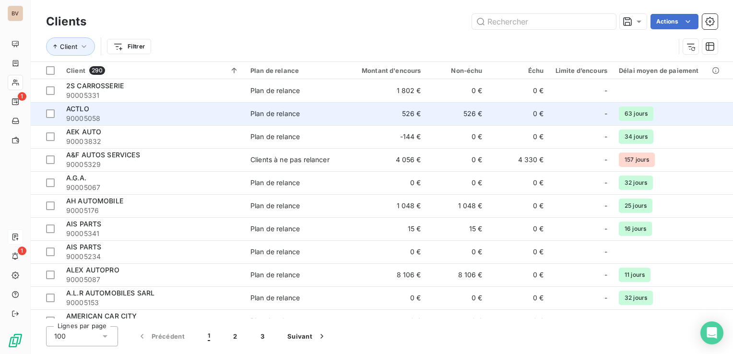
click at [81, 108] on span "ACTLO" at bounding box center [77, 109] width 23 height 8
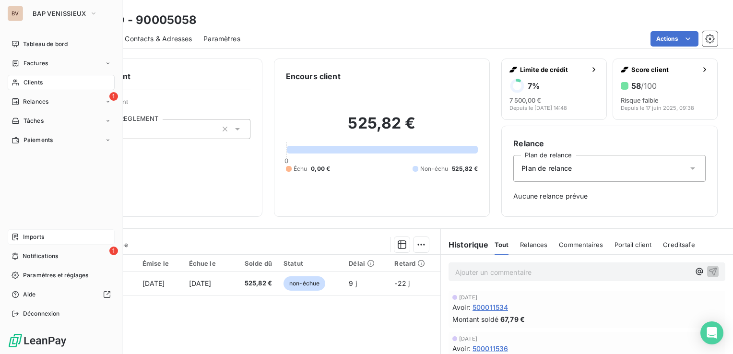
click at [36, 80] on span "Clients" at bounding box center [33, 82] width 19 height 9
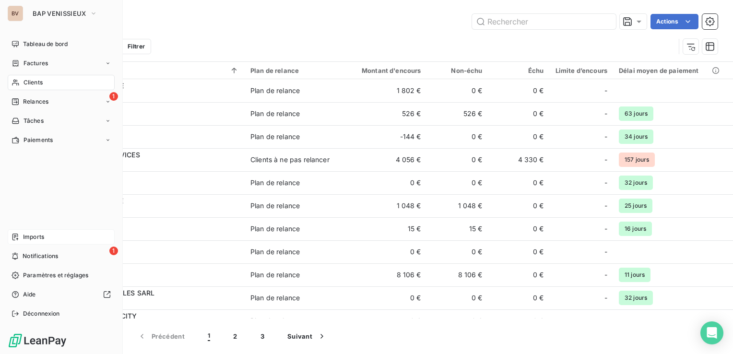
click at [26, 240] on span "Imports" at bounding box center [33, 237] width 21 height 9
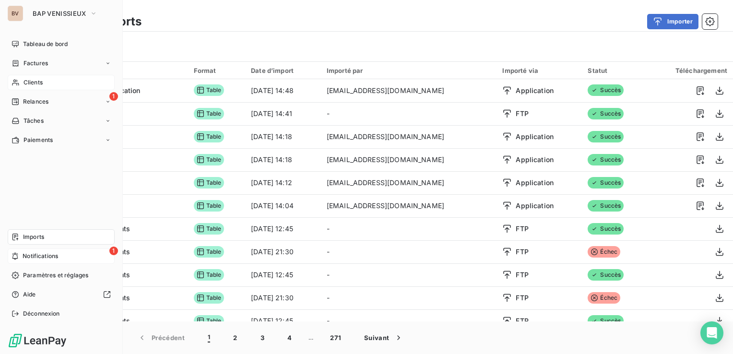
click at [35, 261] on div "1 Notifications" at bounding box center [61, 255] width 107 height 15
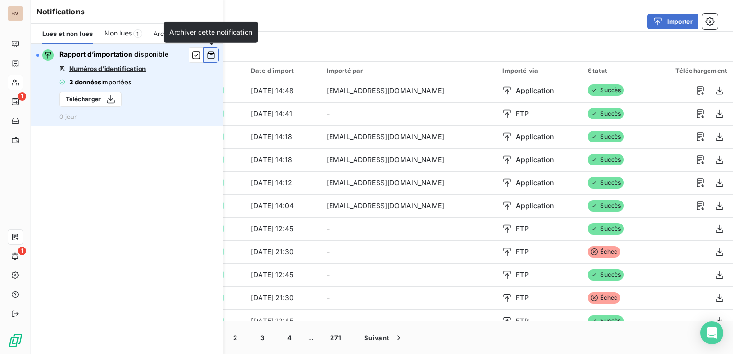
click at [210, 57] on icon "button" at bounding box center [211, 55] width 9 height 10
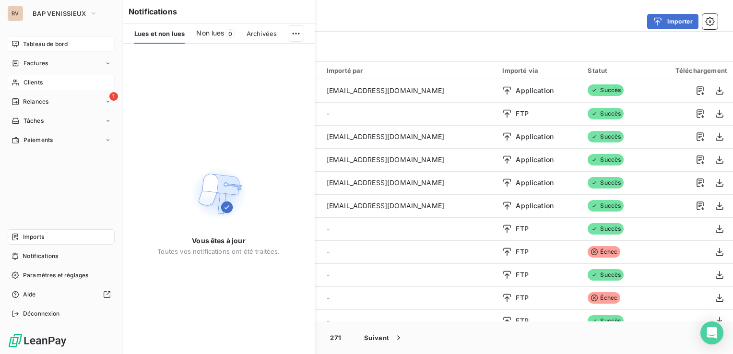
click at [35, 43] on span "Tableau de bord" at bounding box center [45, 44] width 45 height 9
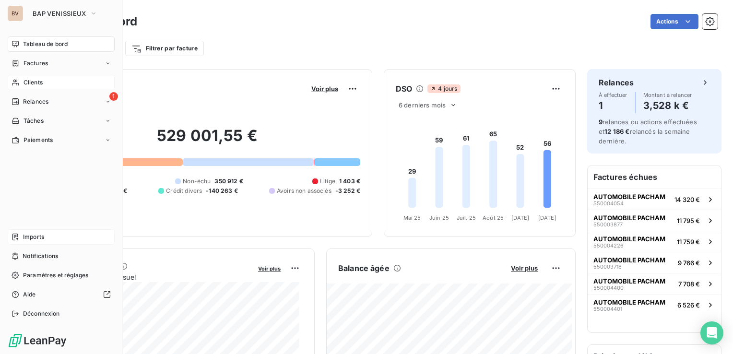
click at [25, 239] on span "Imports" at bounding box center [33, 237] width 21 height 9
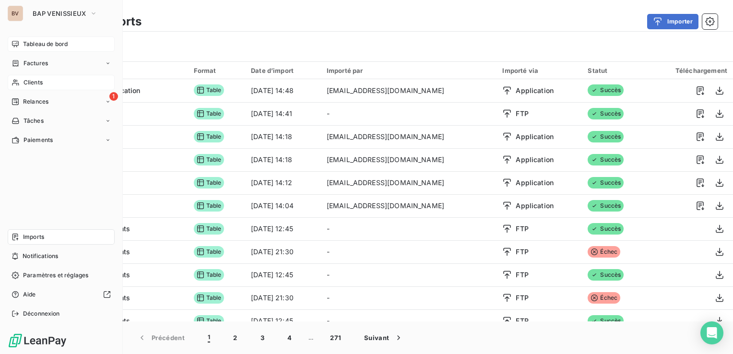
click at [32, 83] on span "Clients" at bounding box center [33, 82] width 19 height 9
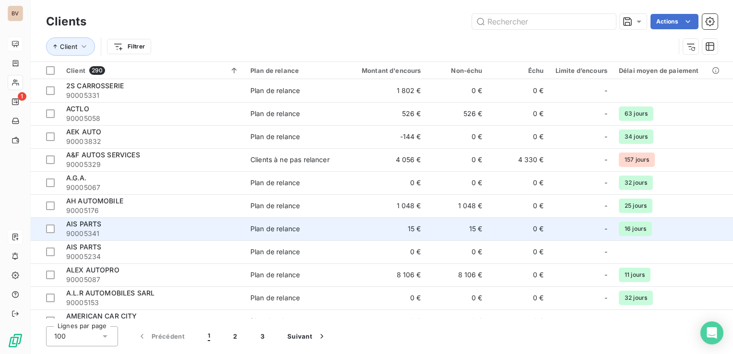
click at [84, 227] on span "AIS PARTS" at bounding box center [83, 224] width 35 height 8
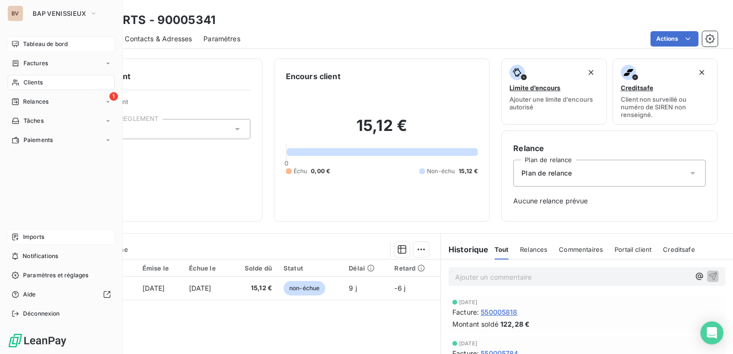
click at [46, 82] on div "Clients" at bounding box center [61, 82] width 107 height 15
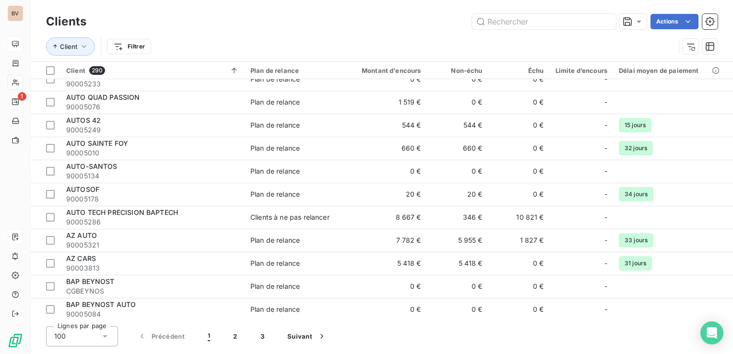
scroll to position [624, 0]
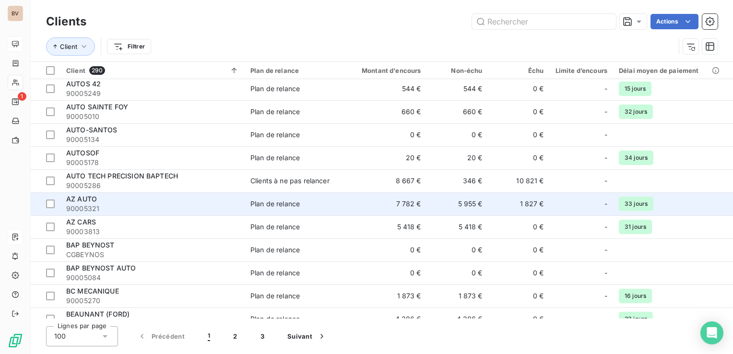
click at [163, 204] on span "90005321" at bounding box center [152, 209] width 173 height 10
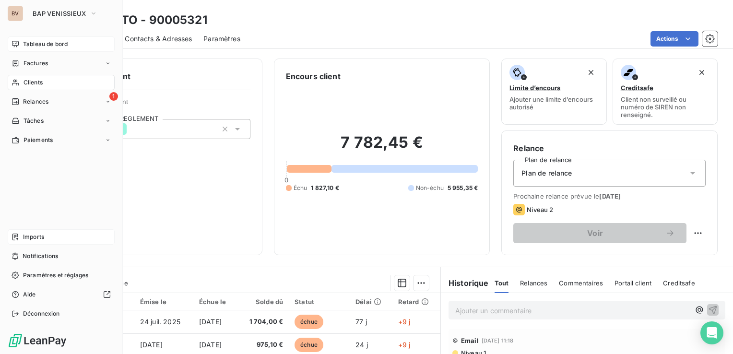
click at [48, 232] on div "Imports" at bounding box center [61, 236] width 107 height 15
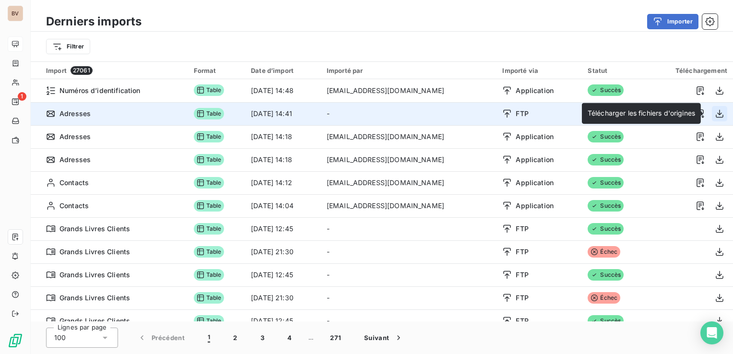
click at [719, 114] on icon "button" at bounding box center [720, 114] width 10 height 10
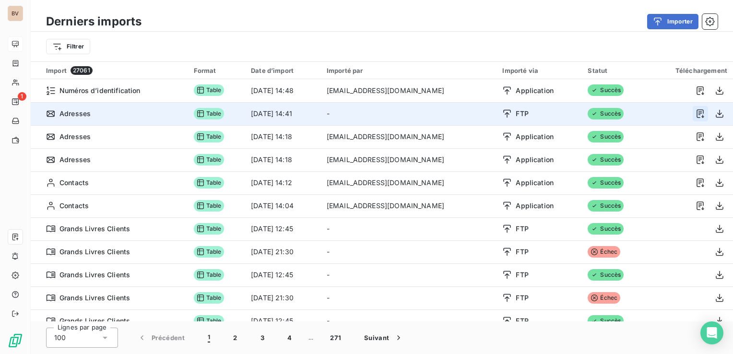
click at [697, 114] on icon "button" at bounding box center [700, 113] width 7 height 9
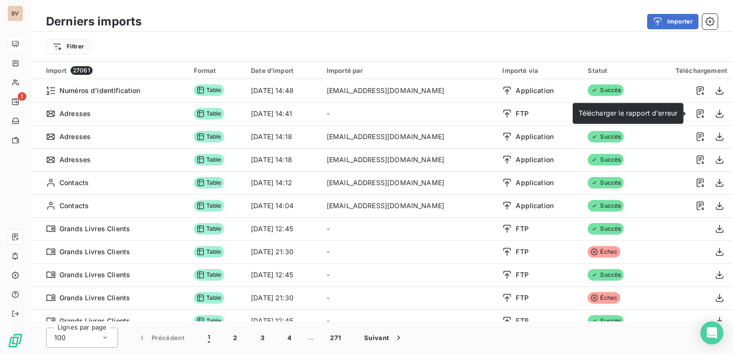
click at [235, 13] on div "Derniers imports Importer" at bounding box center [382, 22] width 702 height 20
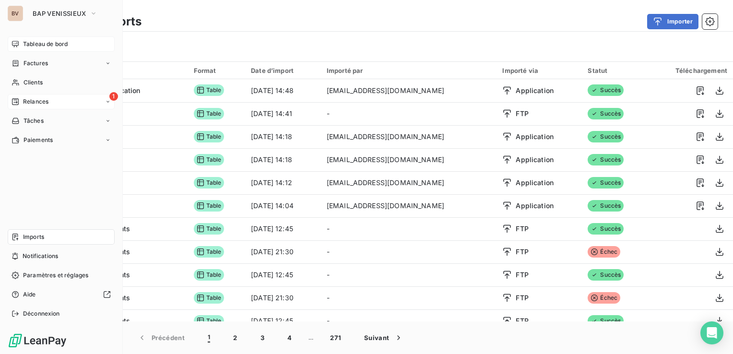
click at [30, 99] on span "Relances" at bounding box center [35, 101] width 25 height 9
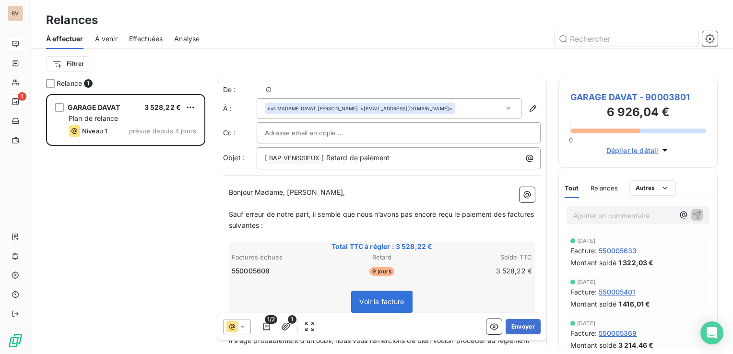
scroll to position [253, 152]
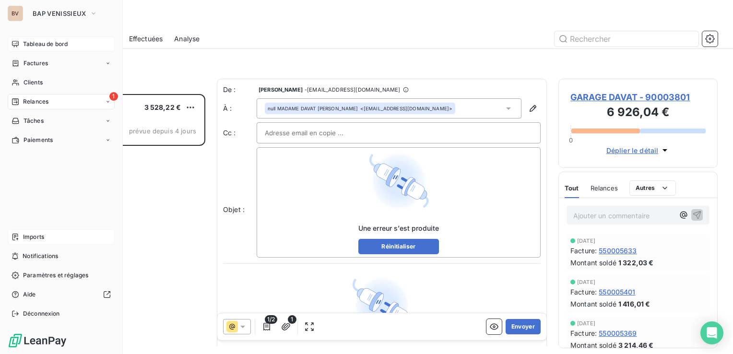
click at [20, 235] on div "Imports" at bounding box center [61, 236] width 107 height 15
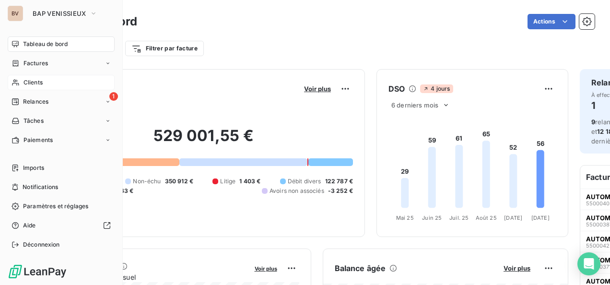
click at [39, 77] on div "Clients" at bounding box center [61, 82] width 107 height 15
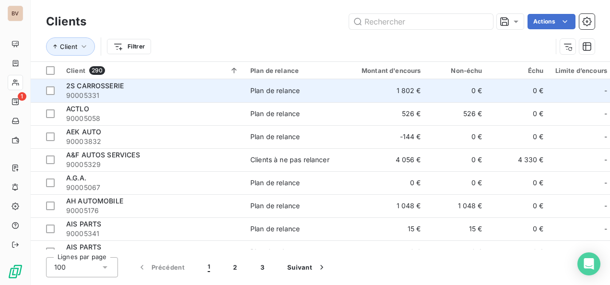
click at [106, 92] on span "90005331" at bounding box center [152, 96] width 173 height 10
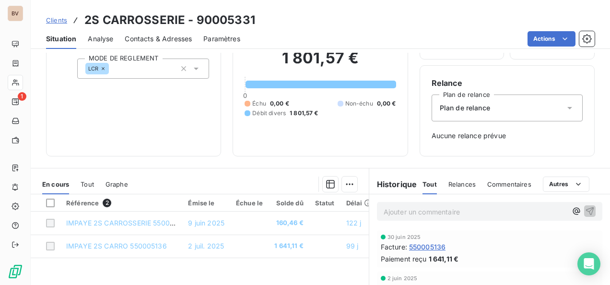
scroll to position [96, 0]
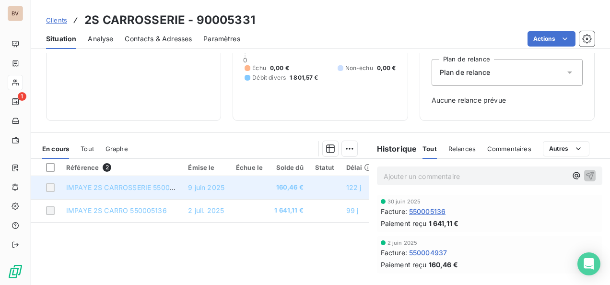
click at [146, 185] on span "IMPAYE 2S CARROSSERIE 550004937" at bounding box center [128, 187] width 125 height 8
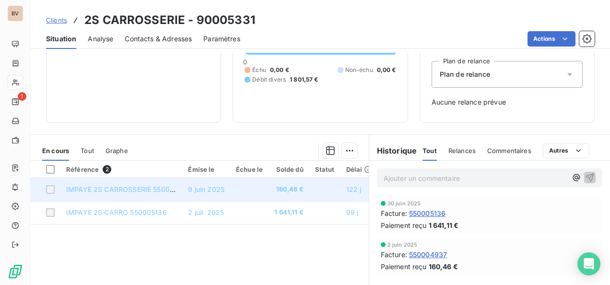
scroll to position [87, 0]
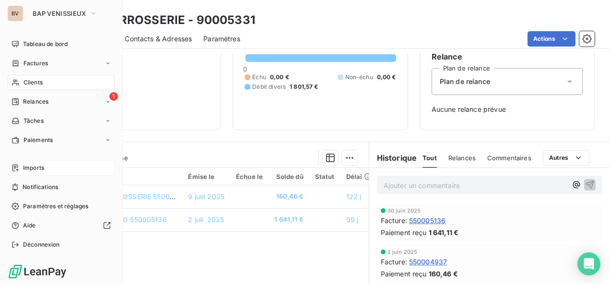
click at [29, 166] on span "Imports" at bounding box center [33, 168] width 21 height 9
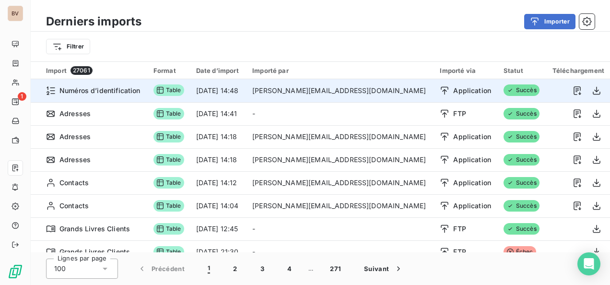
click at [94, 94] on span "Numéros d’identification" at bounding box center [99, 91] width 81 height 10
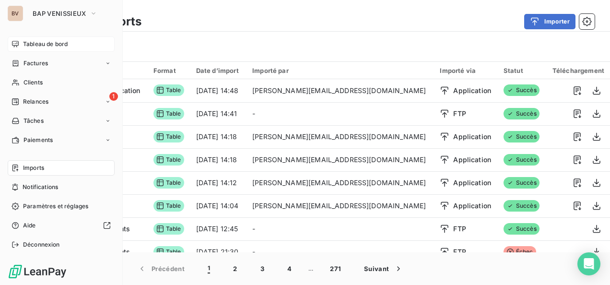
click at [40, 46] on span "Tableau de bord" at bounding box center [45, 44] width 45 height 9
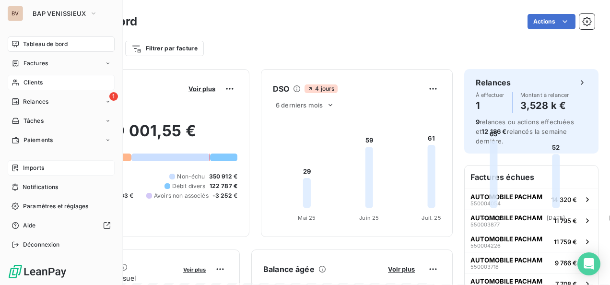
click at [42, 81] on span "Clients" at bounding box center [33, 82] width 19 height 9
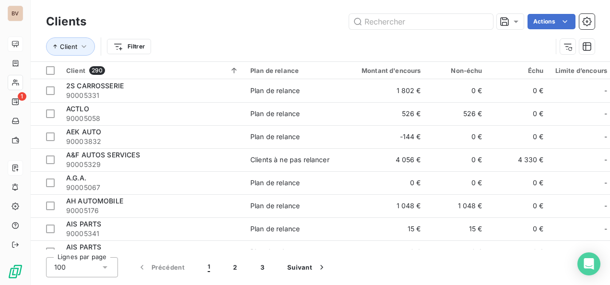
click at [243, 27] on div "Actions" at bounding box center [346, 21] width 497 height 15
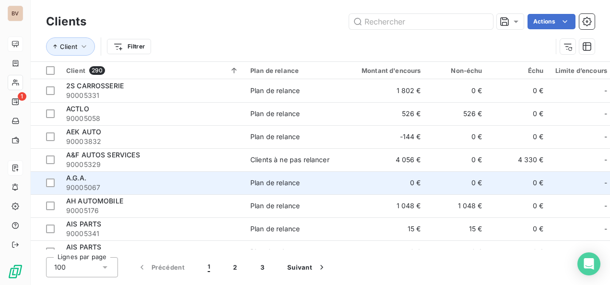
click at [76, 179] on span "A.G.A." at bounding box center [76, 178] width 20 height 8
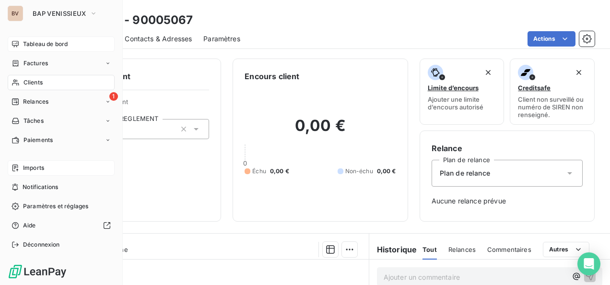
click at [24, 12] on div "BV BAP VENISSIEUX" at bounding box center [61, 13] width 107 height 15
click at [56, 18] on button "BAP VENISSIEUX" at bounding box center [65, 13] width 76 height 15
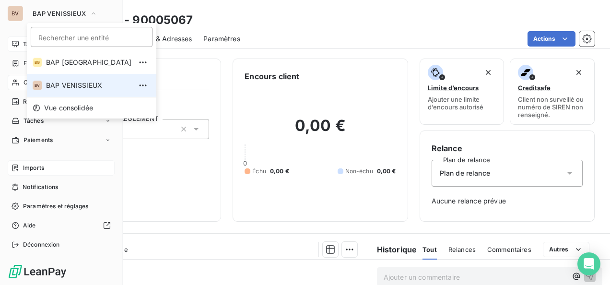
click at [59, 79] on li "BV BAP VENISSIEUX" at bounding box center [92, 85] width 130 height 23
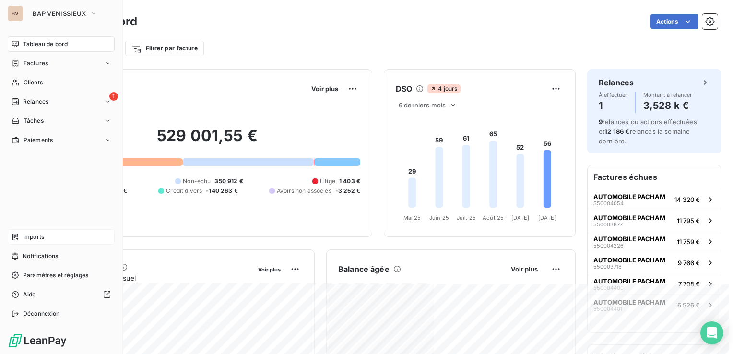
click at [36, 234] on span "Imports" at bounding box center [33, 237] width 21 height 9
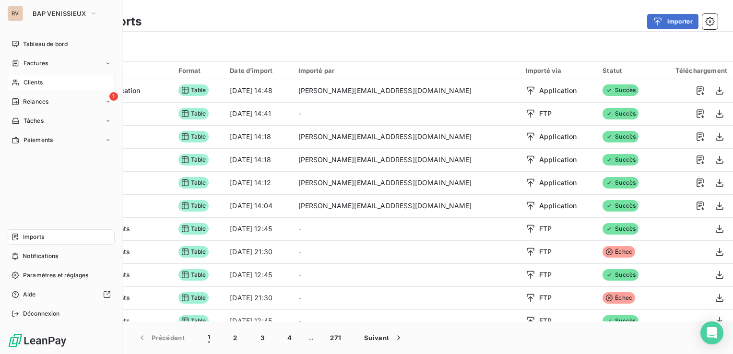
click at [42, 84] on span "Clients" at bounding box center [33, 82] width 19 height 9
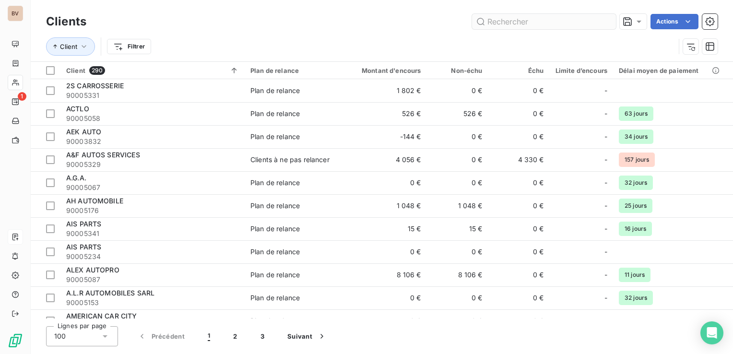
click at [533, 18] on input "text" at bounding box center [544, 21] width 144 height 15
type input "5"
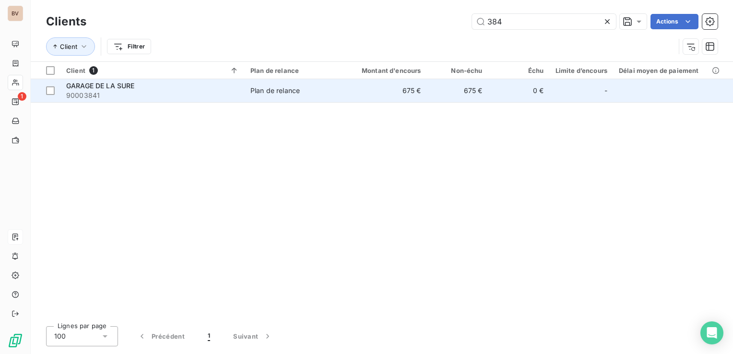
type input "384"
click at [94, 86] on span "GARAGE DE LA SURE" at bounding box center [100, 86] width 69 height 8
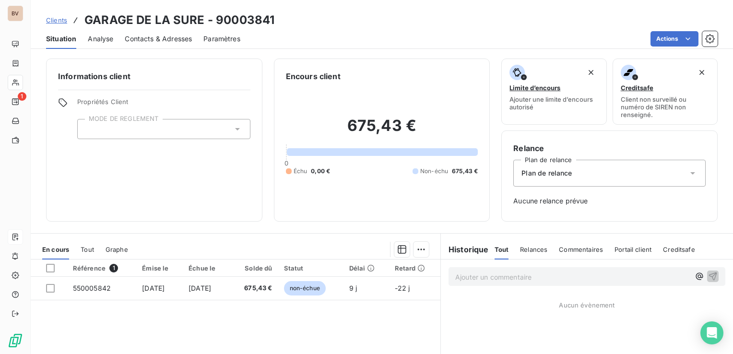
click at [163, 37] on span "Contacts & Adresses" at bounding box center [158, 39] width 67 height 10
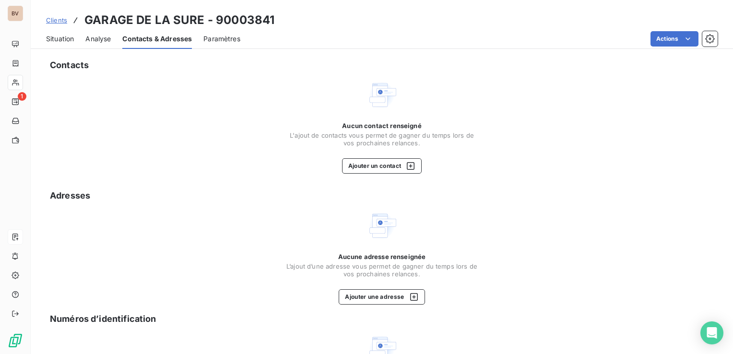
click at [59, 40] on span "Situation" at bounding box center [60, 39] width 28 height 10
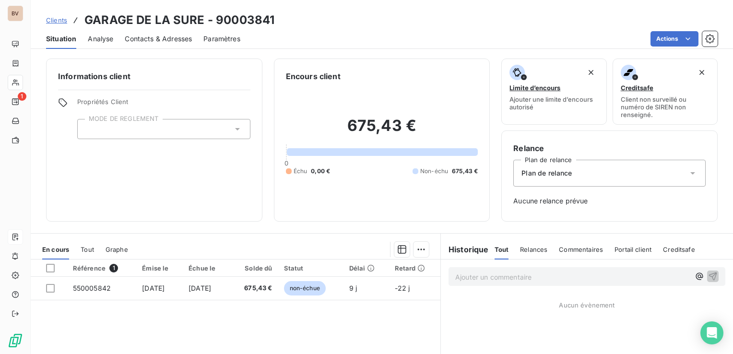
click at [150, 35] on span "Contacts & Adresses" at bounding box center [158, 39] width 67 height 10
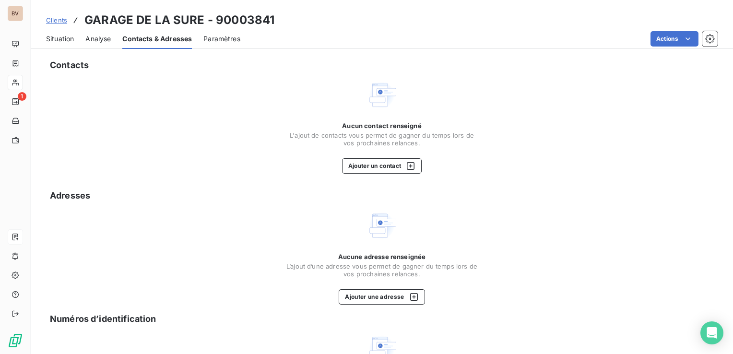
click at [63, 38] on span "Situation" at bounding box center [60, 39] width 28 height 10
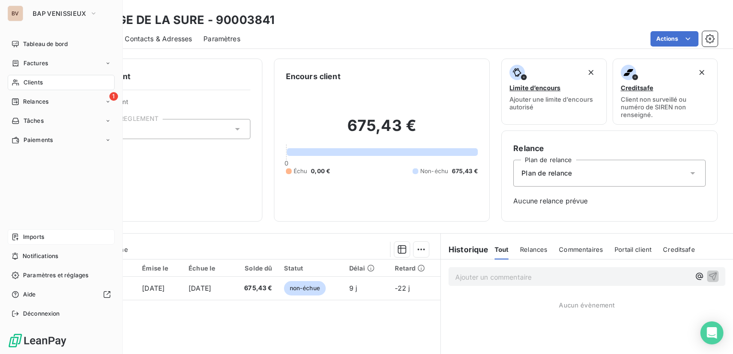
click at [13, 12] on div "BV" at bounding box center [15, 13] width 15 height 15
click at [38, 15] on span "BAP VENISSIEUX" at bounding box center [59, 14] width 53 height 8
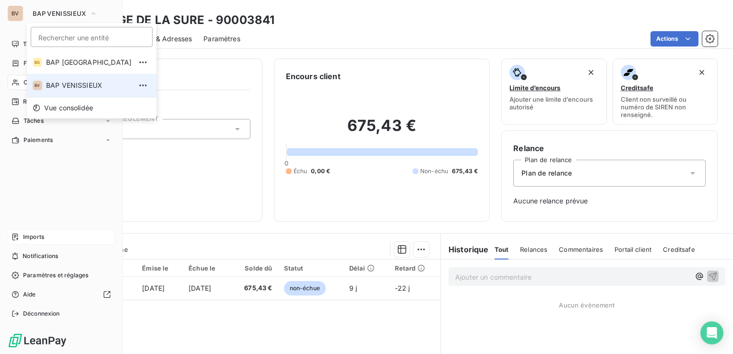
click at [63, 83] on span "BAP VENISSIEUX" at bounding box center [88, 86] width 85 height 10
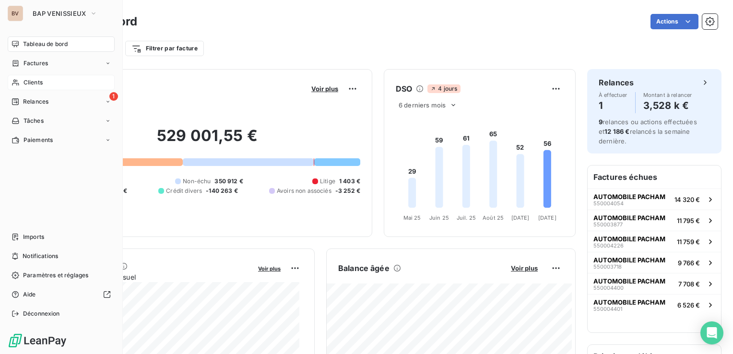
click at [54, 85] on div "Clients" at bounding box center [61, 82] width 107 height 15
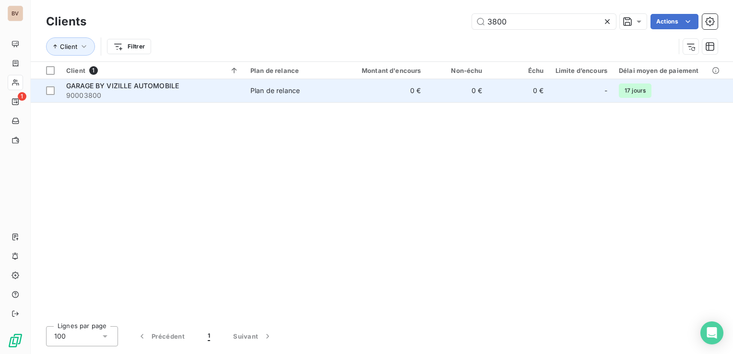
type input "3800"
click at [152, 89] on span "GARAGE BY VIZILLE AUTOMOBILE" at bounding box center [122, 86] width 113 height 8
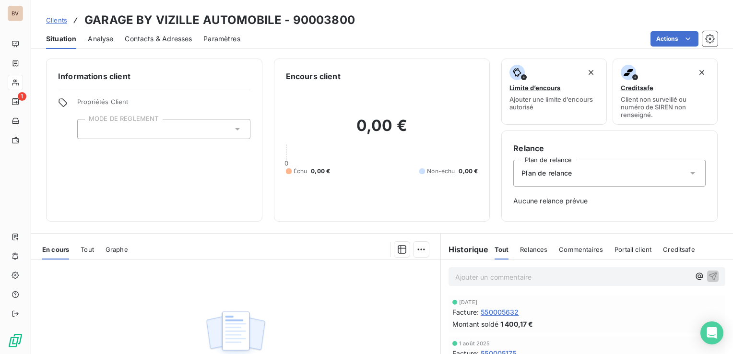
click at [154, 39] on span "Contacts & Adresses" at bounding box center [158, 39] width 67 height 10
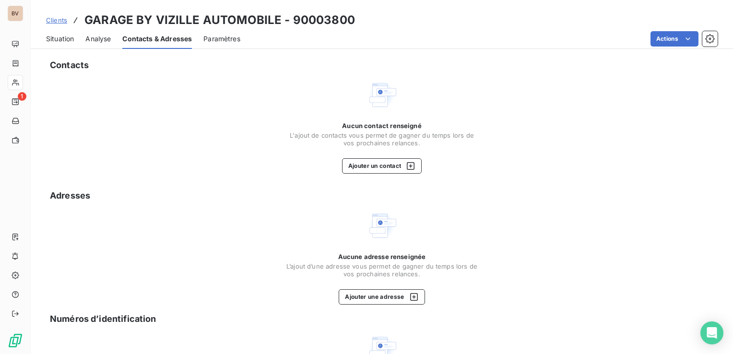
click at [66, 39] on span "Situation" at bounding box center [60, 39] width 28 height 10
